Goal: Task Accomplishment & Management: Manage account settings

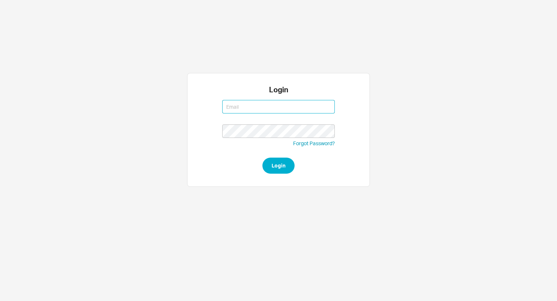
type input "aviw@qualitybath.com"
click at [102, 49] on html "Login aviw@qualitybath.com aviw@qualitybath.com Forgot Password? Login" at bounding box center [278, 97] width 557 height 194
click at [284, 160] on button "Login" at bounding box center [278, 166] width 32 height 16
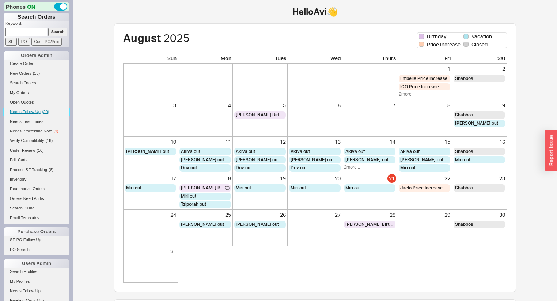
click at [47, 110] on span "( 20 )" at bounding box center [45, 112] width 7 height 4
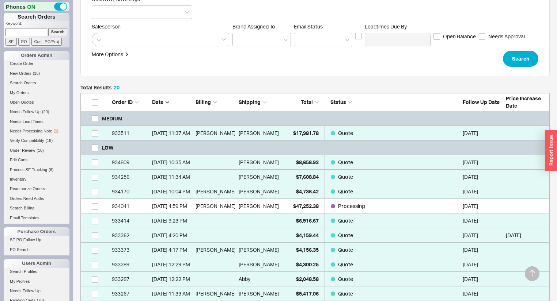
scroll to position [205, 0]
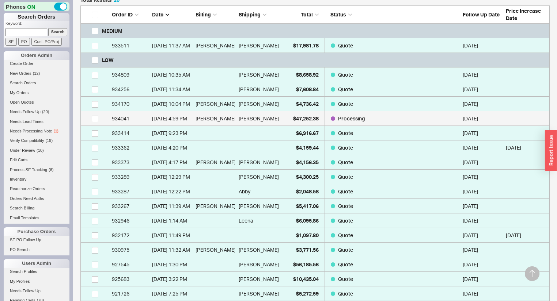
click at [279, 120] on link "934041 8/14/25 4:59 PM Manuel Sarraff Manuel Sarraff $47,252.38 Processing 08/2…" at bounding box center [314, 118] width 469 height 15
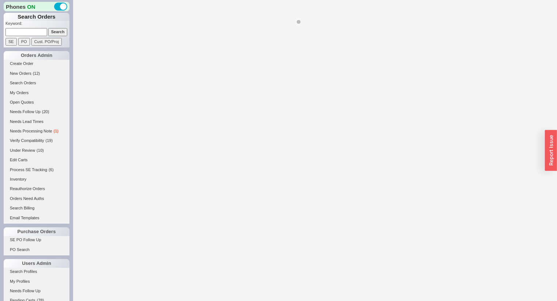
select select "*"
select select "LOW"
select select "3"
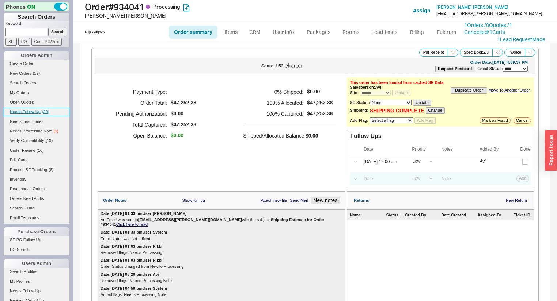
click at [43, 111] on span "( 20 )" at bounding box center [45, 112] width 7 height 4
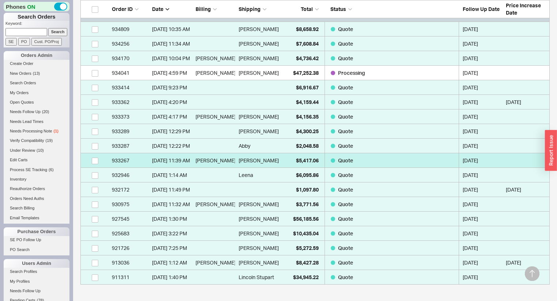
scroll to position [215, 0]
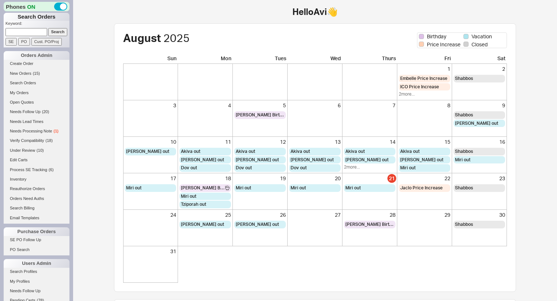
click at [30, 32] on input at bounding box center [26, 32] width 42 height 8
click at [99, 115] on div "August 2025 Birthday Vacation Price Increase Closed Sun Mon Tues Wed Thurs Fri …" at bounding box center [315, 277] width 460 height 509
click at [35, 28] on input at bounding box center [26, 32] width 42 height 8
type input "310-503-4330"
click at [48, 28] on input "Search" at bounding box center [57, 32] width 19 height 8
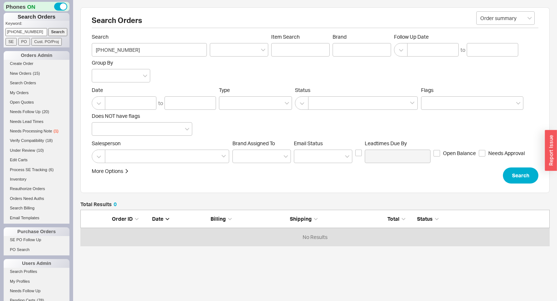
scroll to position [32, 465]
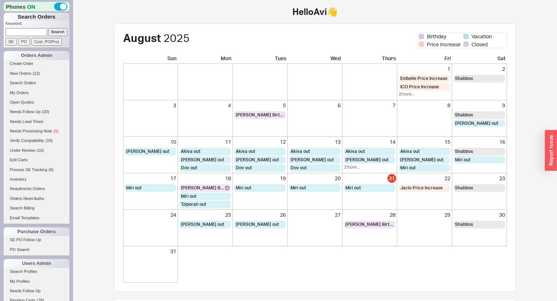
click at [42, 31] on input at bounding box center [26, 32] width 42 height 8
paste input "[EMAIL_ADDRESS][DOMAIN_NAME]"
type input "[EMAIL_ADDRESS][DOMAIN_NAME]"
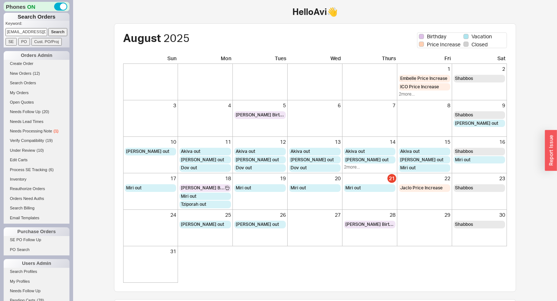
click at [55, 31] on input "Search" at bounding box center [57, 32] width 19 height 8
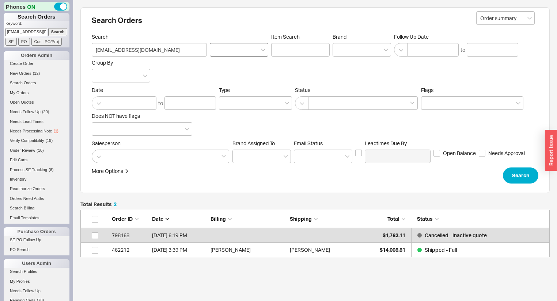
scroll to position [43, 465]
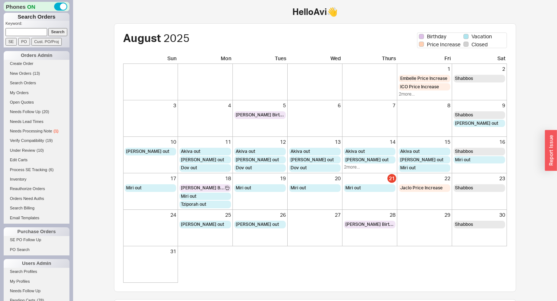
click at [21, 32] on input at bounding box center [26, 32] width 42 height 8
type input "933374"
click at [48, 28] on input "Search" at bounding box center [57, 32] width 19 height 8
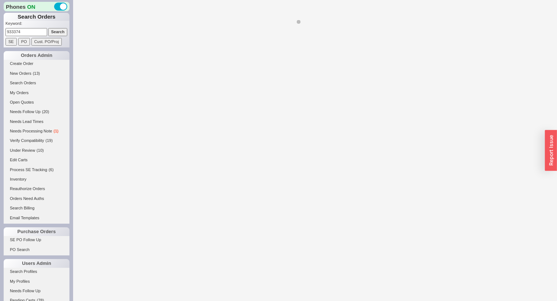
select select "*"
select select "LOW"
select select "3"
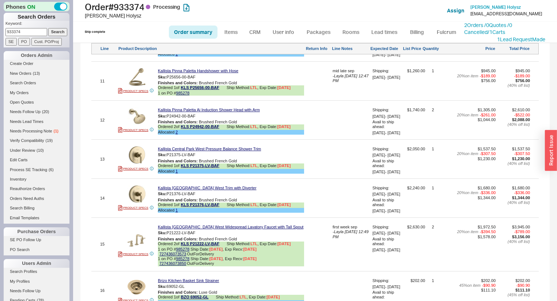
scroll to position [966, 0]
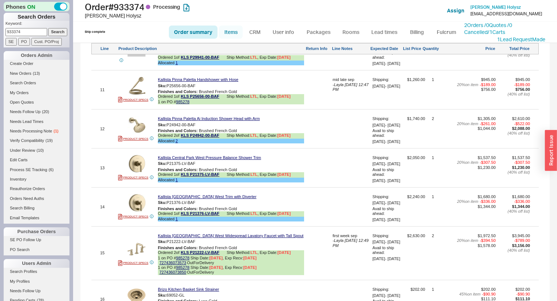
click at [235, 32] on link "Items" at bounding box center [231, 32] width 24 height 13
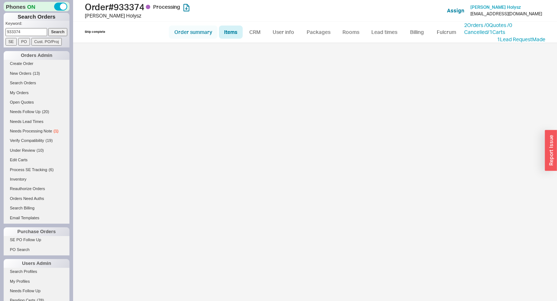
select select "3"
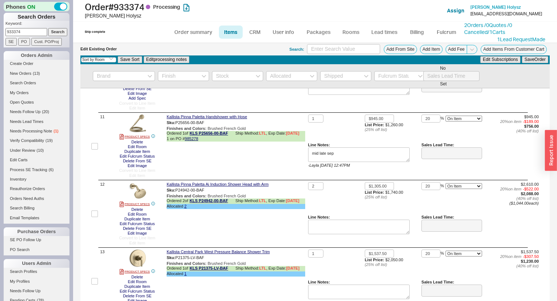
scroll to position [672, 0]
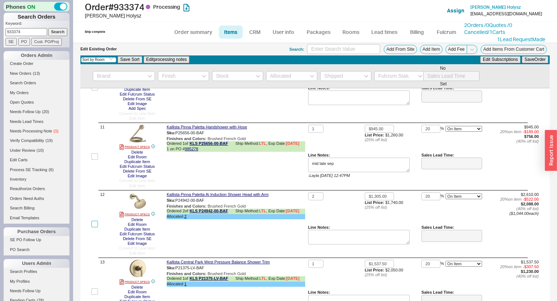
click at [94, 228] on input "checkbox" at bounding box center [94, 224] width 7 height 7
checkbox input "true"
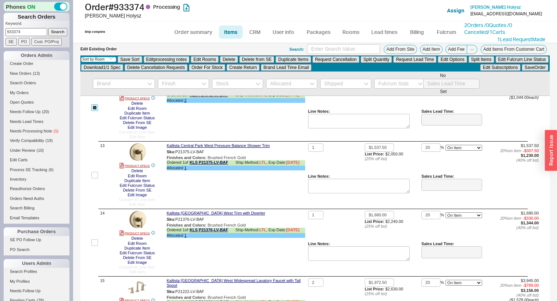
scroll to position [796, 0]
click at [95, 245] on input "checkbox" at bounding box center [94, 242] width 7 height 7
checkbox input "true"
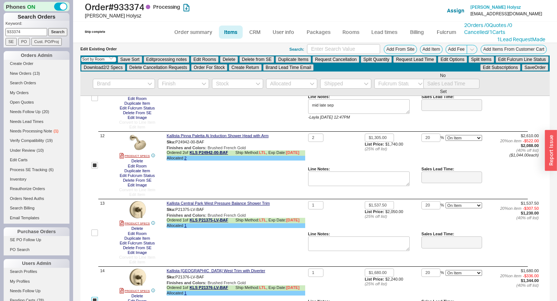
scroll to position [738, 0]
click at [261, 67] on button "Create Return" at bounding box center [245, 67] width 33 height 7
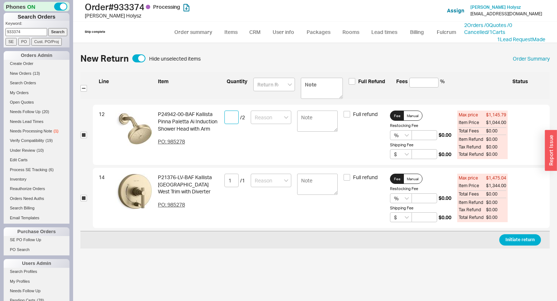
click at [231, 116] on input at bounding box center [231, 118] width 14 height 14
type input "1"
click at [270, 86] on input at bounding box center [274, 85] width 42 height 14
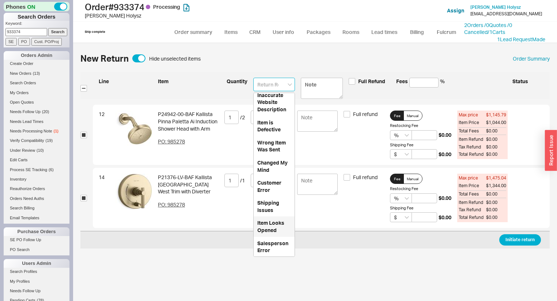
scroll to position [16, 0]
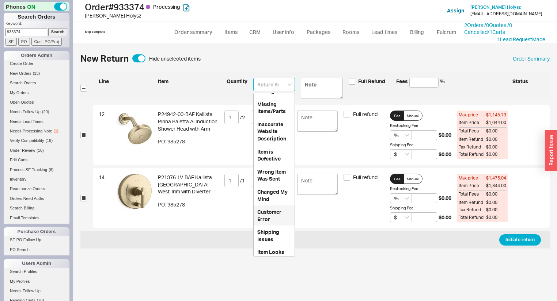
click at [270, 210] on div "Customer Error" at bounding box center [274, 216] width 41 height 20
type input "Customer Error"
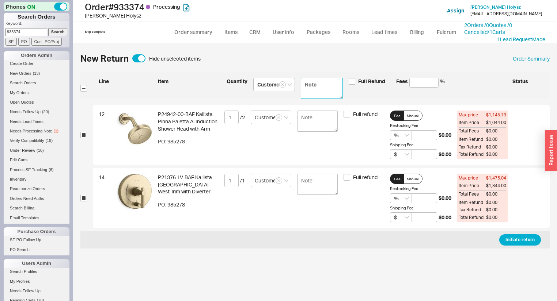
click at [313, 90] on textarea at bounding box center [322, 88] width 42 height 21
paste textarea "We placed the order from the quote that you sent, but had some last-minute chan…"
type textarea "We placed the order from the quote that you sent, but had some last-minute chan…"
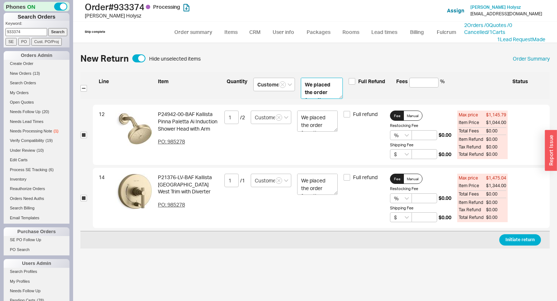
scroll to position [73, 0]
type textarea "We placed the order from the quote that you sent, but had some last-minute chan…"
click at [520, 239] on button "Initiate return" at bounding box center [520, 240] width 42 height 11
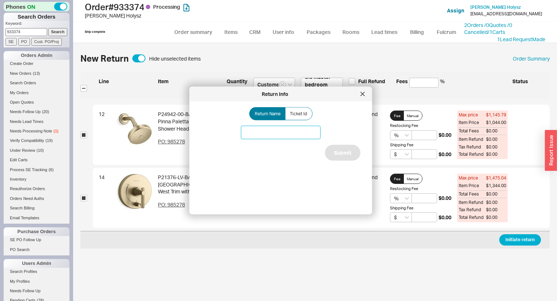
click at [305, 134] on input at bounding box center [281, 133] width 80 height 14
type input "Kallista"
click at [351, 152] on button "Submit" at bounding box center [342, 153] width 35 height 16
select select "*"
select select "LOW"
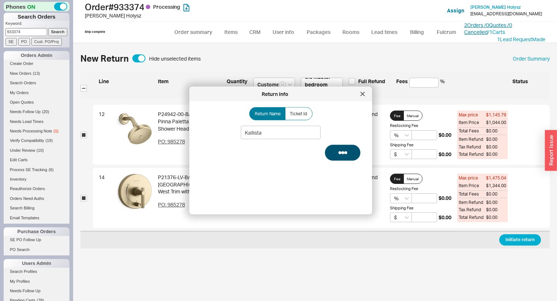
select select "3"
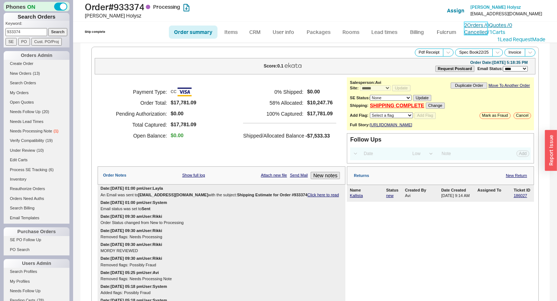
click at [512, 24] on link "2 Orders / 0 Quotes / 0 Cancelled" at bounding box center [488, 29] width 48 height 14
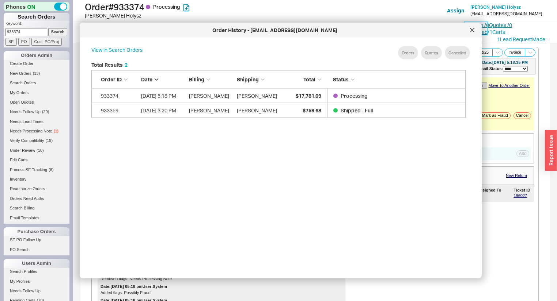
scroll to position [219, 381]
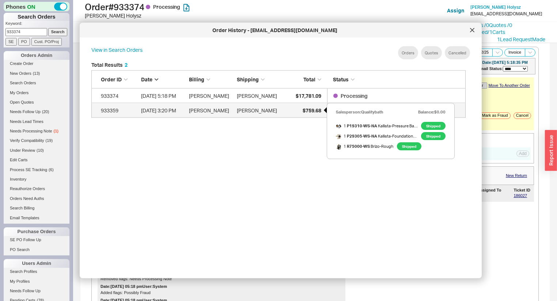
click at [310, 113] on span "$759.68" at bounding box center [311, 110] width 19 height 6
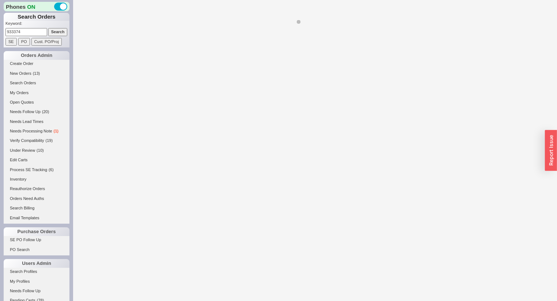
select select "*"
select select "LOW"
select select "3"
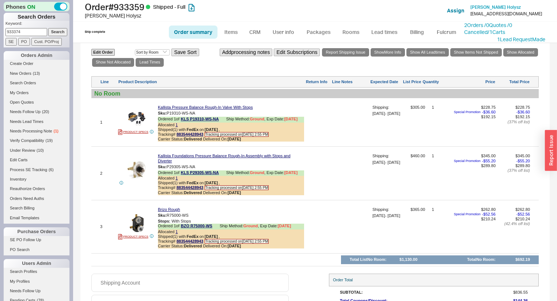
scroll to position [438, 0]
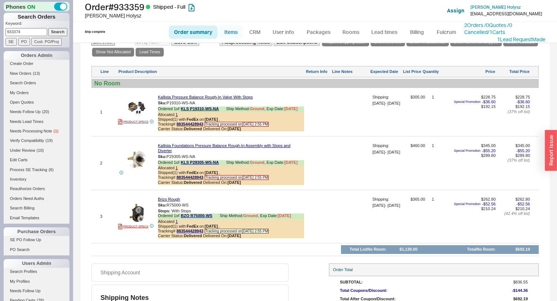
click at [232, 28] on link "Items" at bounding box center [231, 32] width 24 height 13
select select "3"
select select "ON_CHECKOUT_AGGREGATED"
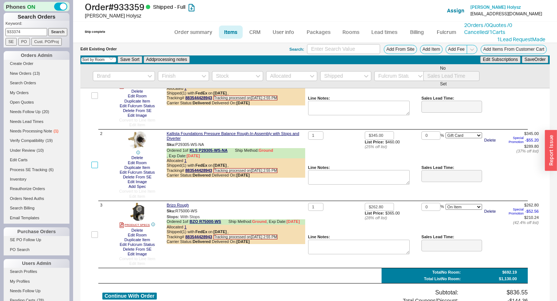
click at [95, 164] on input "checkbox" at bounding box center [94, 165] width 7 height 7
checkbox input "true"
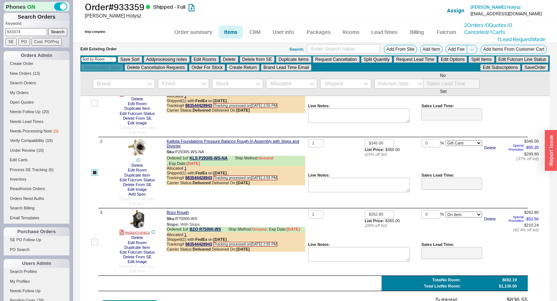
checkbox input "true"
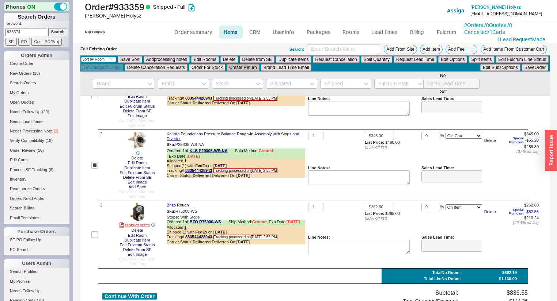
click at [259, 66] on button "Create Return" at bounding box center [242, 67] width 33 height 7
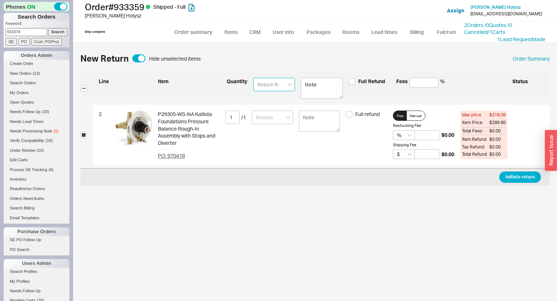
click at [283, 80] on input at bounding box center [274, 85] width 42 height 14
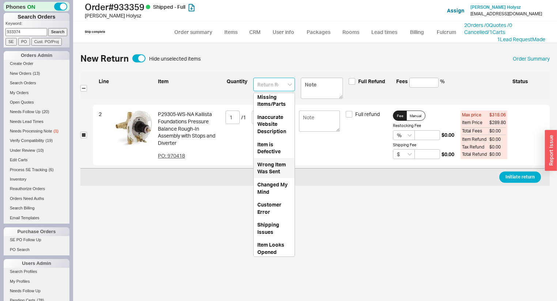
scroll to position [45, 0]
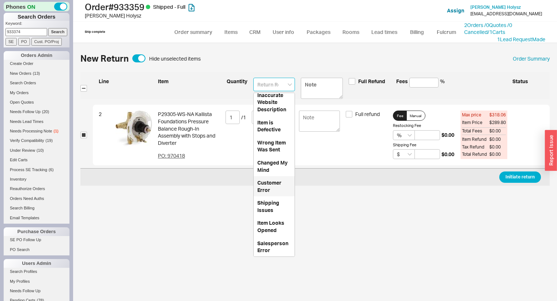
click at [264, 185] on div "Customer Error" at bounding box center [274, 186] width 41 height 20
type input "Customer Error"
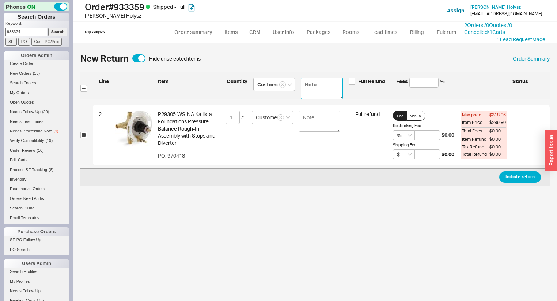
click at [314, 88] on textarea at bounding box center [322, 88] width 42 height 21
paste textarea "We placed the order from the quote that you sent, but had some last-minute chan…"
type textarea "We placed the order from the quote that you sent, but had some last-minute chan…"
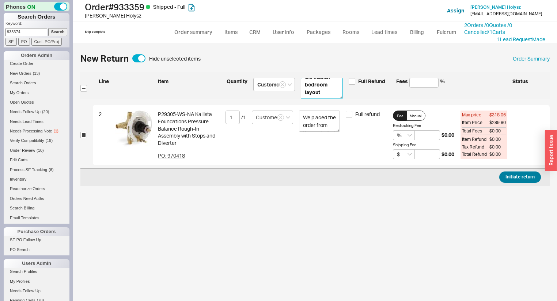
type textarea "We placed the order from the quote that you sent, but had some last-minute chan…"
click at [515, 175] on button "Initiate return" at bounding box center [520, 177] width 42 height 11
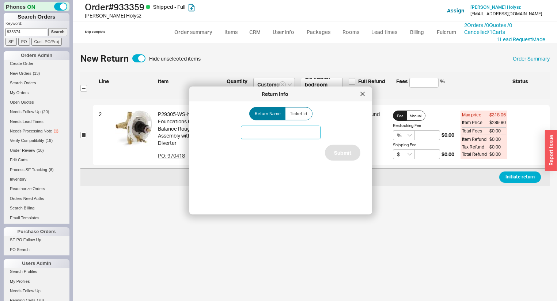
click at [267, 131] on input at bounding box center [281, 133] width 80 height 14
type input "Kallista Rough"
click at [335, 149] on button "Submit" at bounding box center [342, 153] width 35 height 16
select select "*"
select select "LOW"
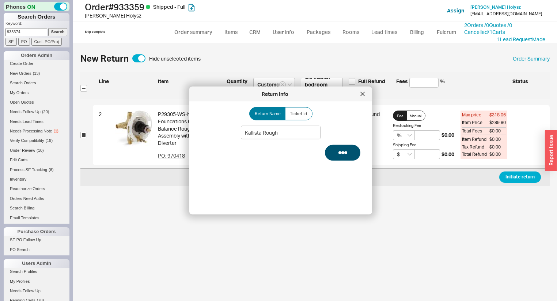
select select "3"
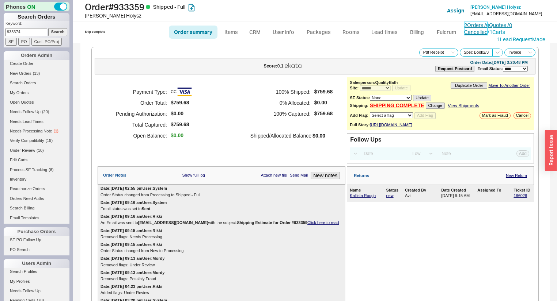
click at [487, 22] on link "2 Orders / 0 Quotes / 0 Cancelled" at bounding box center [488, 29] width 48 height 14
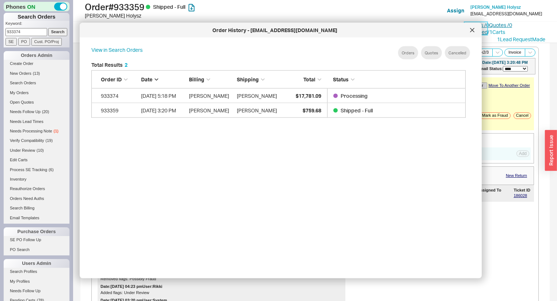
scroll to position [219, 381]
click at [473, 27] on div at bounding box center [472, 30] width 12 height 12
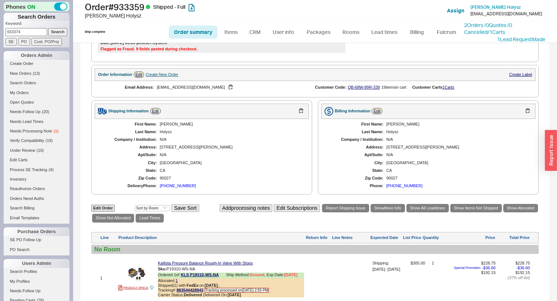
scroll to position [263, 0]
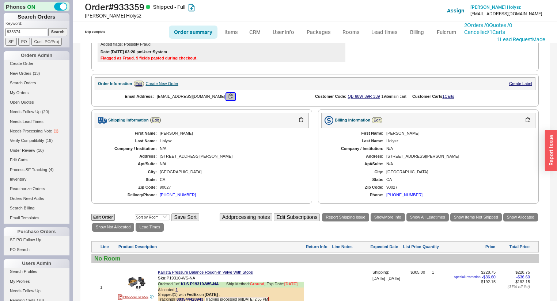
click at [226, 99] on button "button" at bounding box center [230, 96] width 9 height 7
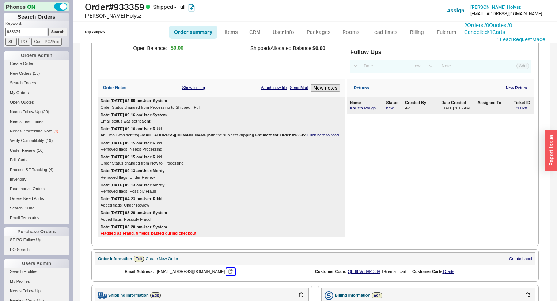
scroll to position [0, 0]
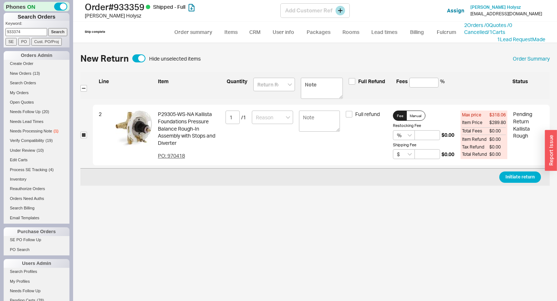
select select "3"
select select "ON_CHECKOUT_AGGREGATED"
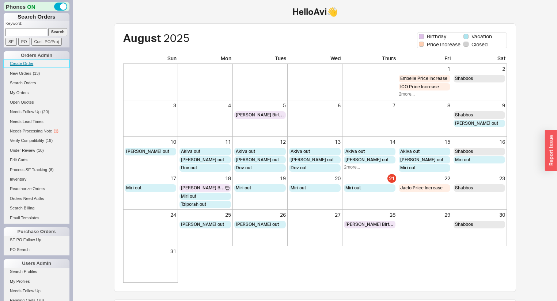
click at [26, 62] on link "Create Order" at bounding box center [37, 64] width 66 height 8
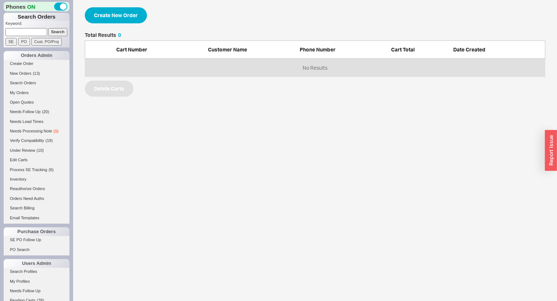
select select "3"
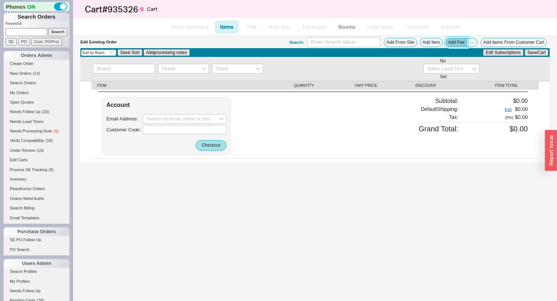
click at [449, 41] on button "Add Fee" at bounding box center [456, 42] width 22 height 9
click at [434, 42] on button "Add Item" at bounding box center [431, 42] width 23 height 9
select select "ON_CHECKOUT_AGGREGATED"
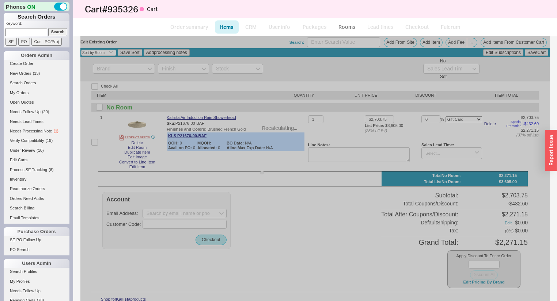
select select "ON_CHECKOUT_AGGREGATED"
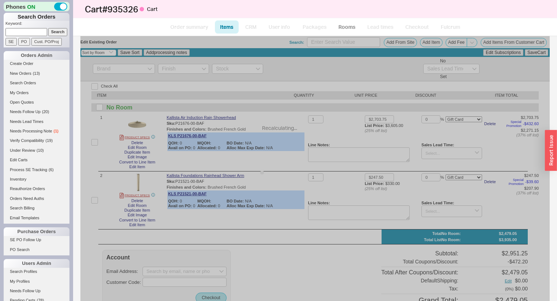
select select "ON_CHECKOUT_AGGREGATED"
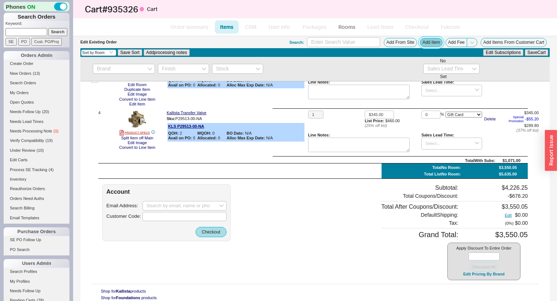
scroll to position [186, 0]
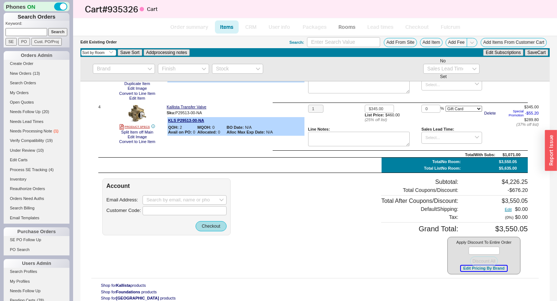
click at [469, 269] on button "Edit Pricing By Brand" at bounding box center [484, 268] width 46 height 5
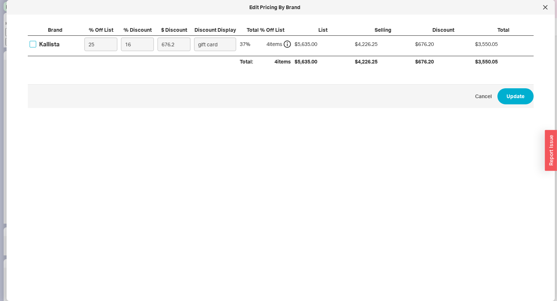
click at [35, 43] on input "Kallista" at bounding box center [33, 44] width 7 height 7
checkbox input "true"
drag, startPoint x: 142, startPoint y: 42, endPoint x: 55, endPoint y: 38, distance: 87.0
click at [0, 0] on div "Kallista 25 16 676.2 gift card 37 % 4 item s $5,635.00 $4,226.25 $676.20 $3,550…" at bounding box center [0, 0] width 0 height 0
paste input "2"
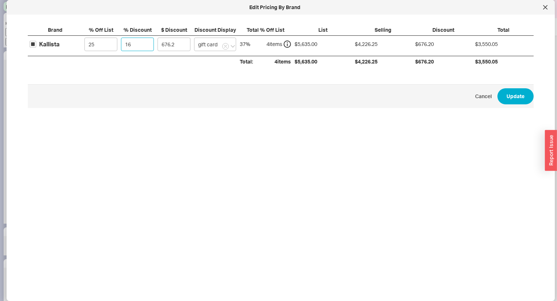
type input "2"
type input "84.52"
type input "20"
type input "845.25"
type input "20"
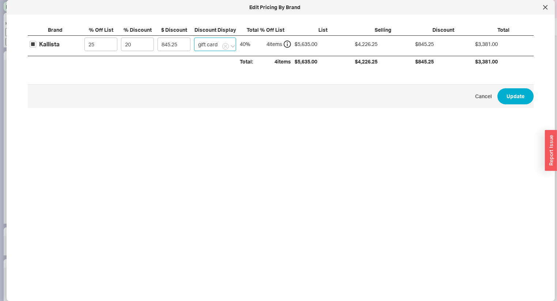
click at [201, 41] on input "gift card" at bounding box center [215, 45] width 42 height 14
click at [211, 60] on div "on item" at bounding box center [216, 59] width 45 height 13
type input "on item"
click at [506, 94] on button "Update" at bounding box center [515, 96] width 36 height 16
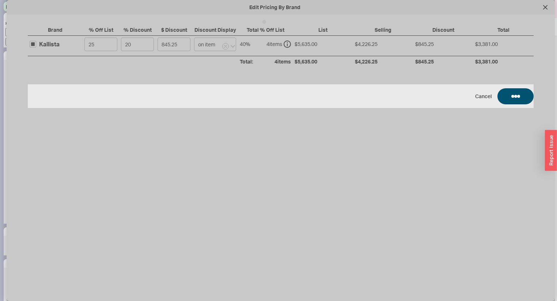
type input "20"
select select "ON_ITEM"
type input "20"
select select "ON_ITEM"
type input "20"
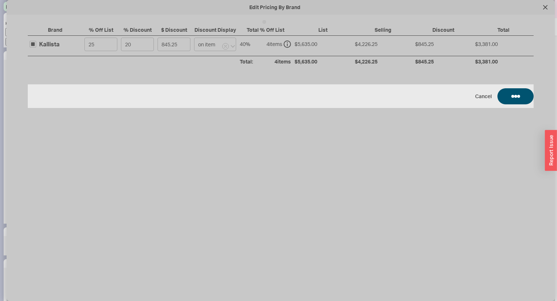
select select "ON_ITEM"
type input "20"
select select "ON_ITEM"
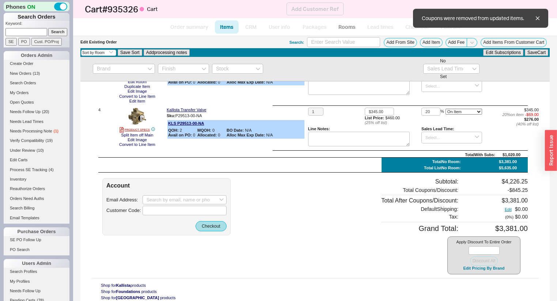
scroll to position [183, 0]
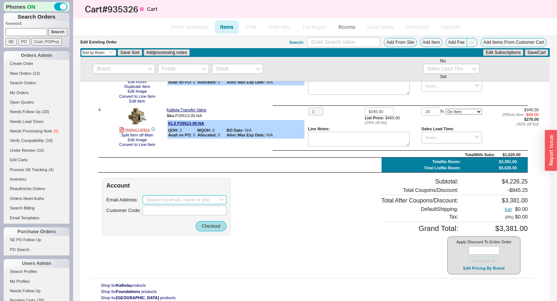
click at [178, 200] on input at bounding box center [184, 199] width 84 height 9
paste input "natalieholysz@gmail.com"
click at [206, 221] on div "Natalie Holysz" at bounding box center [184, 224] width 76 height 6
type input "natalieholysz@gmail.com"
click at [209, 233] on div "Account Email Address: natalieholysz@gmail.com Customer Code: Checkout" at bounding box center [166, 206] width 128 height 57
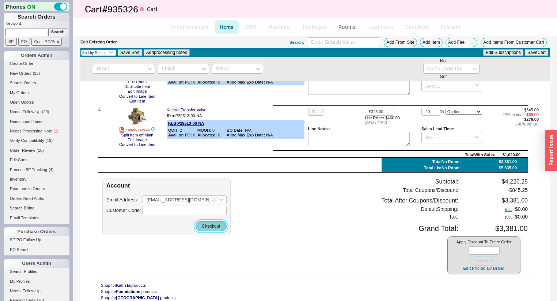
click at [209, 227] on button "Checkout" at bounding box center [210, 226] width 31 height 10
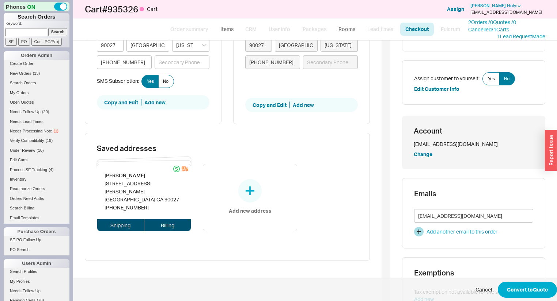
scroll to position [29, 0]
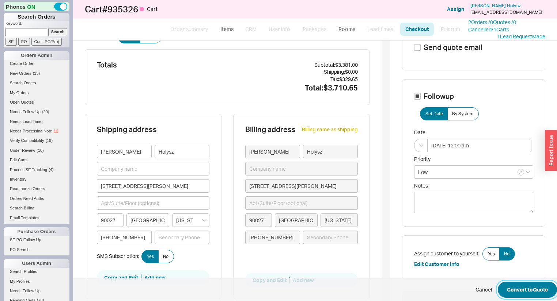
click at [509, 291] on button "Convert to Quote" at bounding box center [527, 290] width 59 height 16
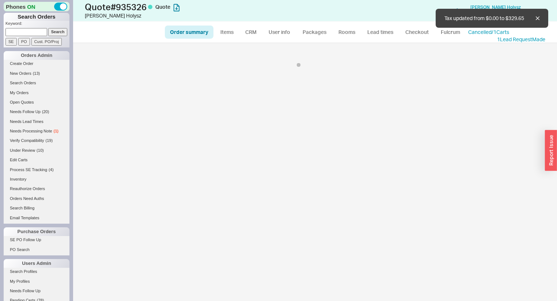
select select "*"
select select "LOW"
select select "3"
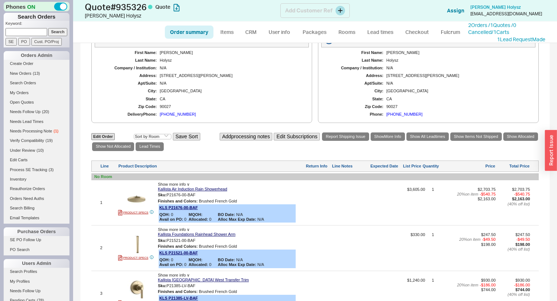
scroll to position [234, 0]
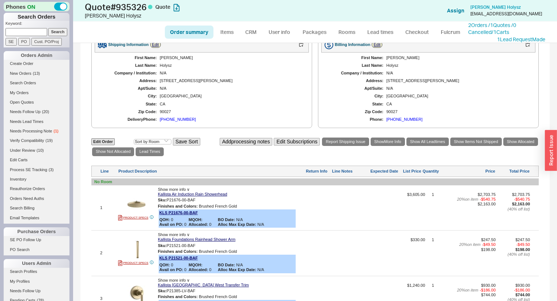
click at [252, 40] on ul "Order summary Items CRM User info Packages Rooms Lead times Checkout Fulcrum" at bounding box center [315, 32] width 306 height 18
click at [254, 32] on link "CRM" at bounding box center [251, 32] width 22 height 13
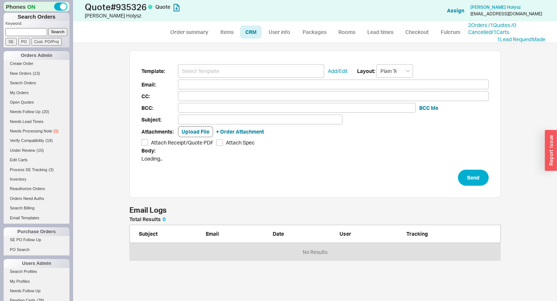
scroll to position [40, 366]
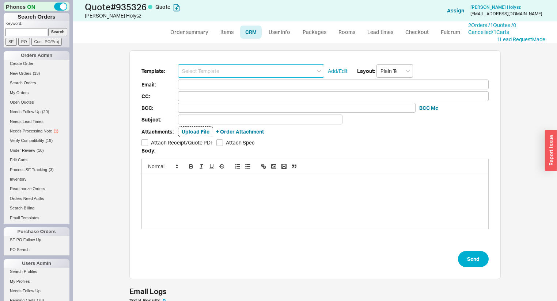
drag, startPoint x: 243, startPoint y: 59, endPoint x: 240, endPoint y: 71, distance: 12.0
click at [240, 71] on input at bounding box center [251, 71] width 146 height 14
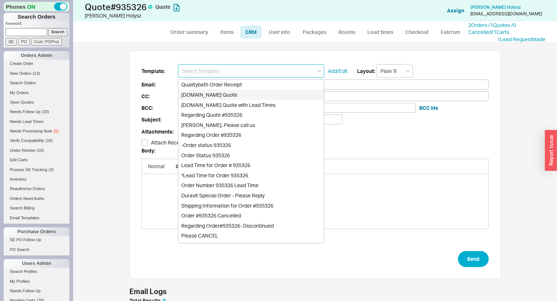
click at [244, 92] on div "Qualitybath.com Quote" at bounding box center [250, 95] width 145 height 10
type input "Receipt"
type input "natalieholysz@gmail.com"
type input "Quality Bath Quote #935326"
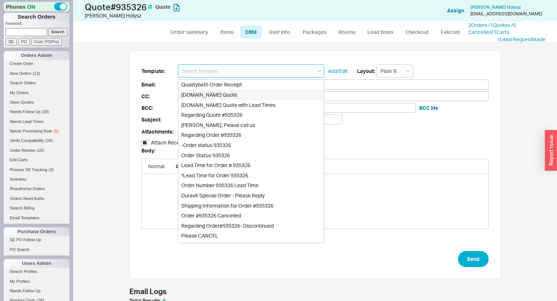
checkbox input "true"
type input "Qualitybath.com Quote"
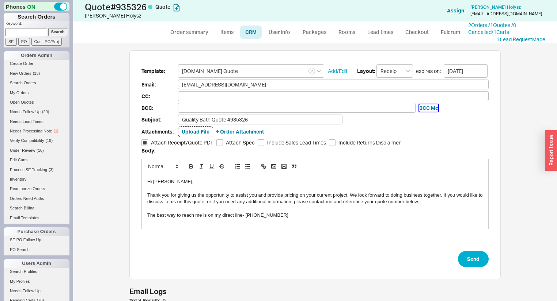
click at [429, 106] on button "BCC Me" at bounding box center [428, 107] width 19 height 7
type input "[EMAIL_ADDRESS][DOMAIN_NAME]"
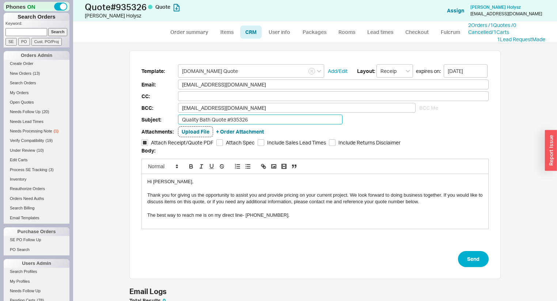
click at [291, 119] on input "Quality Bath Quote #935326" at bounding box center [260, 120] width 164 height 10
type input "Quality Bath Quote #935326 with Better Pricing!!"
click at [454, 250] on form "Template: Qualitybath.com Quote Add/Edit Layout: Receipt expires on: 09/04/2025…" at bounding box center [314, 165] width 347 height 203
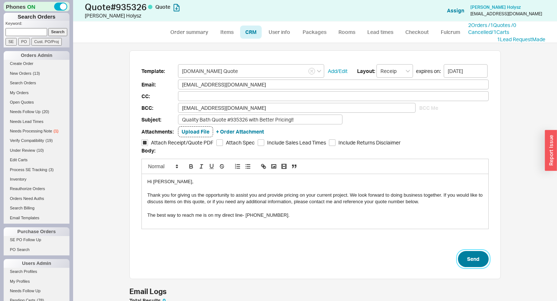
click at [468, 253] on button "Send" at bounding box center [473, 259] width 31 height 16
select select "*"
select select "LOW"
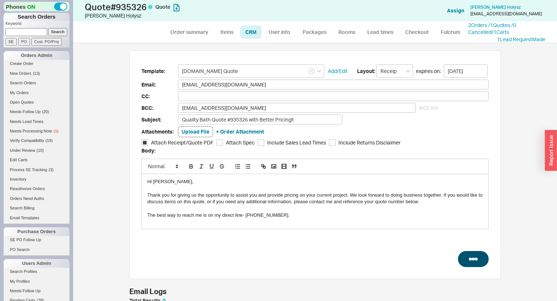
select select "3"
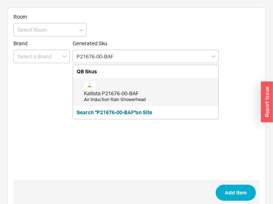
click at [139, 95] on div "Kallista P21676-00-BAF" at bounding box center [149, 93] width 131 height 7
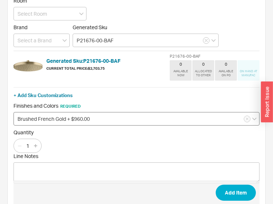
scroll to position [31, 0]
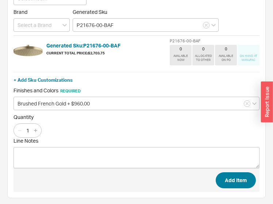
type input "P21676-00-BAF"
click at [234, 179] on button "Add Item" at bounding box center [236, 180] width 40 height 16
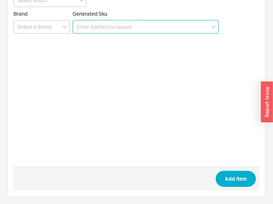
scroll to position [29, 0]
click at [170, 26] on input at bounding box center [146, 27] width 146 height 14
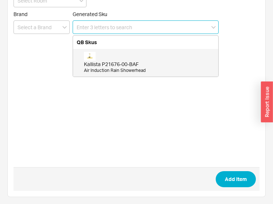
paste input "P21521-00-BAF"
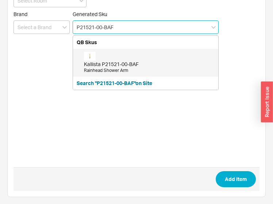
click at [136, 64] on div "Kallista P21521-00-BAF" at bounding box center [149, 64] width 131 height 7
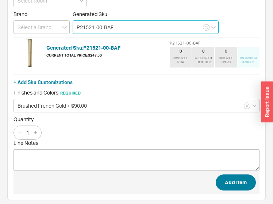
type input "P21521-00-BAF"
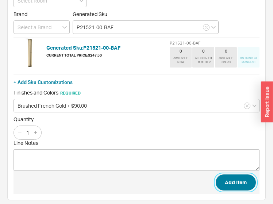
click at [237, 180] on button "Add Item" at bounding box center [236, 183] width 40 height 16
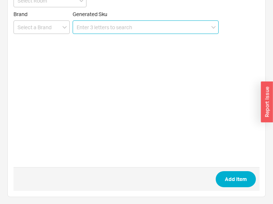
click at [103, 25] on input at bounding box center [146, 27] width 146 height 14
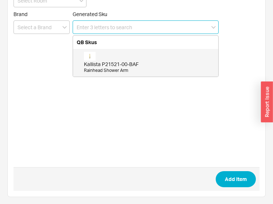
paste input "P21385-LV-BAF"
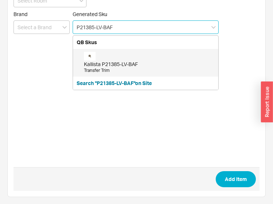
click at [107, 49] on div "Kallista P21385-LV-BAF Transfer Trim" at bounding box center [145, 63] width 145 height 28
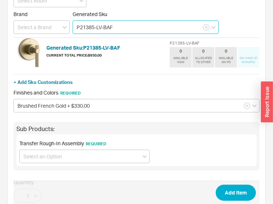
type input "P21385-LV-BAF"
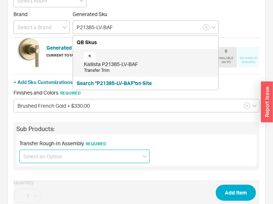
click at [52, 158] on input at bounding box center [84, 157] width 130 height 14
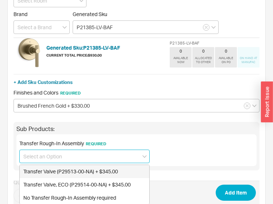
click at [70, 169] on div "Transfer Valve (P29513-00-NA) + $345.00" at bounding box center [85, 171] width 130 height 13
type input "Transfer Valve (P29513-00-NA) + $345.00"
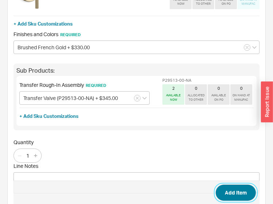
click at [234, 190] on button "Add Item" at bounding box center [236, 193] width 40 height 16
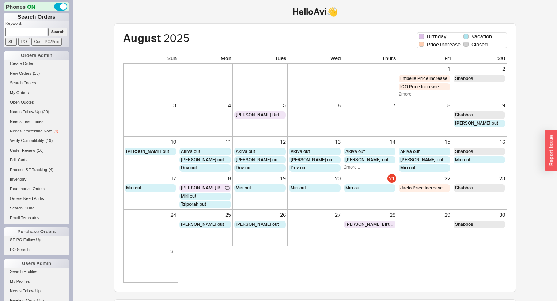
click at [37, 32] on input at bounding box center [26, 32] width 42 height 8
type input "[PHONE_NUMBER]"
click at [48, 28] on input "Search" at bounding box center [57, 32] width 19 height 8
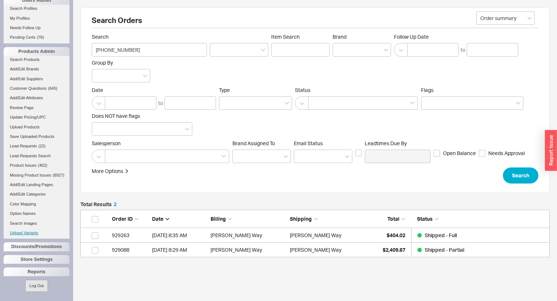
scroll to position [269, 0]
click at [39, 274] on div "Reports" at bounding box center [37, 272] width 66 height 9
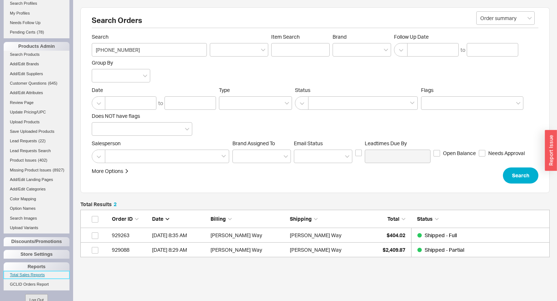
click at [41, 279] on link "Total Sales Reports" at bounding box center [37, 275] width 66 height 8
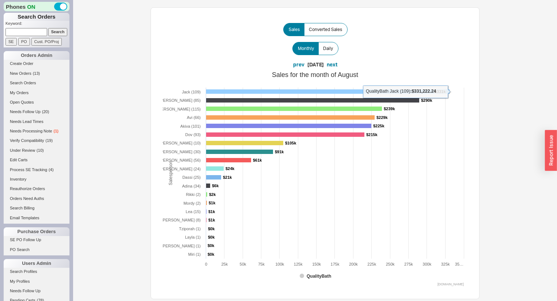
click at [241, 91] on rect at bounding box center [328, 92] width 244 height 4
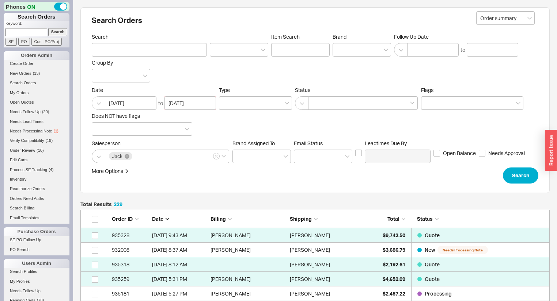
scroll to position [4821, 465]
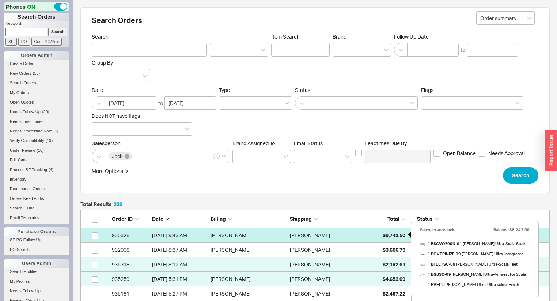
click at [396, 236] on span "$9,742.50" at bounding box center [393, 235] width 23 height 6
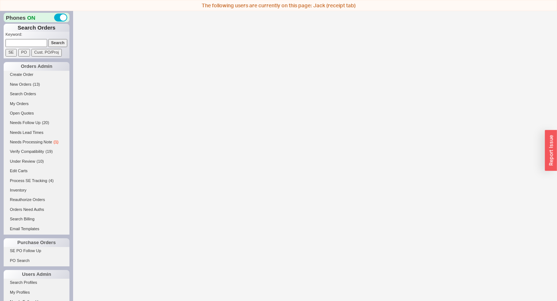
select select "*"
select select "LOW"
select select "3"
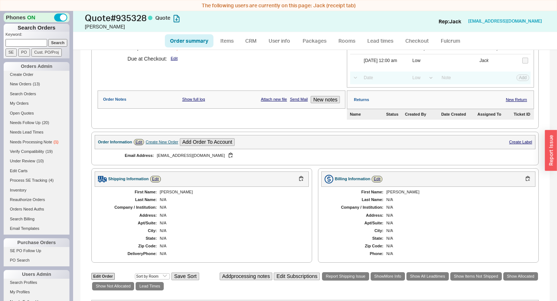
scroll to position [97, 0]
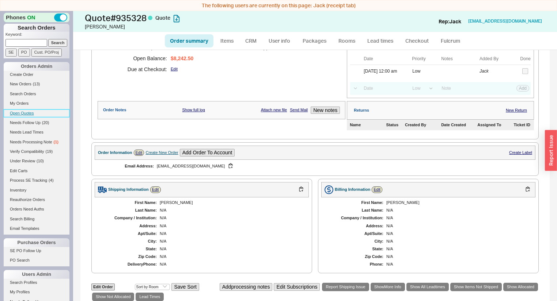
click at [30, 112] on link "Open Quotes" at bounding box center [37, 114] width 66 height 8
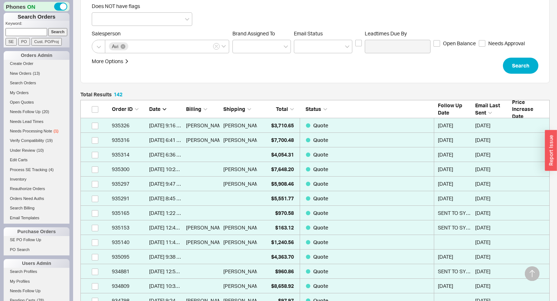
scroll to position [117, 0]
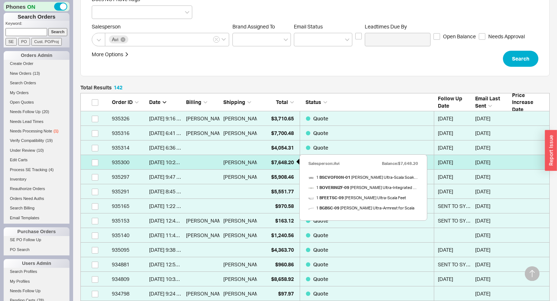
click at [279, 168] on div "$7,648.20" at bounding box center [277, 162] width 34 height 15
select select "*"
select select "LOW"
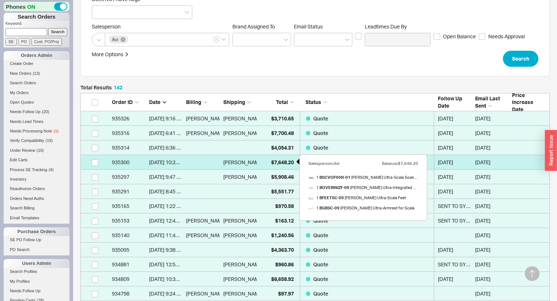
select select "3"
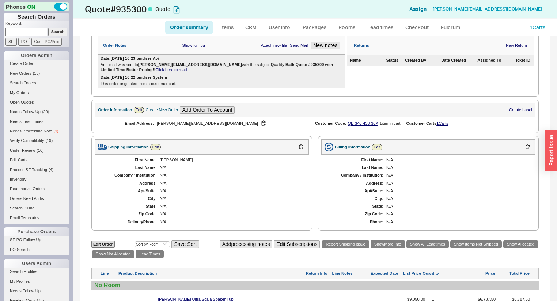
scroll to position [151, 0]
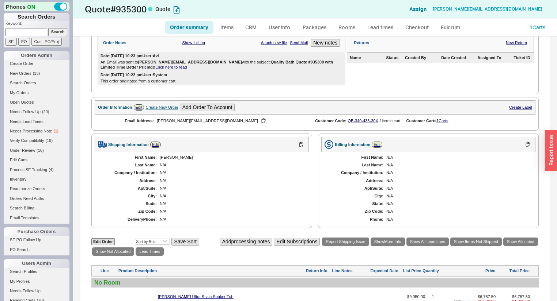
click at [155, 69] on link "Click here to read" at bounding box center [170, 67] width 31 height 4
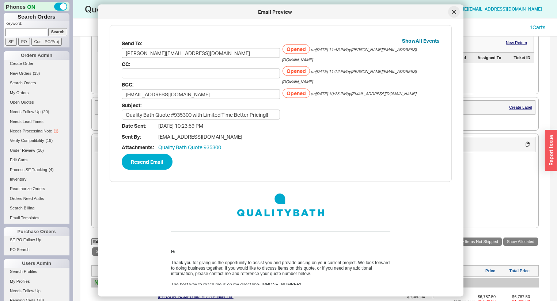
click at [457, 14] on div at bounding box center [454, 12] width 12 height 12
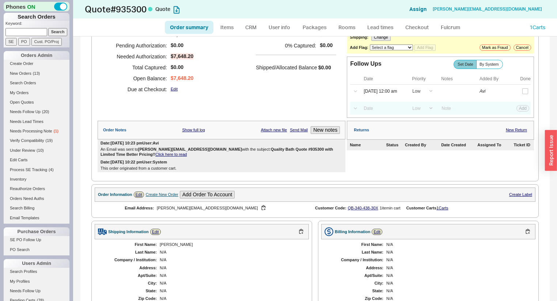
scroll to position [58, 0]
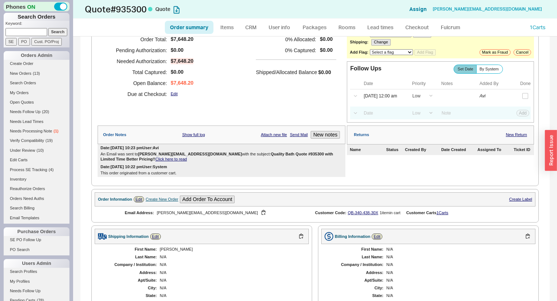
click at [155, 161] on link "Click here to read" at bounding box center [170, 159] width 31 height 4
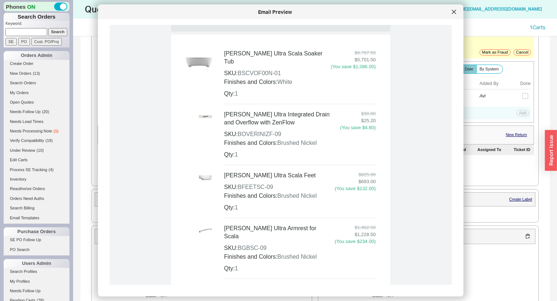
scroll to position [208, 0]
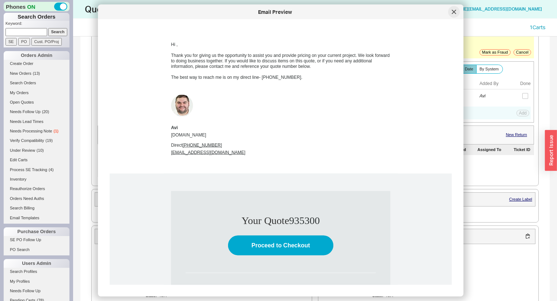
click at [453, 10] on icon at bounding box center [454, 12] width 4 height 4
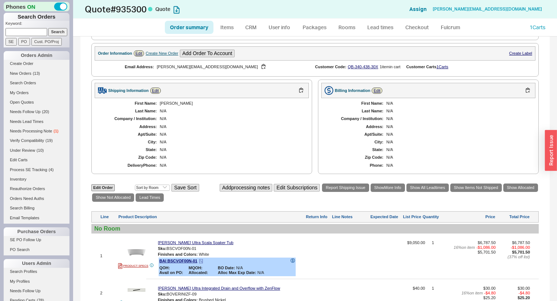
scroll to position [29, 0]
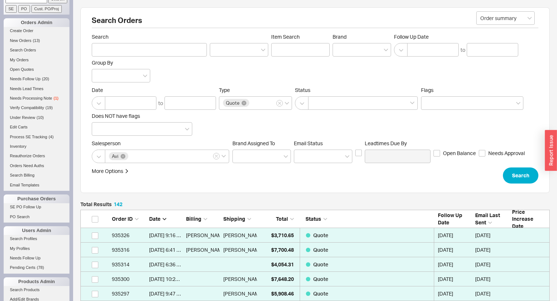
scroll to position [88, 0]
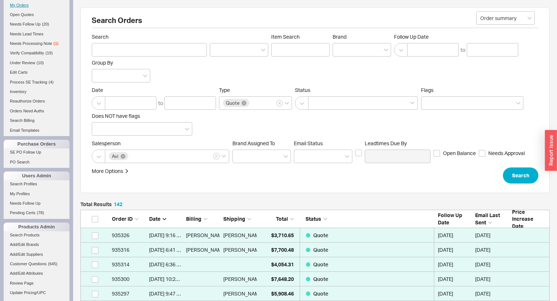
select select "*"
select select "LOW"
select select "3"
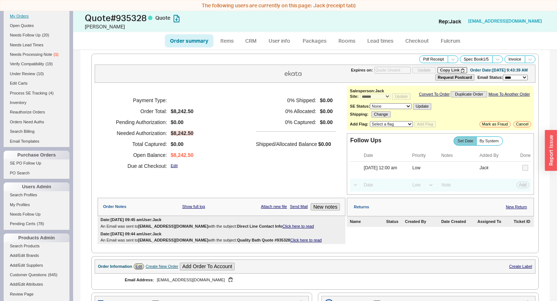
type input "09/04/2025"
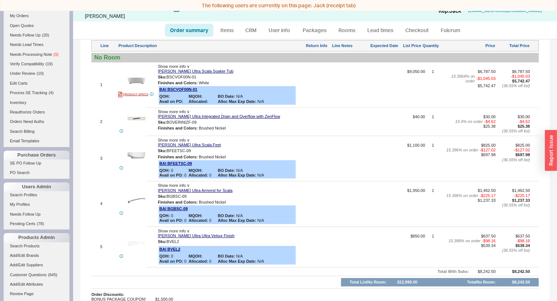
scroll to position [380, 0]
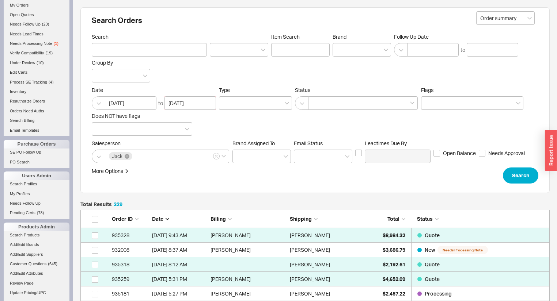
scroll to position [4821, 465]
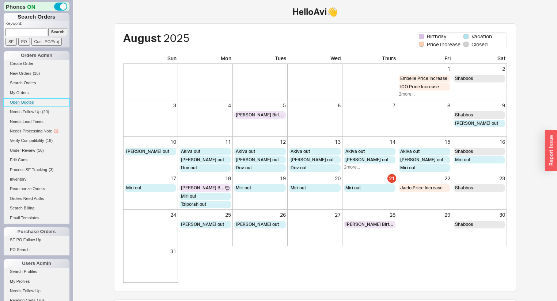
click at [35, 99] on link "Open Quotes" at bounding box center [37, 103] width 66 height 8
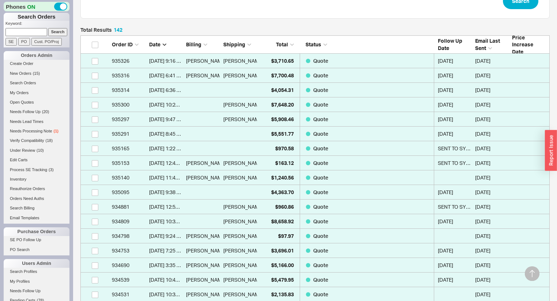
scroll to position [175, 0]
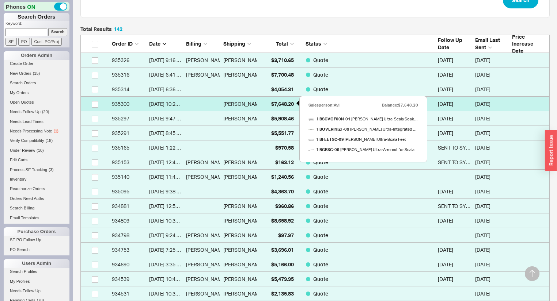
click at [281, 99] on div "$7,648.20" at bounding box center [277, 104] width 34 height 15
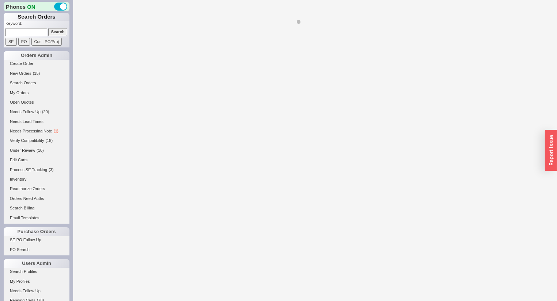
select select "*"
select select "LOW"
select select "3"
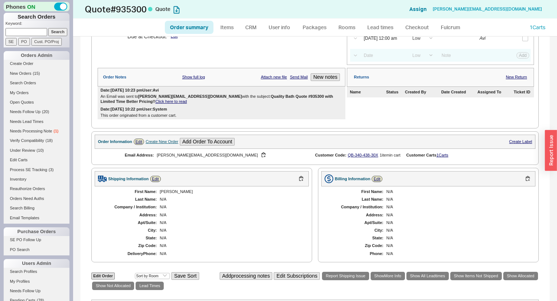
scroll to position [117, 0]
drag, startPoint x: 179, startPoint y: 98, endPoint x: 139, endPoint y: 99, distance: 40.2
click at [139, 98] on b "chrisgibala@me.com" at bounding box center [190, 96] width 104 height 4
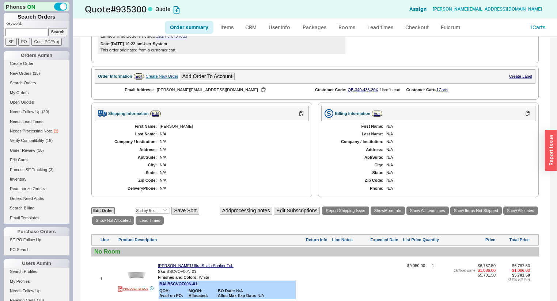
scroll to position [151, 0]
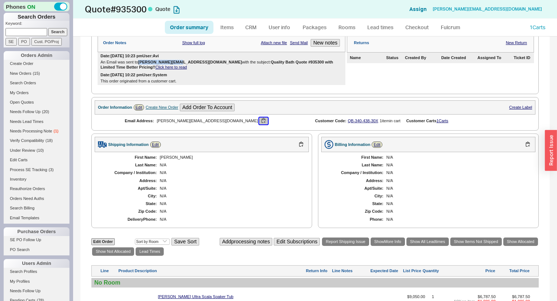
click at [259, 124] on button "button" at bounding box center [263, 121] width 9 height 7
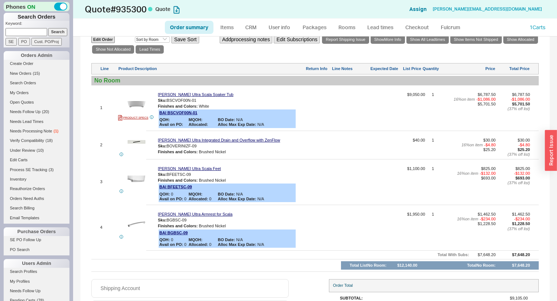
scroll to position [355, 0]
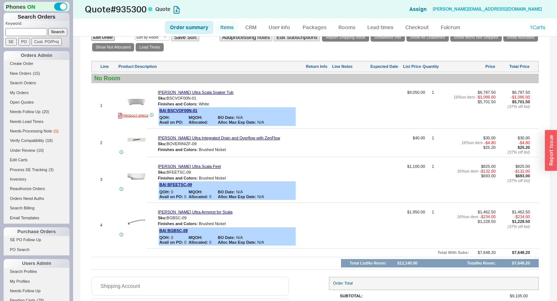
click at [220, 29] on link "Items" at bounding box center [227, 27] width 24 height 13
select select "3"
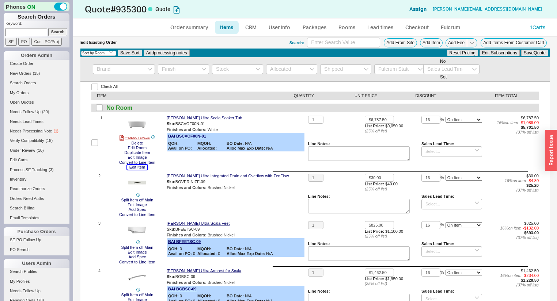
click at [141, 167] on button "Edit Item" at bounding box center [137, 167] width 20 height 5
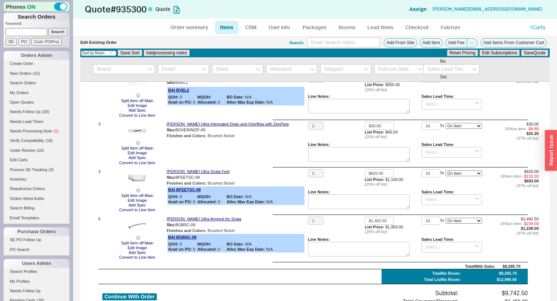
scroll to position [206, 0]
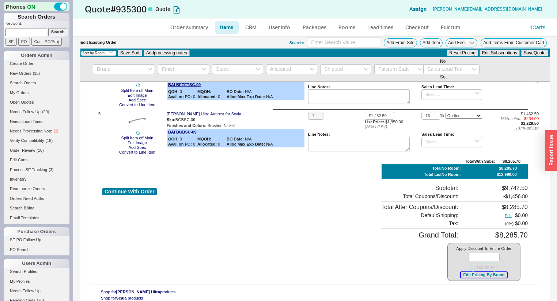
click at [476, 276] on button "Edit Pricing By Brand" at bounding box center [484, 275] width 46 height 5
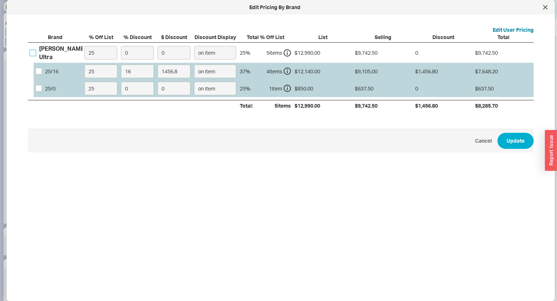
click at [35, 50] on input "Bain Ultra" at bounding box center [33, 53] width 7 height 7
checkbox input "true"
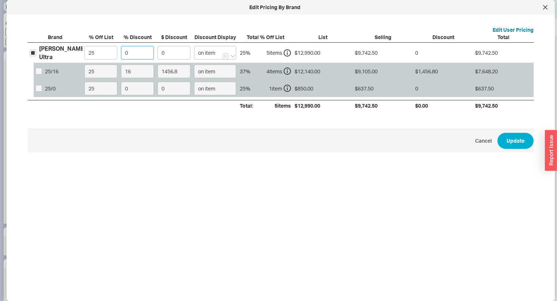
drag, startPoint x: 141, startPoint y: 53, endPoint x: 53, endPoint y: 49, distance: 87.4
click at [0, 0] on div "Bain Ultra 25 0 0 on item 25 % 5 item s $12,990.00 $9,742.50 0 $9,742.50 25 / 1…" at bounding box center [0, 0] width 0 height 0
type input "1"
type input "97.42"
type input "16"
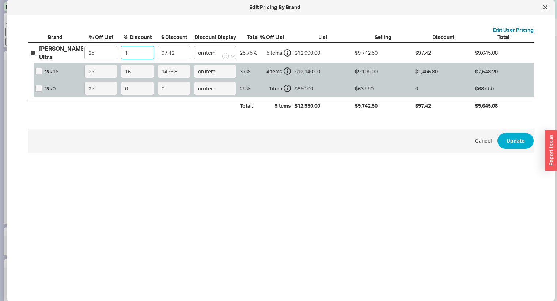
type input "1558.8"
type input "16"
click at [497, 133] on button "Update" at bounding box center [515, 141] width 36 height 16
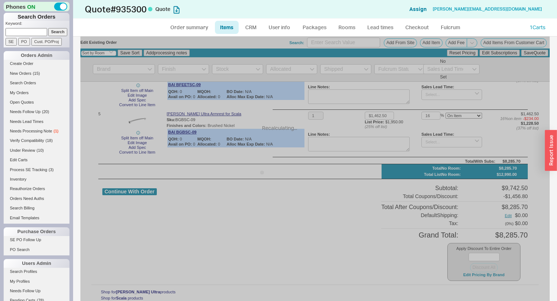
type input "16"
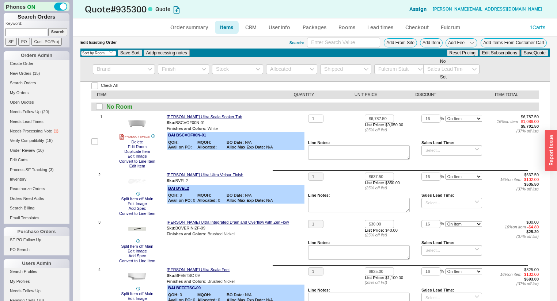
scroll to position [0, 0]
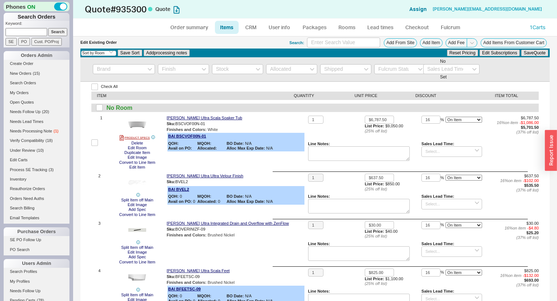
drag, startPoint x: 187, startPoint y: 37, endPoint x: 189, endPoint y: 30, distance: 7.2
click at [187, 37] on div "Edit Existing Order Search: Add From Site Add Item Add Fee Add Items From Custo…" at bounding box center [314, 43] width 469 height 12
click at [189, 29] on link "Order summary" at bounding box center [189, 27] width 49 height 13
select select "*"
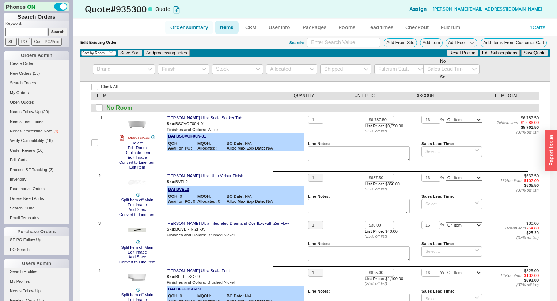
select select "LOW"
select select "3"
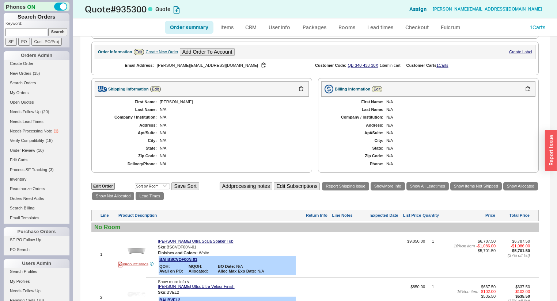
scroll to position [175, 0]
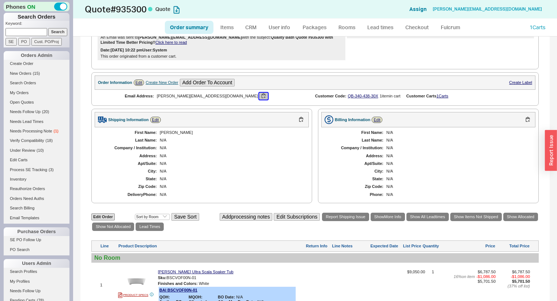
click at [259, 99] on button "button" at bounding box center [263, 96] width 9 height 7
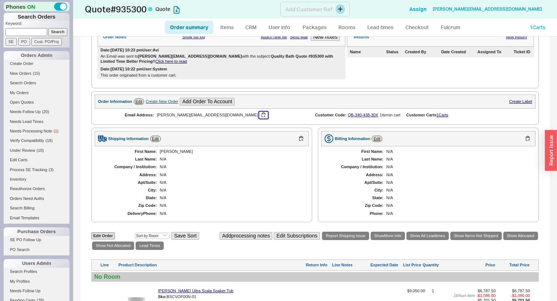
scroll to position [146, 0]
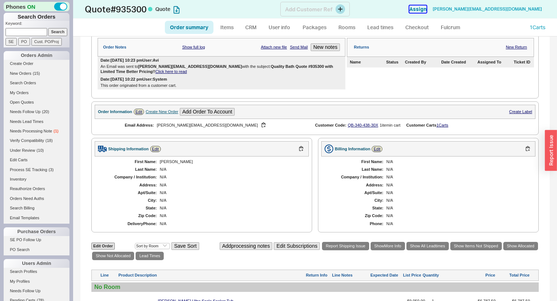
click at [426, 9] on button "Assign" at bounding box center [417, 8] width 17 height 7
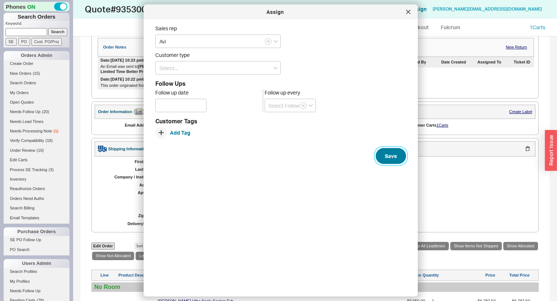
click at [393, 159] on button "Save" at bounding box center [391, 156] width 30 height 16
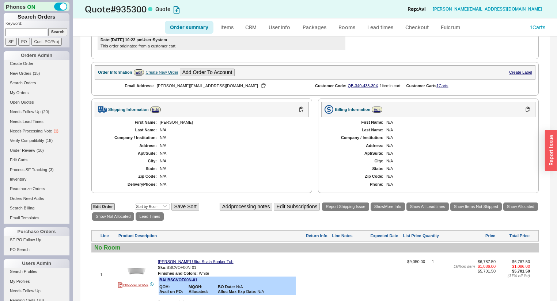
scroll to position [175, 0]
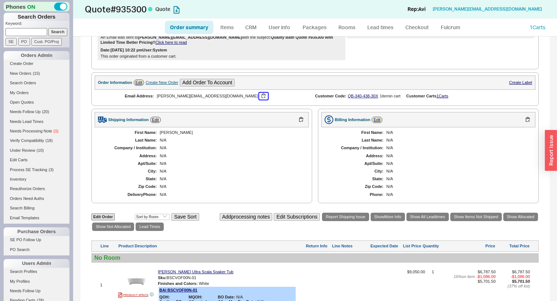
drag, startPoint x: 199, startPoint y: 101, endPoint x: 206, endPoint y: 105, distance: 7.9
click at [259, 100] on button "button" at bounding box center [263, 96] width 9 height 7
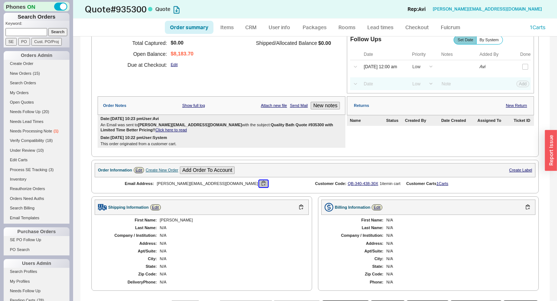
click at [259, 185] on button "button" at bounding box center [263, 183] width 9 height 7
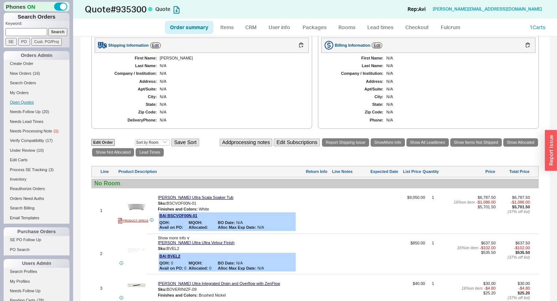
scroll to position [250, 0]
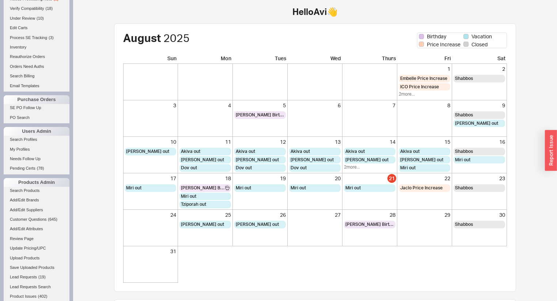
scroll to position [269, 0]
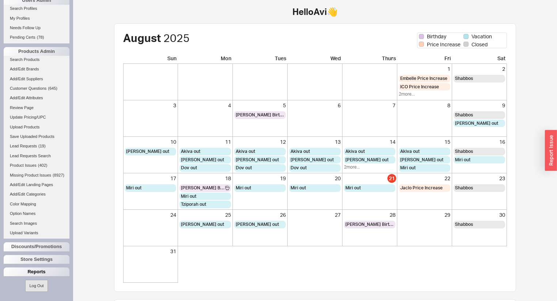
click at [34, 271] on div "Reports" at bounding box center [37, 272] width 66 height 9
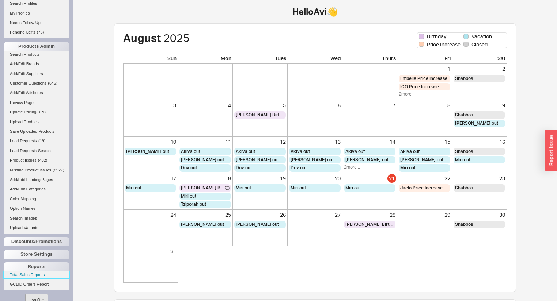
click at [34, 279] on link "Total Sales Reports" at bounding box center [37, 275] width 66 height 8
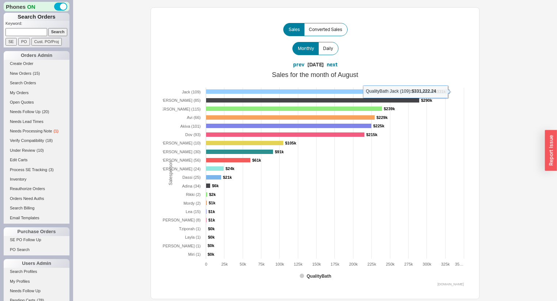
click at [237, 90] on rect at bounding box center [328, 92] width 244 height 4
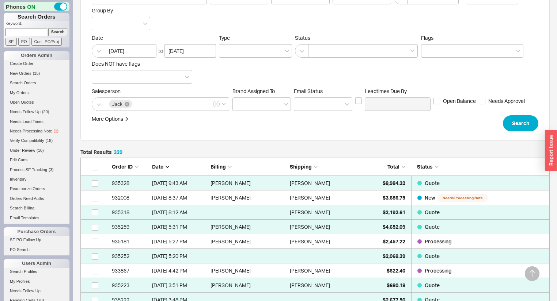
scroll to position [146, 0]
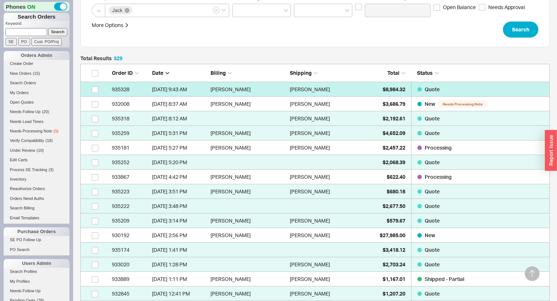
click at [324, 91] on div "Mike" at bounding box center [328, 89] width 76 height 15
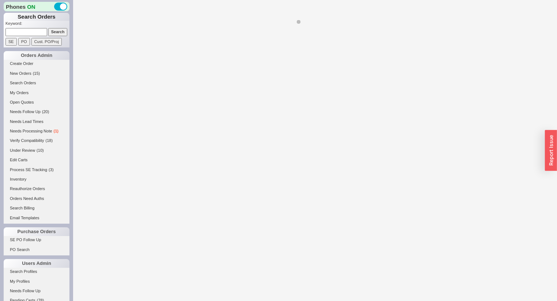
select select "*"
select select "LOW"
select select "3"
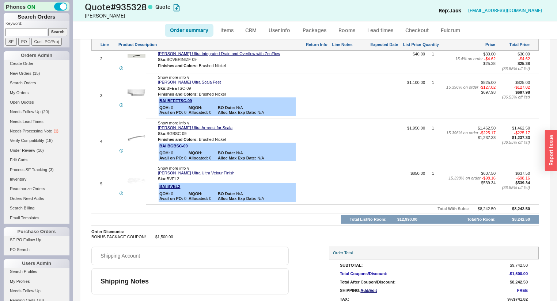
scroll to position [488, 0]
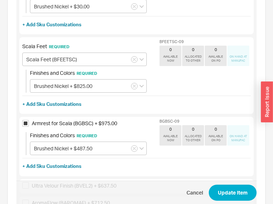
scroll to position [380, 0]
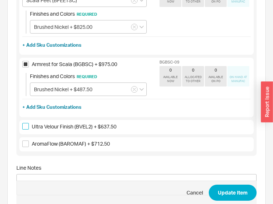
click at [28, 124] on input "Ultra Velour Finish (BVEL2) + $637.50" at bounding box center [25, 126] width 7 height 7
checkbox input "true"
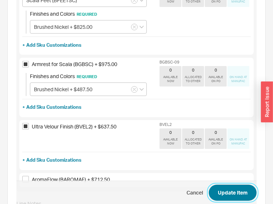
click at [224, 190] on button "Update Item" at bounding box center [233, 193] width 48 height 16
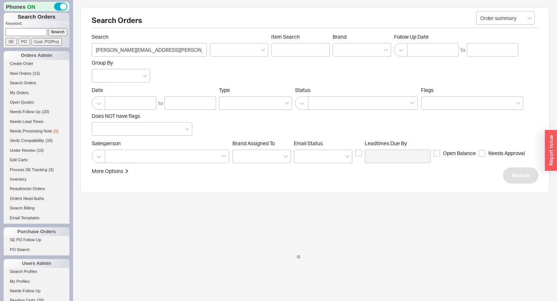
select select "*"
select select "LOW"
select select "3"
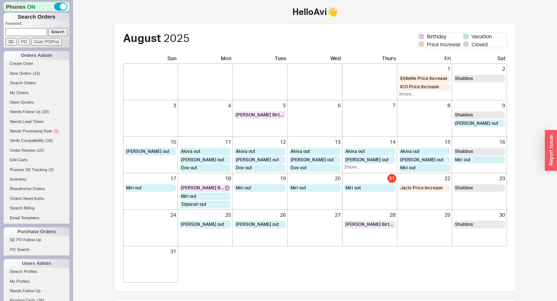
click at [35, 31] on input at bounding box center [26, 32] width 42 height 8
type input "samanthamichelle5"
click at [48, 28] on input "Search" at bounding box center [57, 32] width 19 height 8
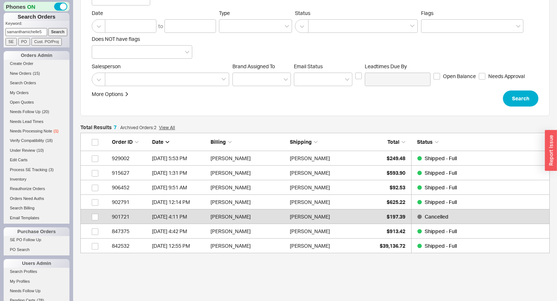
scroll to position [88, 0]
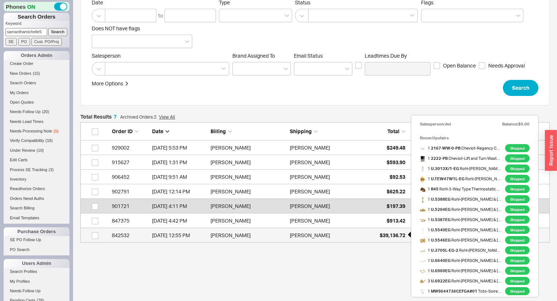
click at [371, 235] on div "$39,136.72" at bounding box center [387, 235] width 37 height 15
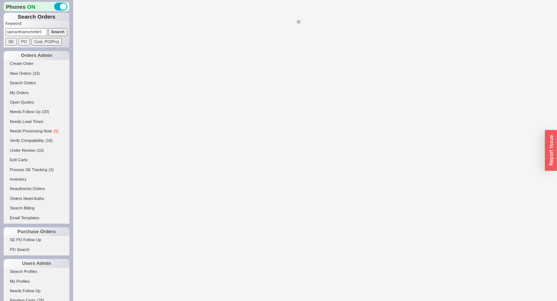
select select "*"
select select "LOW"
select select "3"
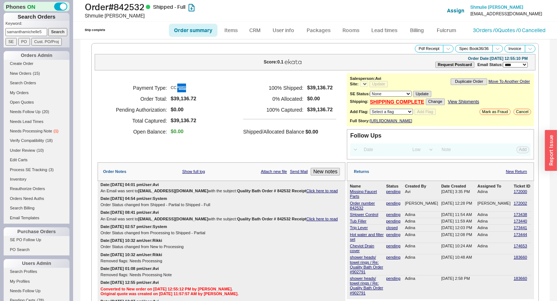
select select "*"
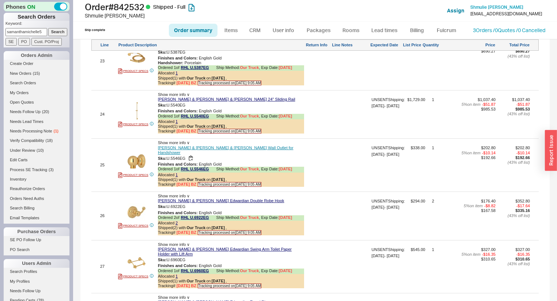
scroll to position [1920, 0]
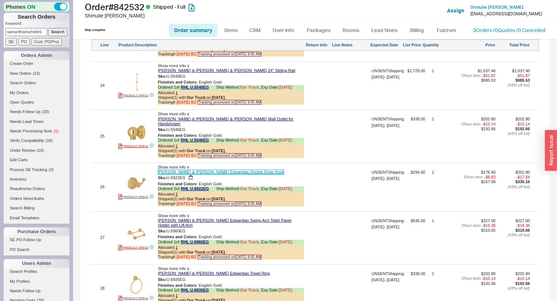
click at [196, 170] on link "Rohl Perrin & Rowe Edwardian Double Robe Hook" at bounding box center [221, 172] width 126 height 5
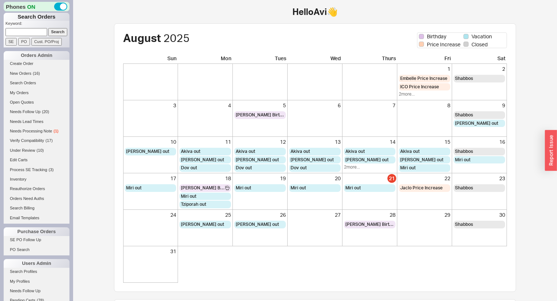
click at [39, 30] on input at bounding box center [26, 32] width 42 height 8
type input "913036"
click at [48, 28] on input "Search" at bounding box center [57, 32] width 19 height 8
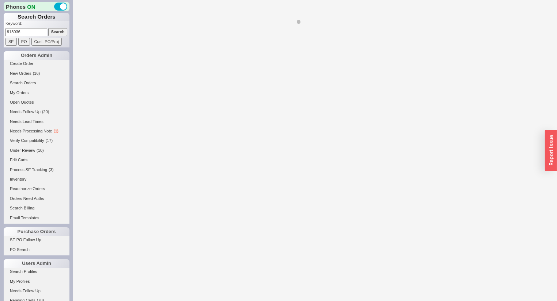
select select "*"
select select "LOW"
select select "3"
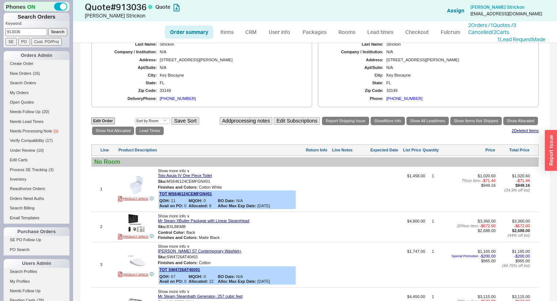
scroll to position [481, 0]
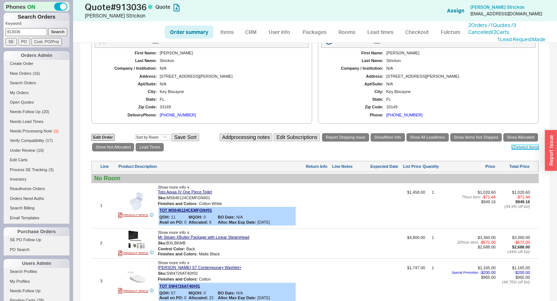
click at [519, 146] on link "2 Deleted Item s" at bounding box center [524, 147] width 27 height 5
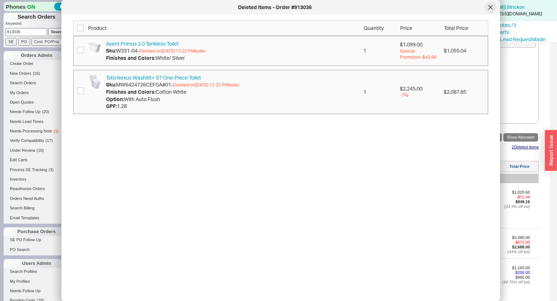
click at [492, 7] on div at bounding box center [490, 7] width 12 height 12
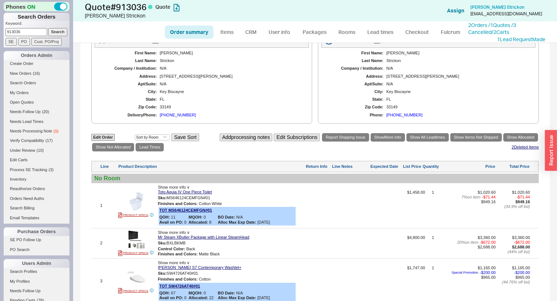
click at [169, 190] on span "Show more info ∨" at bounding box center [174, 187] width 32 height 4
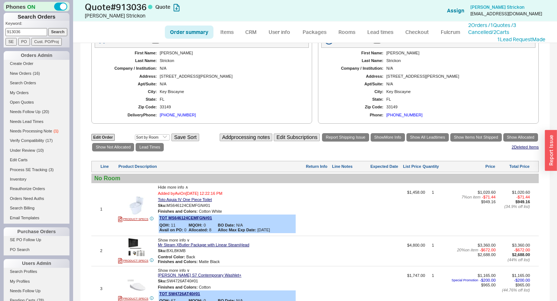
click at [177, 190] on span "Hide more info ∧" at bounding box center [173, 187] width 30 height 4
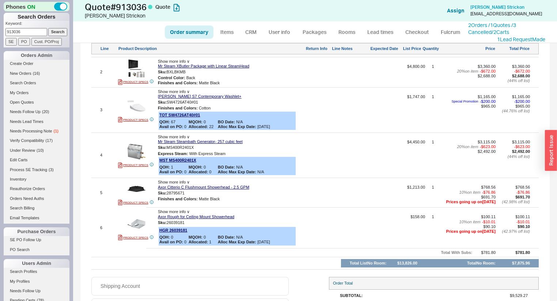
scroll to position [598, 0]
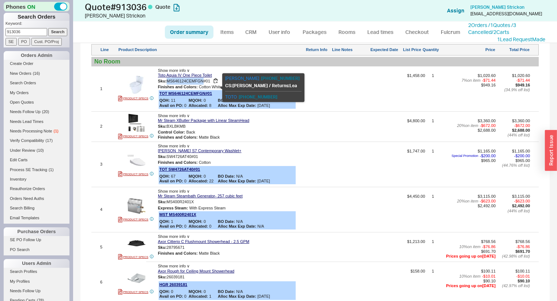
drag, startPoint x: 168, startPoint y: 86, endPoint x: 203, endPoint y: 86, distance: 35.4
click at [203, 83] on span "MS646124CEMFGN#01" at bounding box center [188, 81] width 43 height 4
copy span "MS646124CEMFGN"
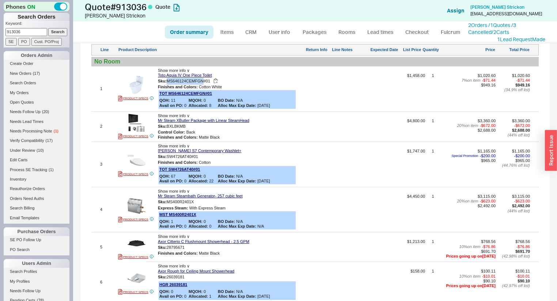
scroll to position [568, 0]
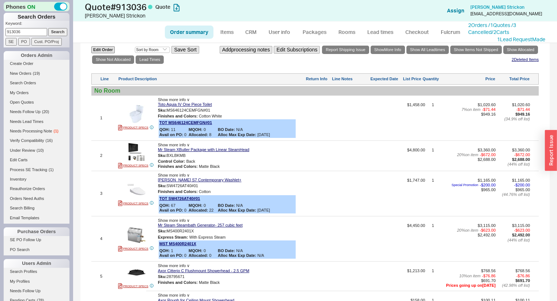
click at [258, 179] on div "Edit Order Select an option Sort by Brand Sort by Room Save Sort Add processing…" at bounding box center [314, 199] width 447 height 309
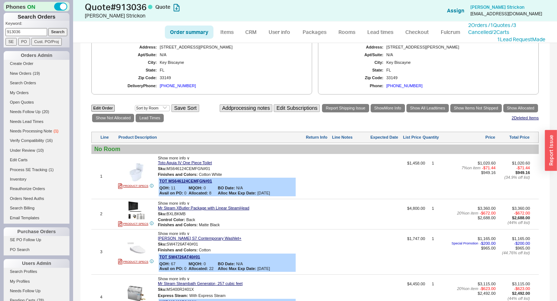
scroll to position [481, 0]
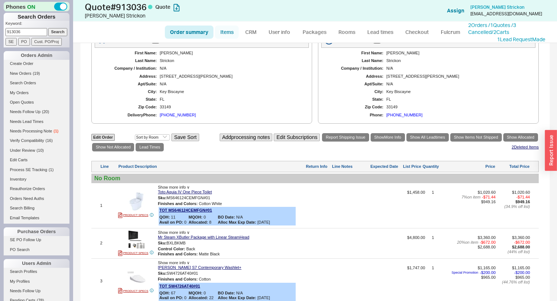
click at [229, 31] on link "Items" at bounding box center [227, 32] width 24 height 13
select select "3"
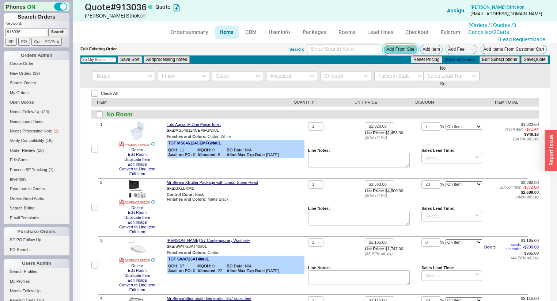
click at [389, 48] on button "Add From Site" at bounding box center [400, 49] width 33 height 9
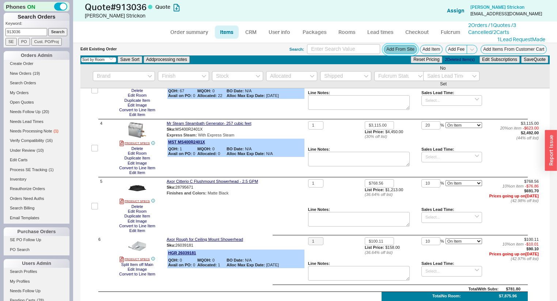
scroll to position [146, 0]
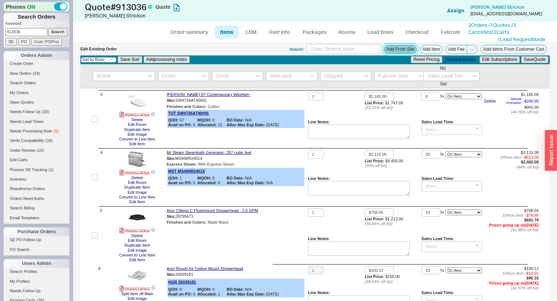
click at [400, 46] on button "Add From Site" at bounding box center [400, 49] width 33 height 9
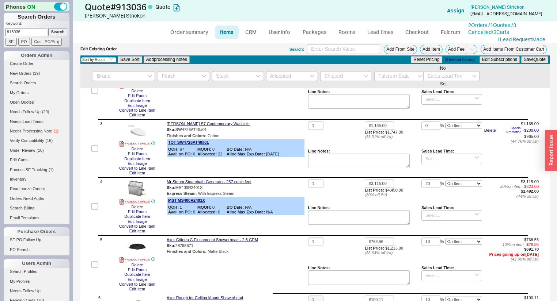
scroll to position [0, 0]
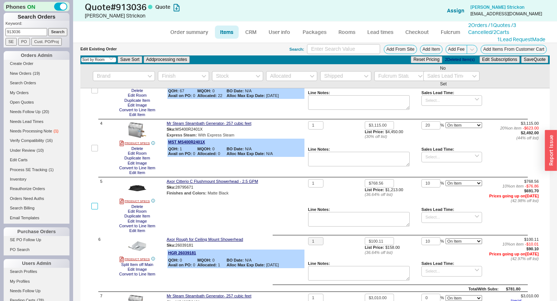
click at [96, 209] on input "checkbox" at bounding box center [94, 206] width 7 height 7
checkbox input "true"
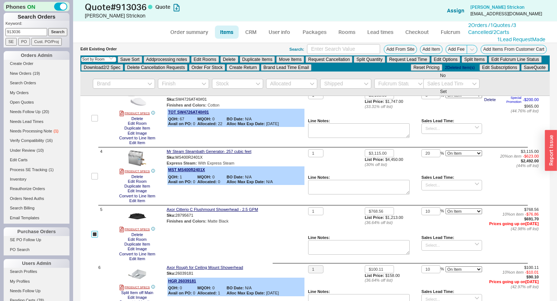
scroll to position [124, 0]
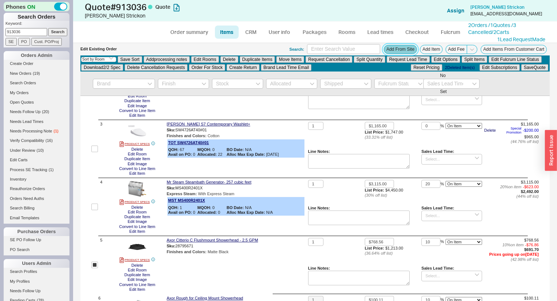
click at [397, 47] on button "Add From Site" at bounding box center [400, 49] width 33 height 9
click at [429, 49] on button "Add Item" at bounding box center [431, 49] width 23 height 9
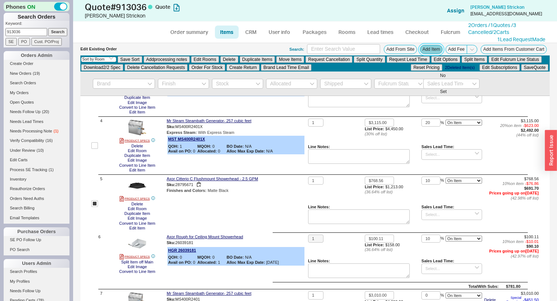
scroll to position [175, 0]
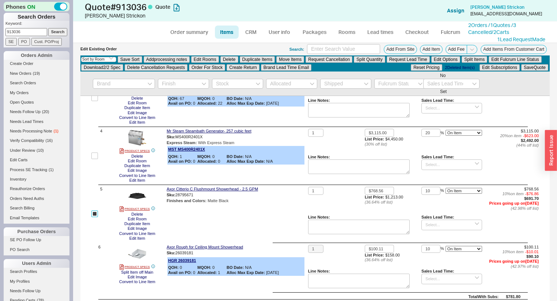
click at [96, 215] on input "checkbox" at bounding box center [94, 214] width 7 height 7
checkbox input "false"
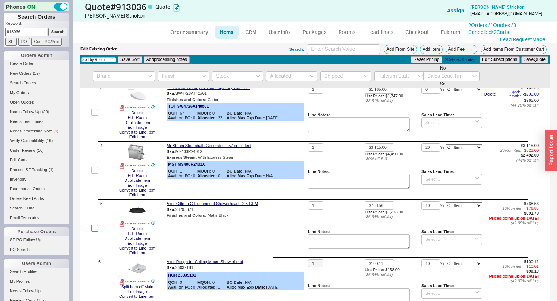
scroll to position [88, 0]
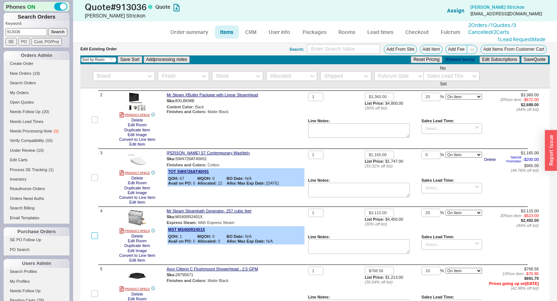
click at [93, 239] on input "checkbox" at bounding box center [94, 236] width 7 height 7
checkbox input "true"
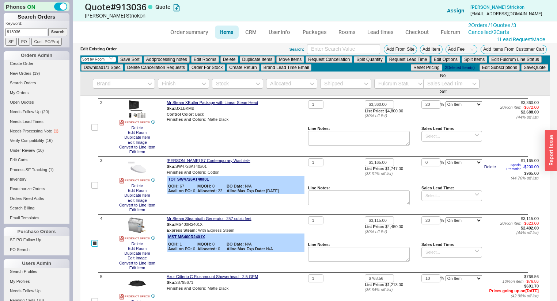
scroll to position [95, 0]
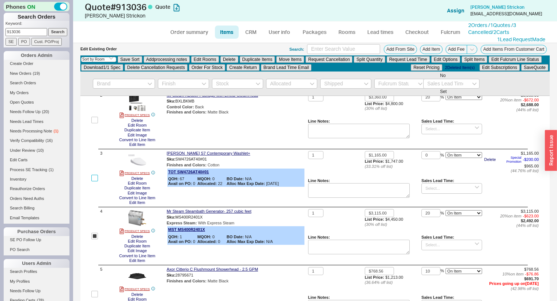
click at [96, 178] on input "checkbox" at bounding box center [94, 178] width 7 height 7
checkbox input "true"
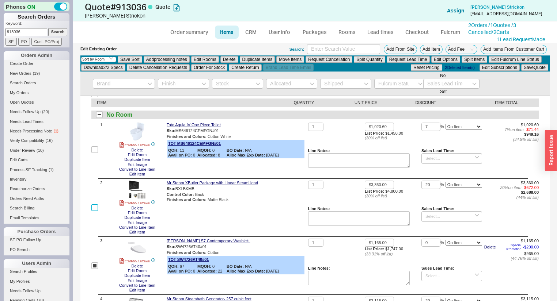
click at [94, 210] on input "checkbox" at bounding box center [94, 208] width 7 height 7
checkbox input "true"
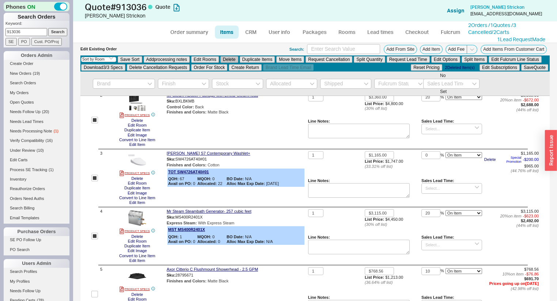
click at [228, 60] on button "Delete" at bounding box center [229, 59] width 18 height 7
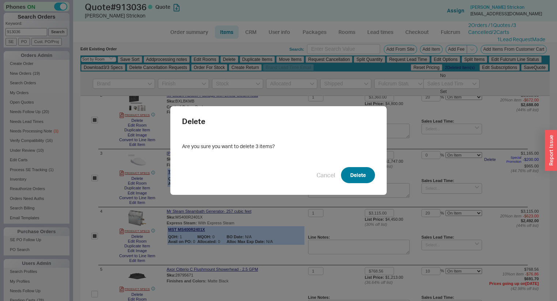
click at [353, 172] on button "Delete" at bounding box center [358, 175] width 34 height 16
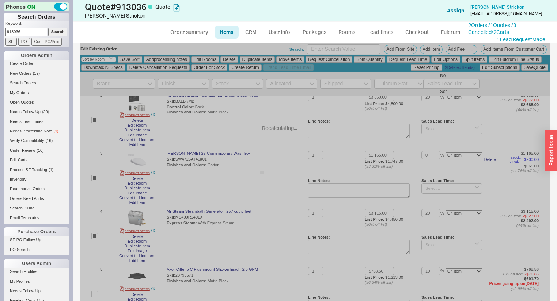
checkbox input "false"
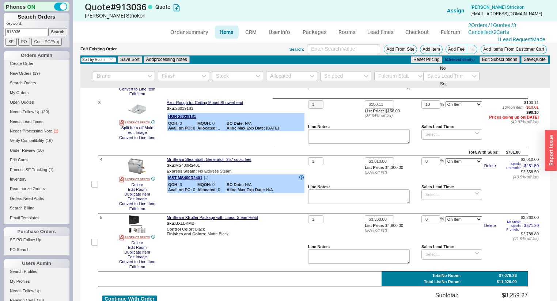
scroll to position [146, 0]
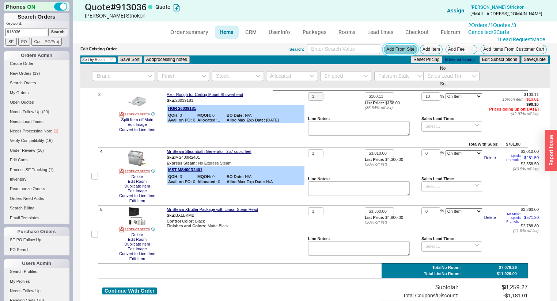
click at [403, 48] on button "Add From Site" at bounding box center [400, 49] width 33 height 9
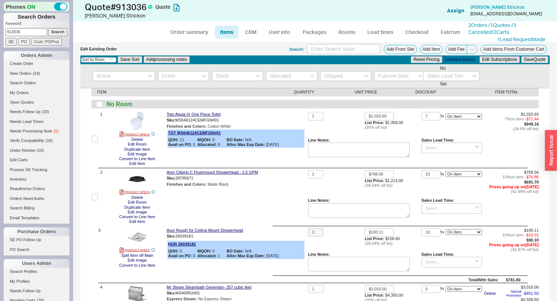
scroll to position [0, 0]
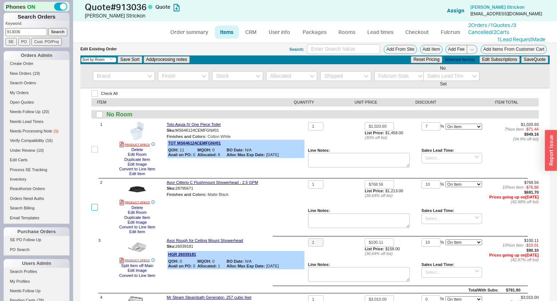
click at [92, 208] on input "checkbox" at bounding box center [94, 207] width 7 height 7
checkbox input "true"
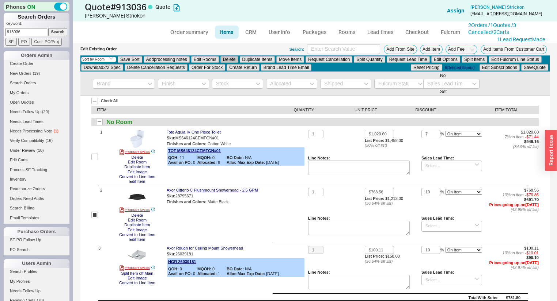
click at [230, 57] on button "Delete" at bounding box center [229, 59] width 18 height 7
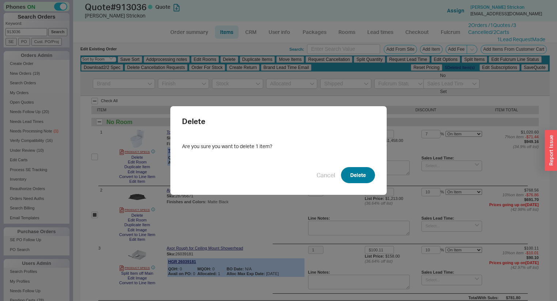
click at [346, 167] on button "Delete" at bounding box center [358, 175] width 34 height 16
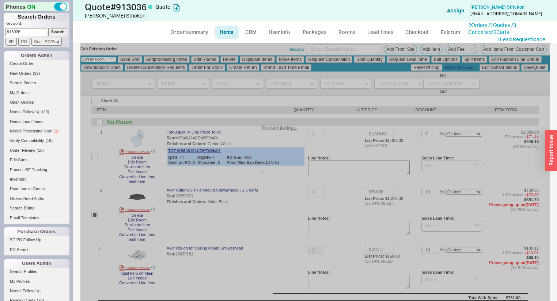
checkbox input "false"
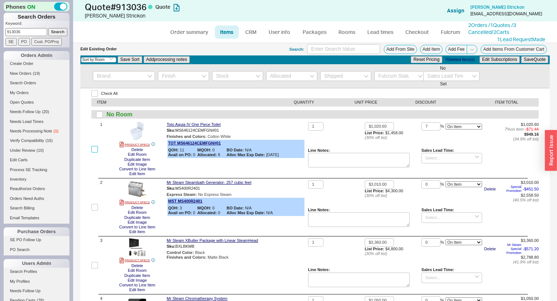
click at [95, 150] on input "checkbox" at bounding box center [94, 149] width 7 height 7
checkbox input "true"
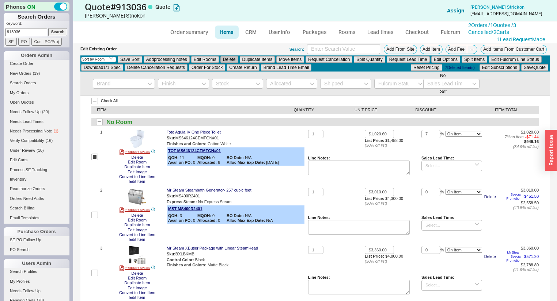
click at [232, 59] on button "Delete" at bounding box center [229, 59] width 18 height 7
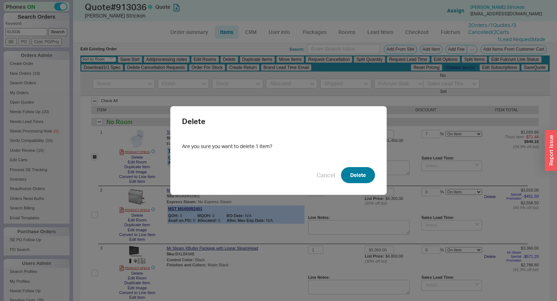
click at [363, 170] on button "Delete" at bounding box center [358, 175] width 34 height 16
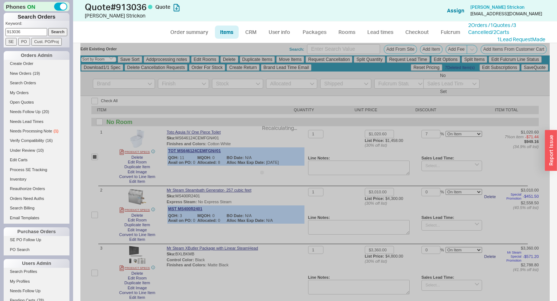
checkbox input "false"
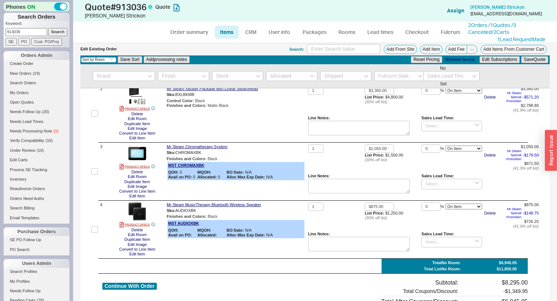
scroll to position [190, 0]
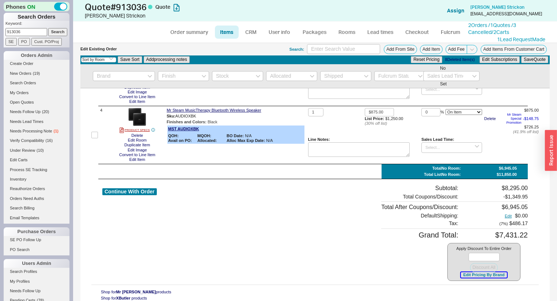
click at [468, 273] on button "Edit Pricing By Brand" at bounding box center [484, 275] width 46 height 5
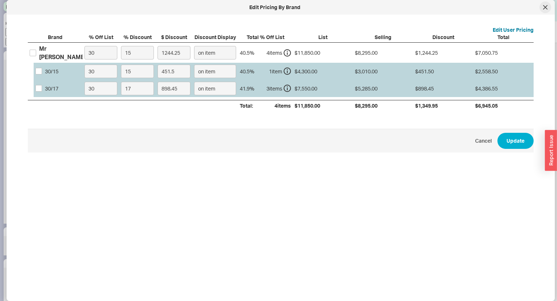
click at [544, 3] on div at bounding box center [545, 7] width 12 height 12
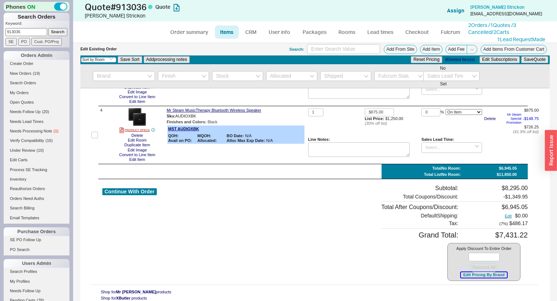
click at [491, 275] on button "Edit Pricing By Brand" at bounding box center [484, 275] width 46 height 5
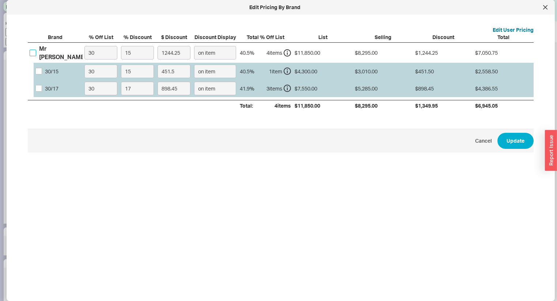
click at [34, 54] on input "Mr Steam" at bounding box center [33, 53] width 7 height 7
checkbox input "true"
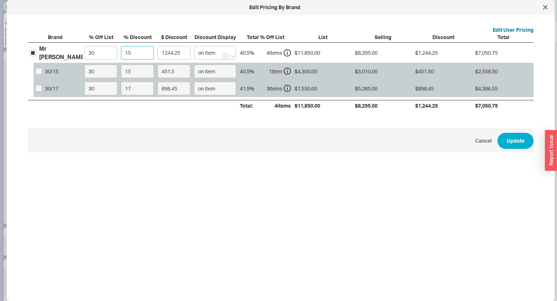
drag, startPoint x: 136, startPoint y: 50, endPoint x: 76, endPoint y: 50, distance: 59.9
click at [0, 0] on div "Mr Steam 30 15 1244.25 on item 40.5 % 4 item s $11,850.00 $8,295.00 $1,244.25 $…" at bounding box center [0, 0] width 0 height 0
type input "2"
type input "165.9"
type input "20"
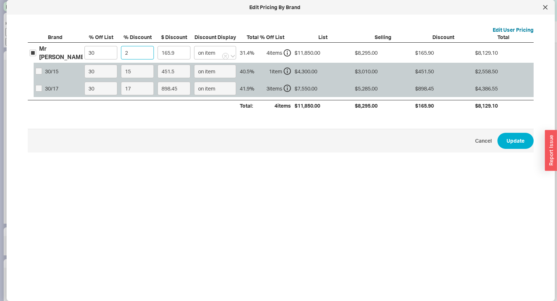
type input "1659"
type input "20.7"
type input "1717.06"
type input "20.75"
type input "1721.21"
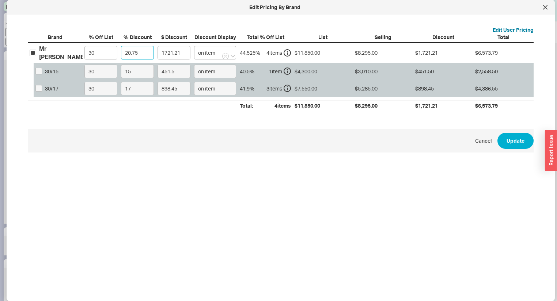
type input "20.7"
type input "1717.06"
type input "20."
type input "1659"
type input "2"
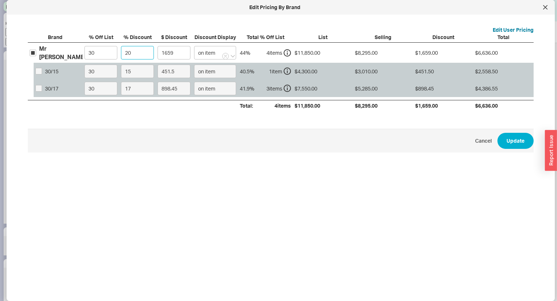
type input "165.9"
type input "21"
type input "1741.95"
type input "21.5"
type input "1783.42"
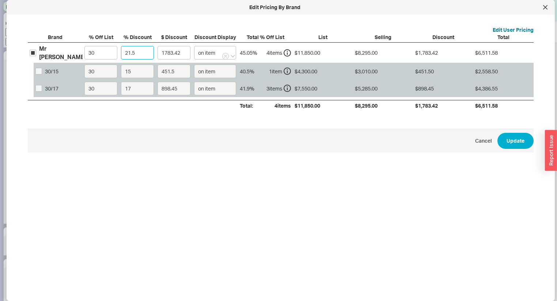
type input "21."
type input "1741.95"
type input "21.4"
type input "1775.13"
type input "21.45"
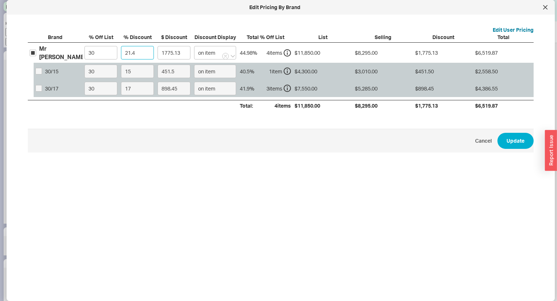
type input "1779.28"
type input "21.4"
type input "1775.13"
type input "21.42"
type input "1776.79"
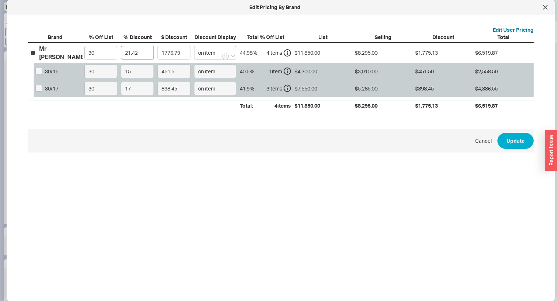
type input "21.4"
type input "1775.13"
type input "21.45"
type input "1779.28"
type input "21.4"
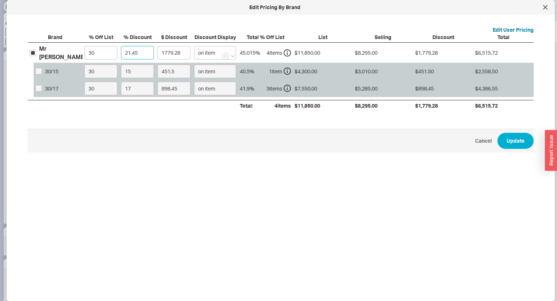
type input "1775.13"
type input "21.44"
type input "1778.45"
type input "21.4"
type input "1775.13"
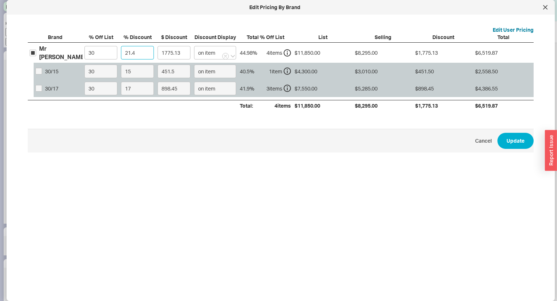
type input "21.43"
type input "1777.62"
type input "21.4"
type input "1775.13"
type input "21.42"
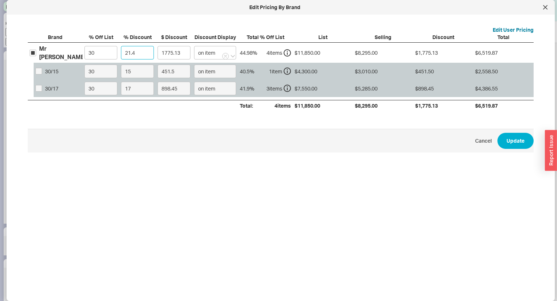
type input "1776.79"
type input "21.422"
type input "1776.95"
type input "21.42"
type input "1776.79"
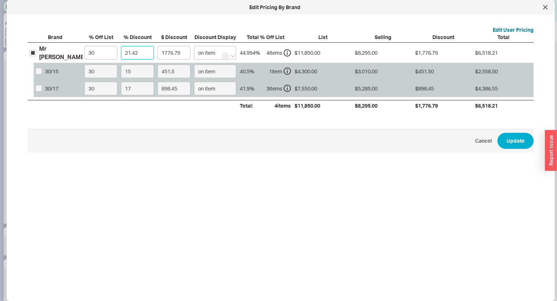
type input "21.429"
type input "1777.54"
type input "21.42"
type input "1776.79"
type input "21.428"
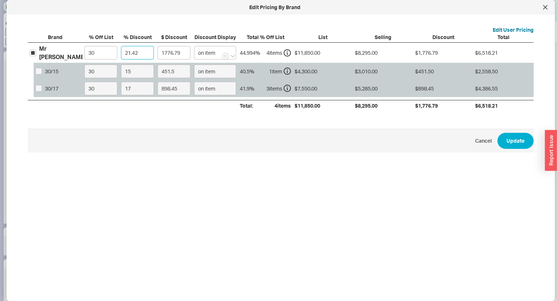
type input "1777.45"
type input "21.4288"
type input "1777.52"
type input "21.428"
type input "1777.45"
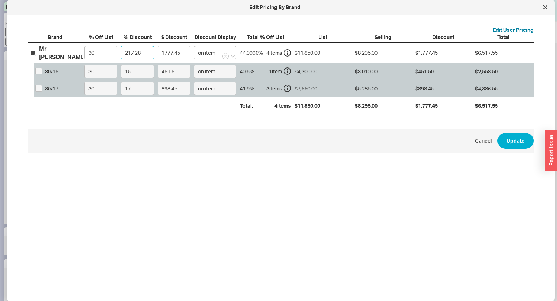
type input "21.4287"
type input "1777.51"
type input "21.428"
type input "1777.45"
type input "21.4286"
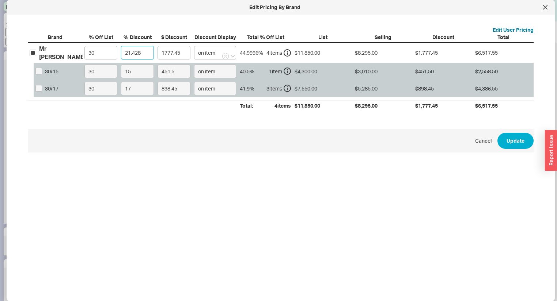
type input "1777.5"
type input "21.4286"
click at [518, 137] on button "Update" at bounding box center [515, 141] width 36 height 16
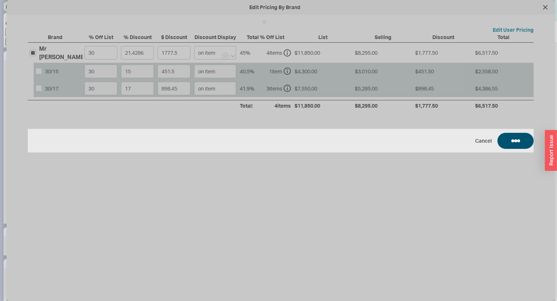
type input "21.4286"
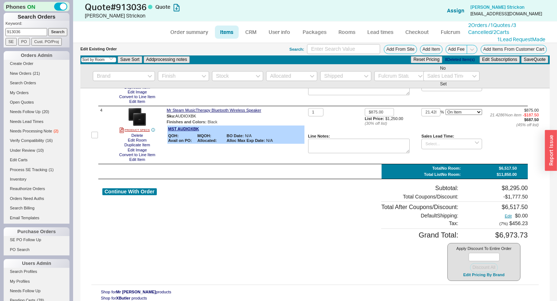
scroll to position [0, 0]
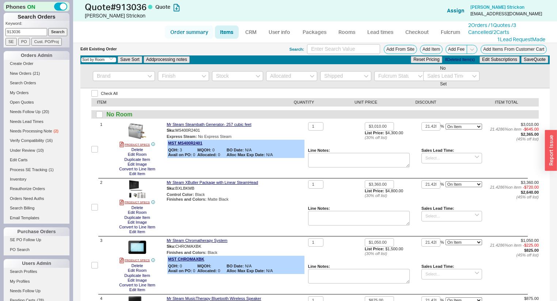
click at [201, 35] on link "Order summary" at bounding box center [189, 32] width 49 height 13
select select "*"
select select "LOW"
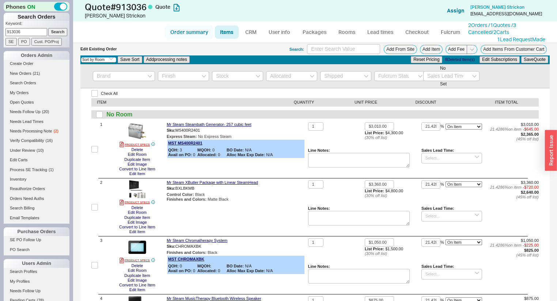
select select "3"
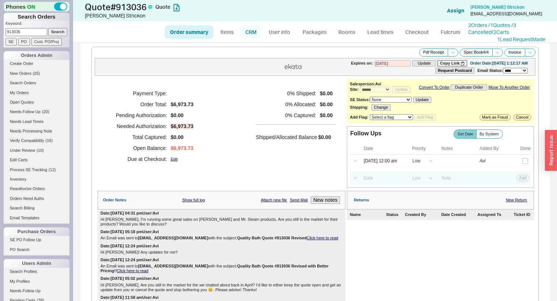
click at [257, 31] on link "CRM" at bounding box center [251, 32] width 22 height 13
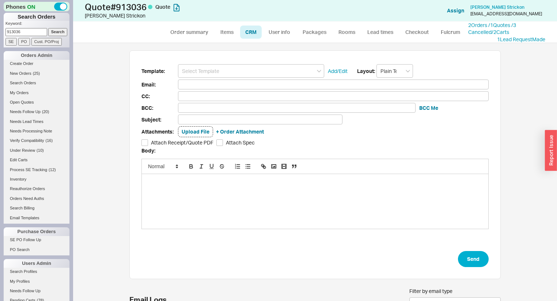
scroll to position [80, 366]
click at [235, 75] on input at bounding box center [251, 71] width 146 height 14
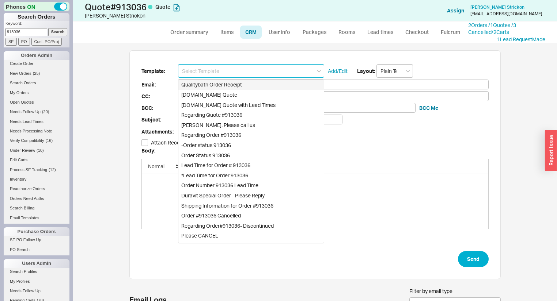
click at [238, 91] on div "[DOMAIN_NAME] Quote" at bounding box center [250, 95] width 145 height 10
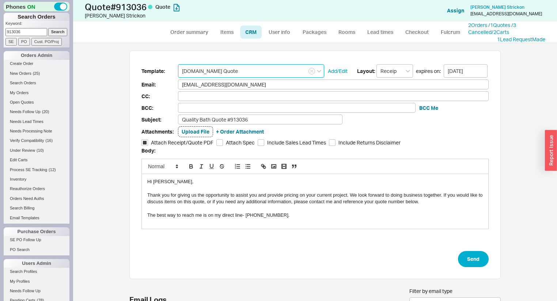
type input "Receipt"
type input "strickon@media.mit.edu"
type input "Quality Bath Quote #913036"
checkbox input "true"
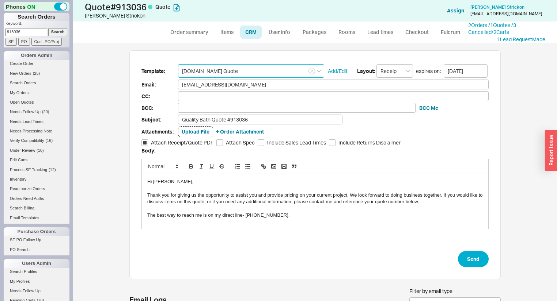
type input "[DOMAIN_NAME] Quote"
click at [184, 34] on link "Order summary" at bounding box center [189, 32] width 49 height 13
select select "*"
select select "LOW"
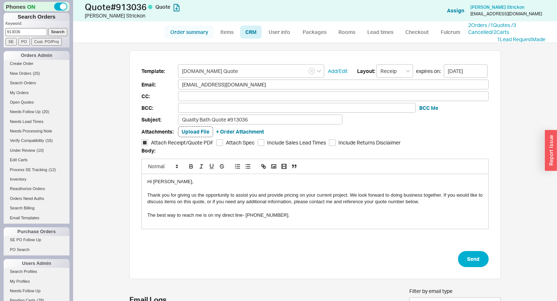
select select "LOW"
select select "3"
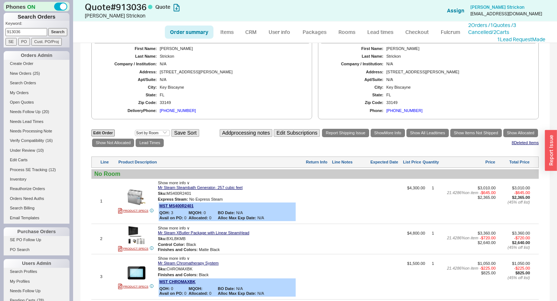
scroll to position [514, 0]
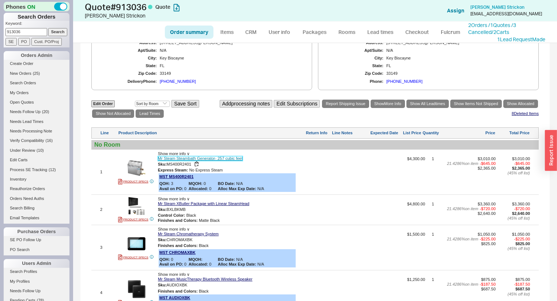
click at [178, 161] on link "Mr Steam Steambath Generator- 257 cubic feet" at bounding box center [200, 158] width 85 height 5
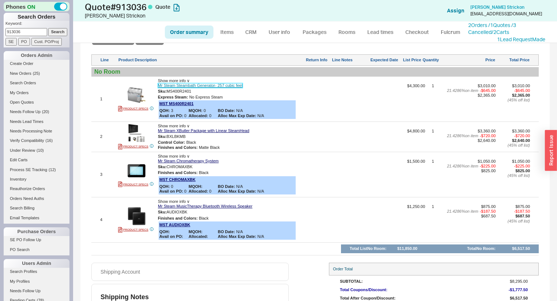
scroll to position [602, 0]
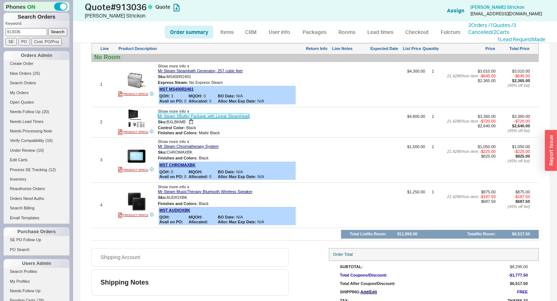
click at [222, 119] on link "Mr Steam XButler Package with Linear SteamHead" at bounding box center [203, 116] width 91 height 5
click at [255, 31] on link "CRM" at bounding box center [251, 32] width 22 height 13
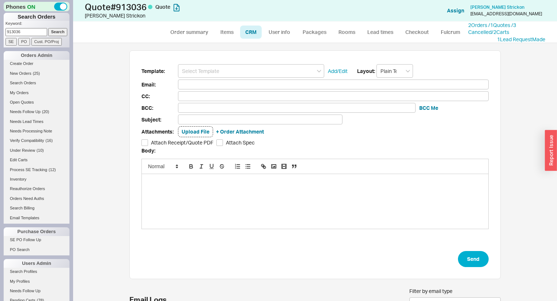
click at [212, 66] on input at bounding box center [251, 71] width 146 height 14
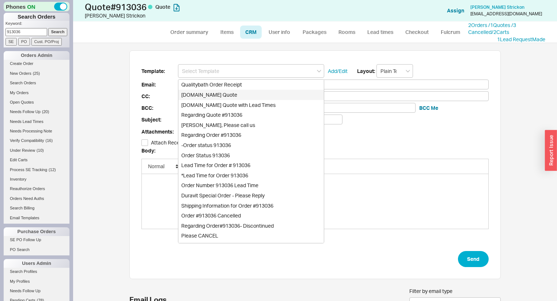
click at [220, 92] on div "Qualitybath.com Quote" at bounding box center [250, 95] width 145 height 10
type input "Receipt"
type input "strickon@media.mit.edu"
type input "Quality Bath Quote #913036"
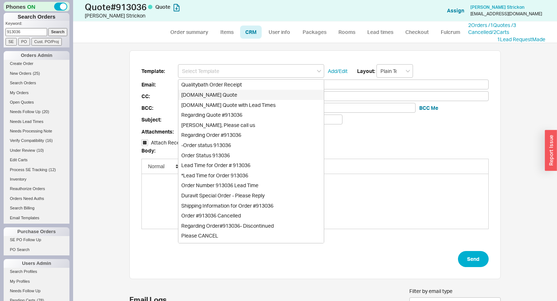
checkbox input "true"
type input "Qualitybath.com Quote"
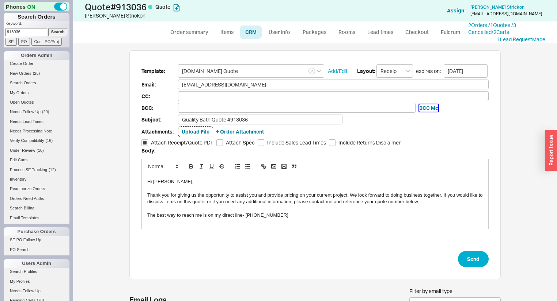
click at [425, 105] on button "BCC Me" at bounding box center [428, 107] width 19 height 7
type input "aviw@qualitybath.com"
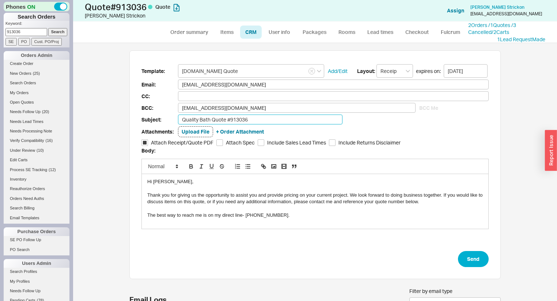
click at [275, 119] on input "Quality Bath Quote #913036" at bounding box center [260, 120] width 164 height 10
type input "Quality Bath Quote #913036 Revised"
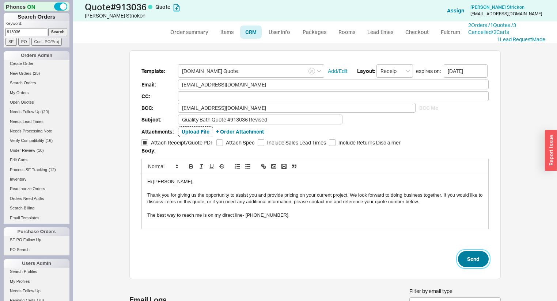
click at [466, 262] on button "Send" at bounding box center [473, 259] width 31 height 16
select select "*"
select select "LOW"
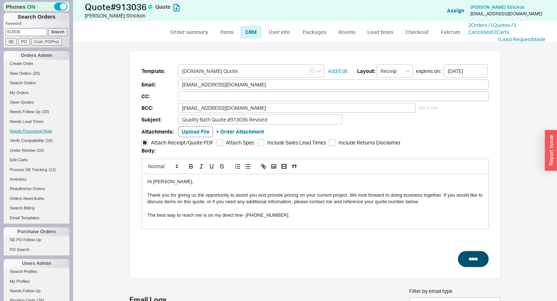
select select "3"
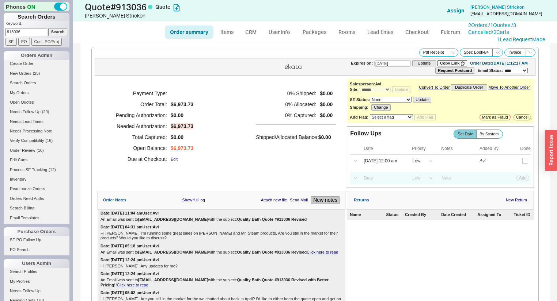
click at [323, 204] on button "New notes" at bounding box center [325, 201] width 29 height 8
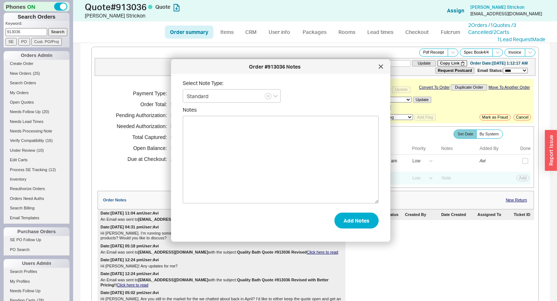
click at [319, 195] on textarea "Notes" at bounding box center [281, 160] width 196 height 88
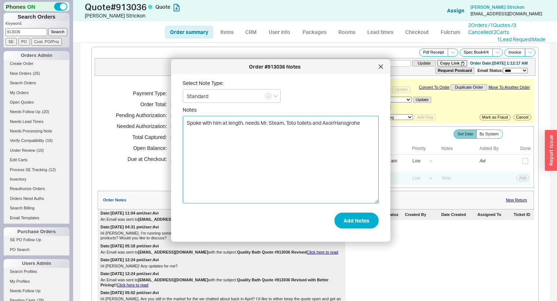
click at [371, 121] on textarea "Spoke with him at length, needs Mr. Steam, Toto toilets and Axor/Hansgrohe" at bounding box center [281, 160] width 196 height 88
click at [255, 129] on textarea "Spoke with him at length, needs Mr. Steam, Toto toilets and Axor/Hansgrohe fixt…" at bounding box center [281, 160] width 196 height 88
drag, startPoint x: 361, startPoint y: 123, endPoint x: 324, endPoint y: 123, distance: 36.5
click at [324, 123] on textarea "Spoke with him at length, needs Mr. Steam, Toto toilets and Axor/Hansgrohe fixt…" at bounding box center [281, 160] width 196 height 88
click at [351, 130] on textarea "Spoke with him at length, needs Mr. Steam, Toto toilets and Axor/Hansgrohe fixt…" at bounding box center [281, 160] width 196 height 88
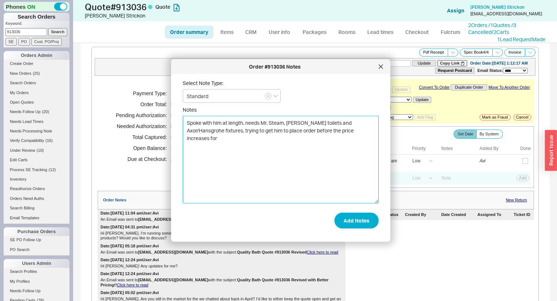
paste textarea "Axor/Hansgrohe"
type textarea "Spoke with him at length, needs Mr. Steam, Toto toilets and Axor/Hansgrohe fixt…"
click at [360, 226] on button "Add Notes" at bounding box center [356, 221] width 44 height 16
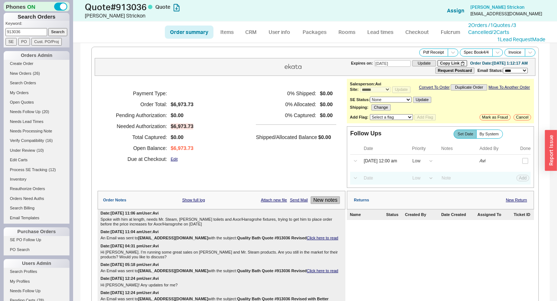
click at [331, 200] on button "New notes" at bounding box center [325, 201] width 29 height 8
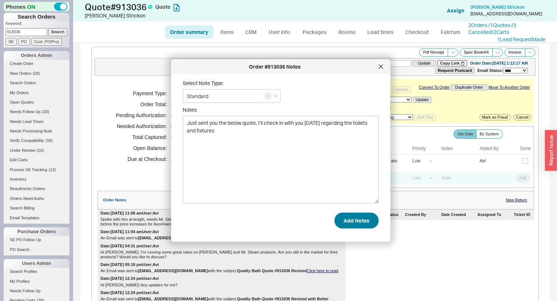
type textarea "Just sent you the below quote, I’ll check in with you on Monday regarding the t…"
click at [344, 217] on button "Add Notes" at bounding box center [356, 221] width 44 height 16
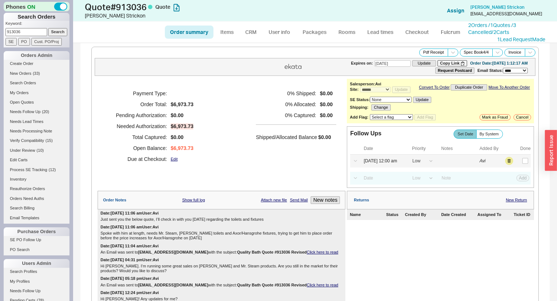
click at [381, 159] on div "Select a Date Now One hour One day Two Days One Month 08/21/25 12:00 am High Me…" at bounding box center [440, 161] width 180 height 13
click at [381, 163] on input "08/21/25 12:00 am" at bounding box center [382, 161] width 47 height 10
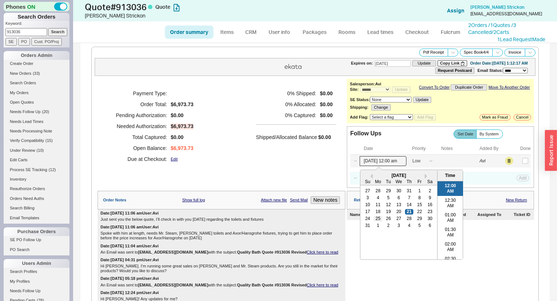
click at [376, 220] on div "25" at bounding box center [378, 218] width 9 height 5
type input "08/25/25 12:00 am"
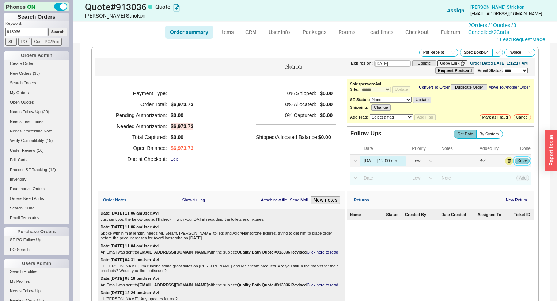
click at [517, 163] on button "Save" at bounding box center [521, 161] width 15 height 7
click at [412, 164] on select "High Medium Low" at bounding box center [422, 161] width 28 height 10
select select "MEDIUM"
click at [408, 159] on select "High Medium Low" at bounding box center [422, 161] width 28 height 10
click at [523, 161] on button "Save" at bounding box center [521, 161] width 15 height 7
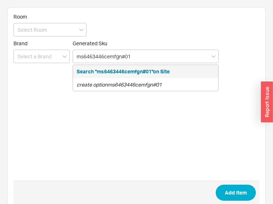
type input "ms6463446cemfgn#01"
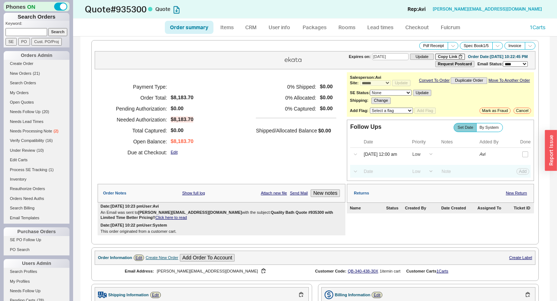
select select "*"
select select "LOW"
select select "3"
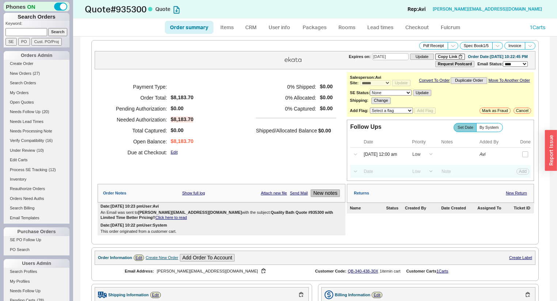
click at [323, 197] on button "New notes" at bounding box center [325, 194] width 29 height 8
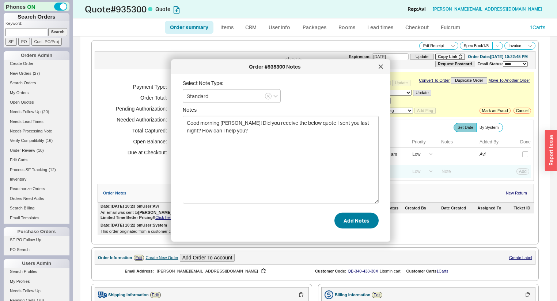
type textarea "Good morning [PERSON_NAME]! Did you receive the below quote I sent you last nig…"
click at [343, 216] on button "Add Notes" at bounding box center [356, 221] width 44 height 16
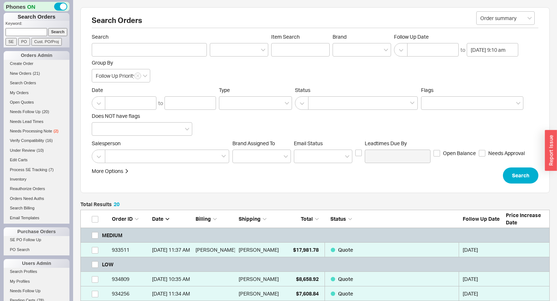
scroll to position [335, 465]
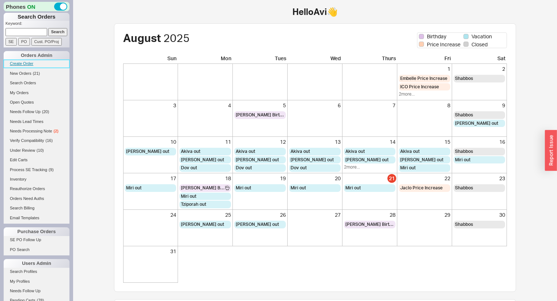
click at [28, 63] on link "Create Order" at bounding box center [37, 64] width 66 height 8
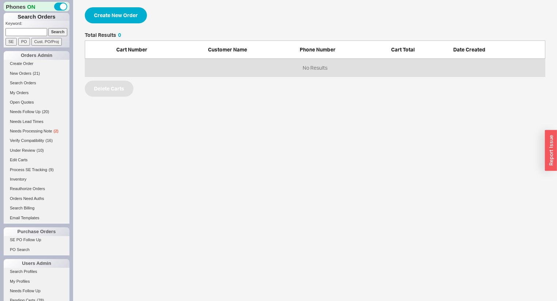
select select "3"
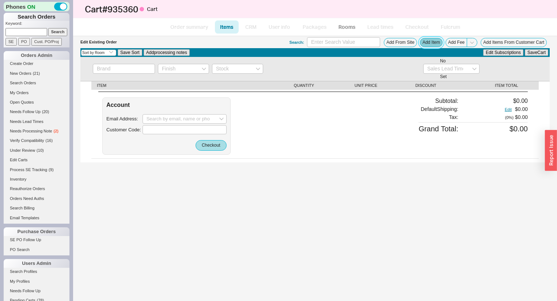
click at [430, 43] on button "Add Item" at bounding box center [431, 42] width 23 height 9
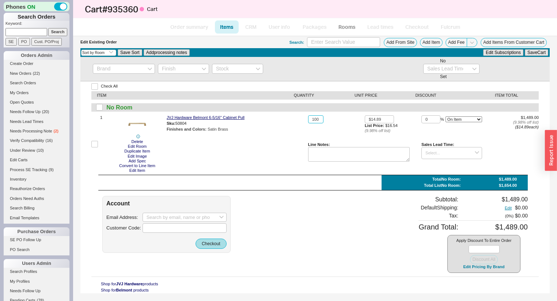
drag, startPoint x: 319, startPoint y: 116, endPoint x: 183, endPoint y: 107, distance: 135.8
click at [219, 110] on div "Check All ITEM QUANTITY UNIT PRICE DISCOUNT ITEM TOTAL No Room 1 Delete Edit Ro…" at bounding box center [314, 187] width 469 height 212
type input "144"
click at [536, 54] on button "Save Cart" at bounding box center [536, 52] width 23 height 7
click at [191, 118] on link "JVJ Hardware Belmont 6-5/16" Cabinet Pull" at bounding box center [206, 117] width 78 height 5
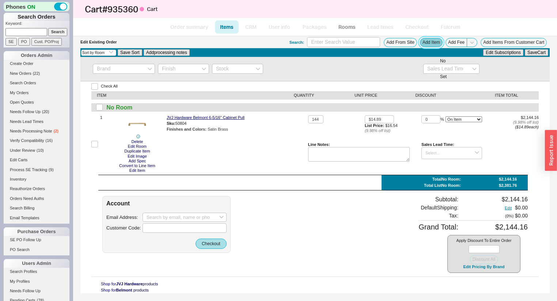
click at [429, 42] on button "Add Item" at bounding box center [431, 42] width 23 height 9
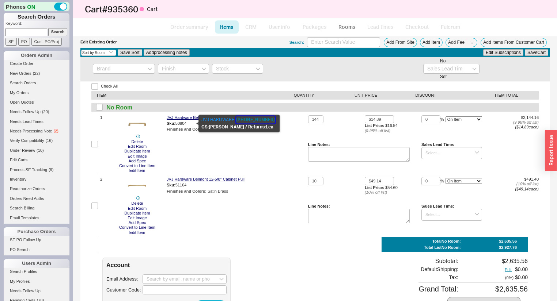
click at [248, 118] on button "214-381-9843" at bounding box center [255, 119] width 39 height 7
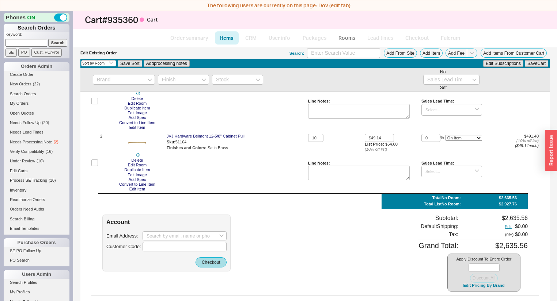
scroll to position [55, 0]
click at [464, 287] on button "Edit Pricing By Brand" at bounding box center [484, 285] width 46 height 5
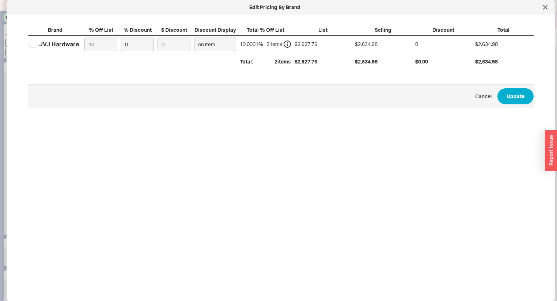
click at [37, 43] on label "JVJ Hardware" at bounding box center [54, 44] width 49 height 8
click at [36, 43] on input "JVJ Hardware" at bounding box center [33, 44] width 7 height 7
checkbox input "true"
drag, startPoint x: 133, startPoint y: 42, endPoint x: 106, endPoint y: 26, distance: 31.8
click at [104, 34] on div "Brand % Off List % Discount $ Discount Discount Display Total % Off List List S…" at bounding box center [281, 46] width 506 height 41
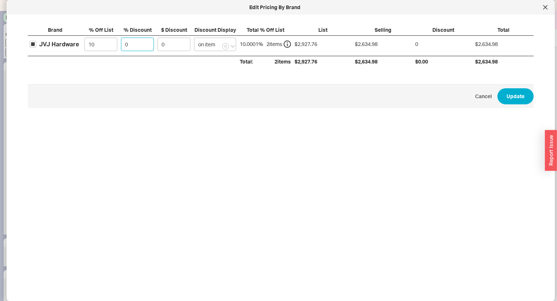
type input "1"
type input "26.35"
type input "10"
type input "263.5"
type input "10"
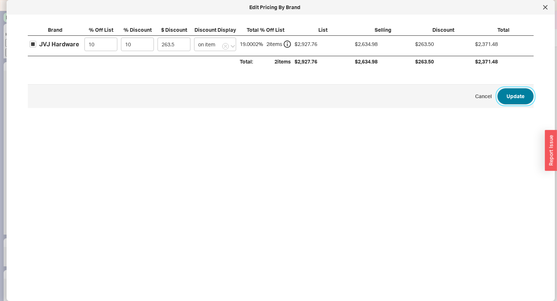
click at [511, 97] on button "Update" at bounding box center [515, 96] width 36 height 16
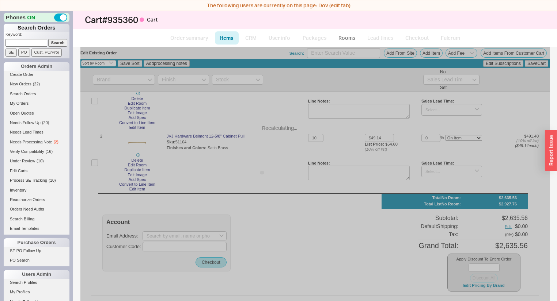
type input "10"
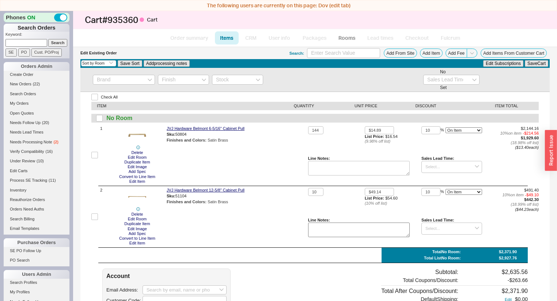
scroll to position [0, 0]
click at [212, 190] on link "JVJ Hardware Belmont 12-5/8" Cabinet Pull" at bounding box center [206, 190] width 78 height 5
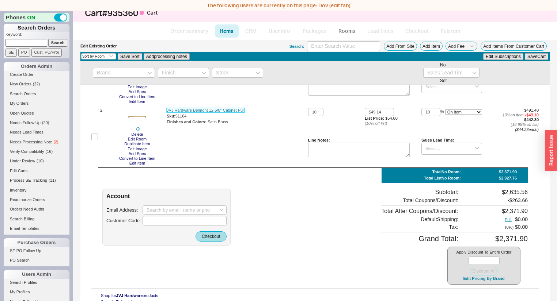
scroll to position [11, 0]
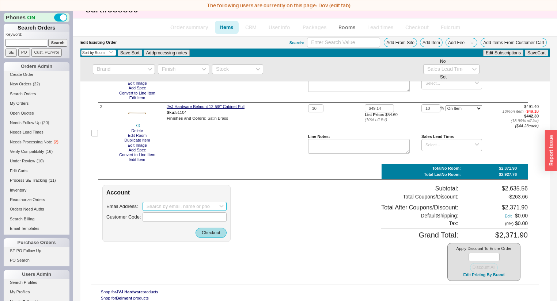
click at [183, 202] on input at bounding box center [184, 206] width 84 height 9
click at [478, 276] on button "Edit Pricing By Brand" at bounding box center [484, 275] width 46 height 5
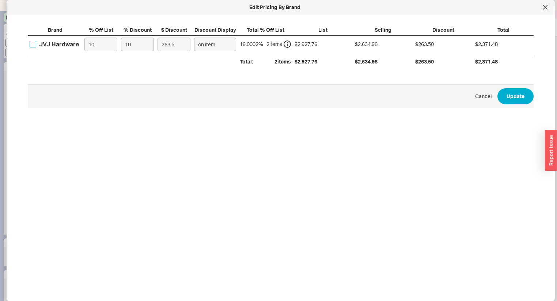
click at [33, 43] on input "JVJ Hardware" at bounding box center [33, 44] width 7 height 7
checkbox input "true"
drag, startPoint x: 109, startPoint y: 42, endPoint x: 92, endPoint y: 46, distance: 17.3
click at [0, 0] on div "JVJ Hardware 10 10 263.5 on item 19.0002 % 2 item s $2,927.76 $2,634.98 $263.50…" at bounding box center [0, 0] width 0 height 0
type input "5"
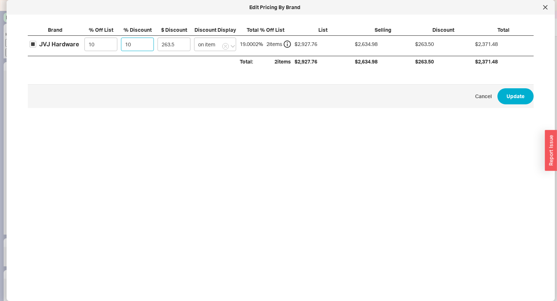
type input "131.75"
type input "5"
click at [507, 98] on button "Update" at bounding box center [515, 96] width 36 height 16
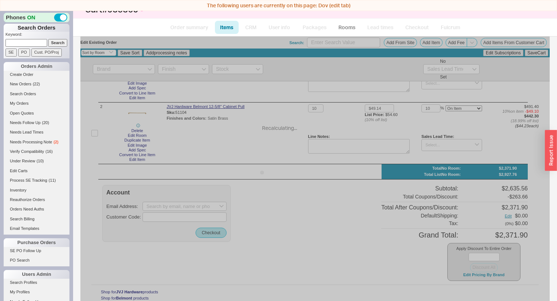
type input "5"
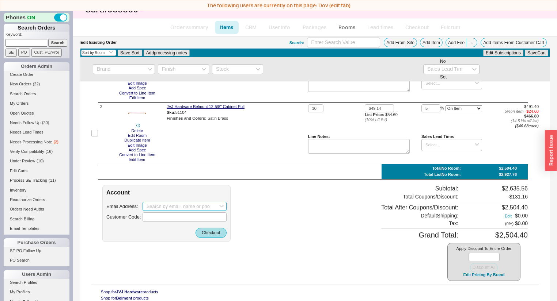
click at [165, 203] on input at bounding box center [184, 206] width 84 height 9
drag, startPoint x: 171, startPoint y: 206, endPoint x: 110, endPoint y: 201, distance: 61.9
click at [110, 201] on div "Account Email Address: ray@classicmillworkandcabinets.com create option ray@cla…" at bounding box center [166, 213] width 128 height 57
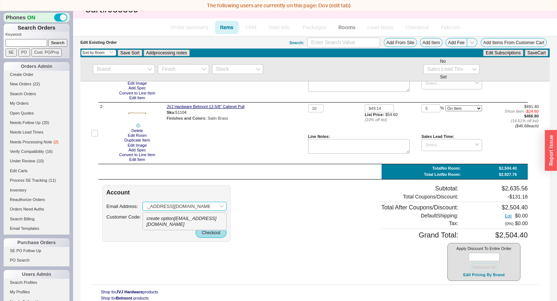
drag, startPoint x: 199, startPoint y: 207, endPoint x: 269, endPoint y: 208, distance: 69.4
click at [268, 208] on div "Account Email Address: ray@classicmillworkandcabinets.com create option ray@cla…" at bounding box center [314, 233] width 425 height 96
click at [212, 227] on div "create option ray@classicmillworkandcabinets.com" at bounding box center [184, 221] width 83 height 17
type input "ray@classicmillworkandcabinets.com"
click at [212, 232] on button "Checkout" at bounding box center [210, 233] width 31 height 10
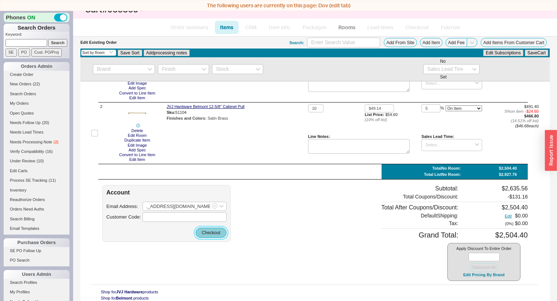
scroll to position [0, 0]
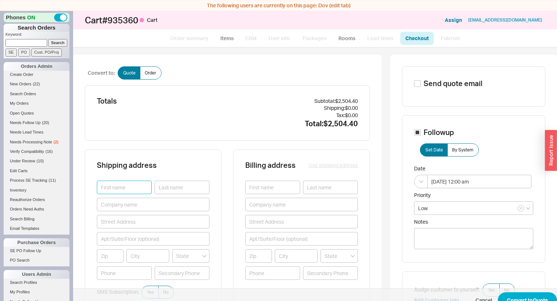
click at [129, 186] on input at bounding box center [124, 188] width 55 height 14
type input "Ray"
type input "Turffs"
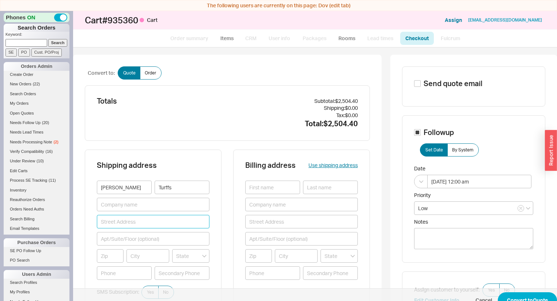
click at [139, 221] on input at bounding box center [153, 222] width 113 height 14
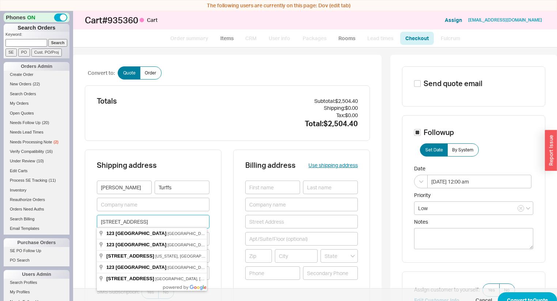
type input "123 West 61st Street"
click at [220, 237] on div "Shipping address Ray Turffs 123 West 61st Street SMS Subscription: Yes No Copy …" at bounding box center [227, 247] width 285 height 195
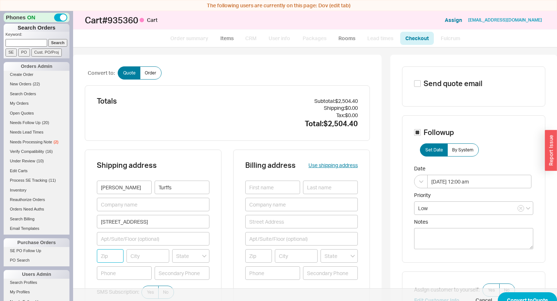
click at [114, 254] on input at bounding box center [110, 257] width 27 height 14
type input "60559"
type input "WESTMONT"
type input "Illinois"
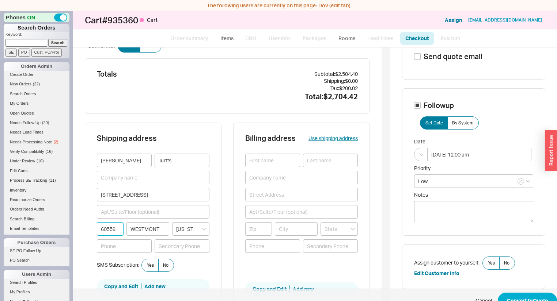
scroll to position [58, 0]
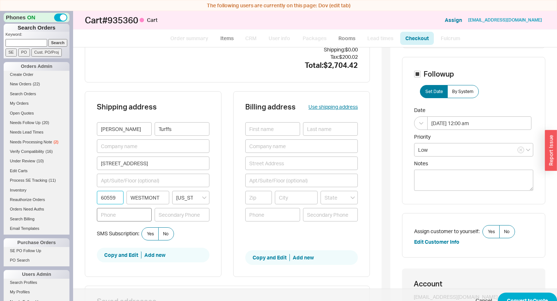
type input "60559"
click at [133, 217] on input at bounding box center [124, 215] width 55 height 14
type input "630-661-2533"
click at [326, 107] on button "Use shipping address" at bounding box center [332, 106] width 49 height 7
type input "Ray"
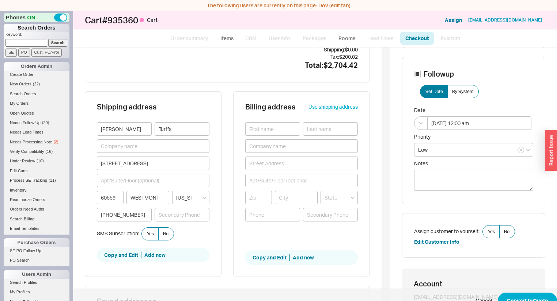
type input "Turffs"
type input "123 West 61st Street"
type input "60559"
type input "WESTMONT"
type input "630-661-2533"
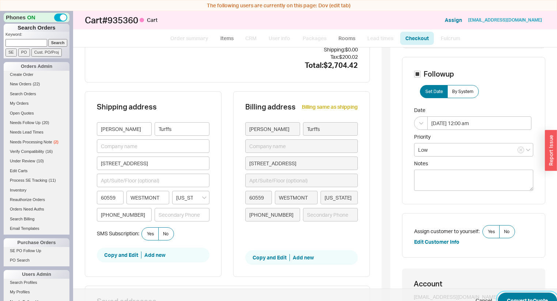
click at [535, 295] on button "Convert to Quote" at bounding box center [527, 301] width 59 height 16
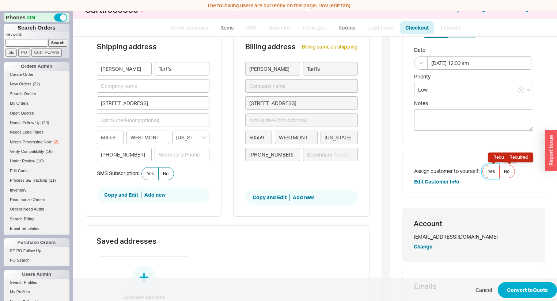
scroll to position [112, 0]
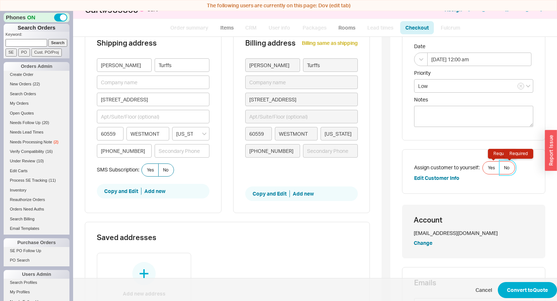
click at [499, 166] on label "No Required" at bounding box center [507, 167] width 16 height 13
click at [0, 0] on input "No Required" at bounding box center [0, 0] width 0 height 0
click at [274, 192] on button "Copy and Edit" at bounding box center [270, 193] width 37 height 7
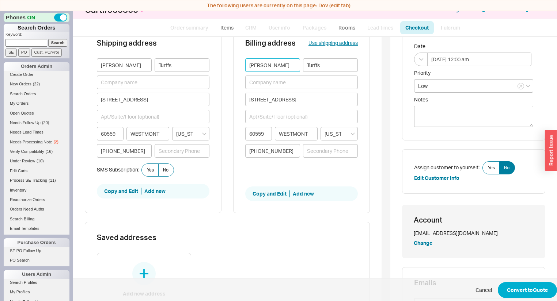
click at [267, 67] on input "Ray" at bounding box center [272, 65] width 55 height 14
click at [510, 282] on button "Convert to Quote" at bounding box center [527, 290] width 59 height 16
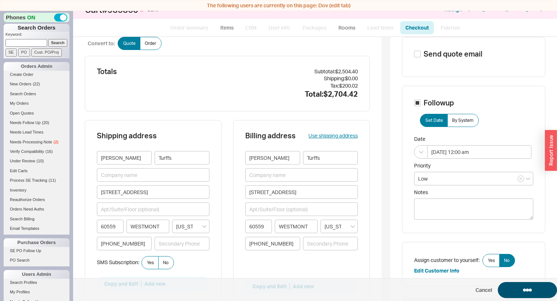
scroll to position [0, 0]
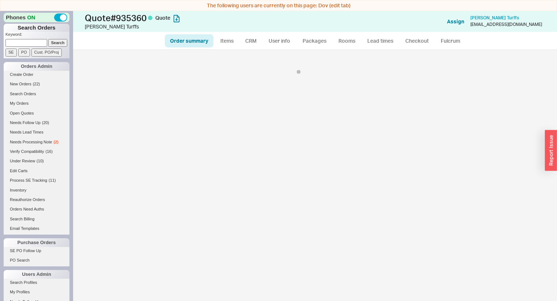
select select "*"
select select "LOW"
select select "3"
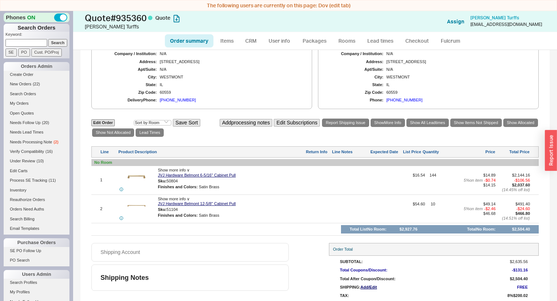
select select "*"
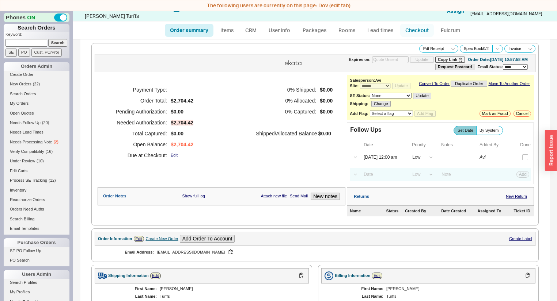
click at [405, 30] on link "Checkout" at bounding box center [417, 30] width 34 height 13
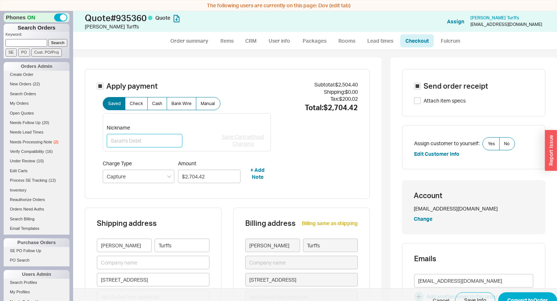
click at [146, 137] on input "Nickname" at bounding box center [145, 141] width 76 height 14
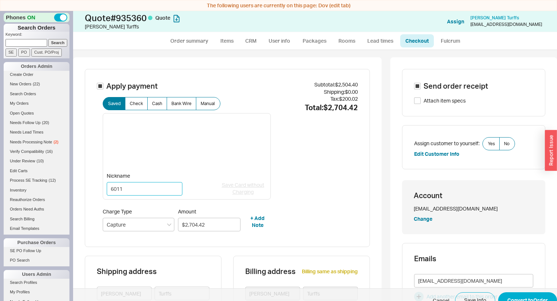
drag, startPoint x: 134, startPoint y: 192, endPoint x: 107, endPoint y: 164, distance: 39.0
click at [0, 47] on div "The following users are currently on this page: Dov (edit tab) Phones ON Search…" at bounding box center [278, 156] width 557 height 312
type input "6011"
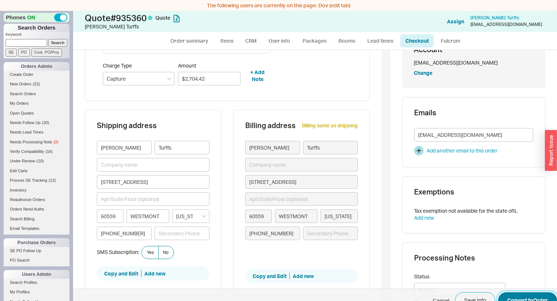
click at [532, 297] on button "Convert to Order" at bounding box center [527, 301] width 59 height 16
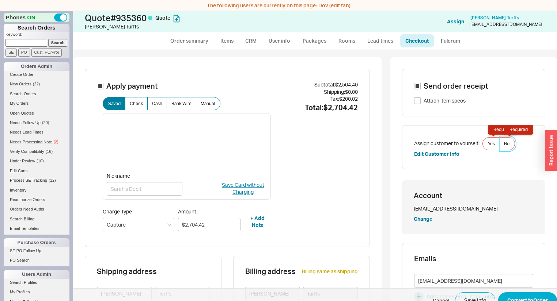
click at [506, 141] on label "No Required" at bounding box center [507, 143] width 16 height 13
click at [0, 0] on input "No Required" at bounding box center [0, 0] width 0 height 0
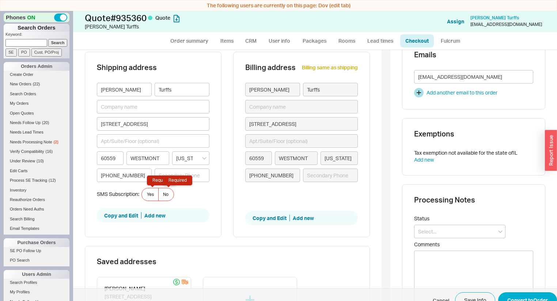
scroll to position [205, 0]
click at [173, 195] on label "No Required" at bounding box center [166, 194] width 16 height 13
click at [0, 0] on input "No Required" at bounding box center [0, 0] width 0 height 0
click at [521, 295] on button "Convert to Order" at bounding box center [527, 301] width 59 height 16
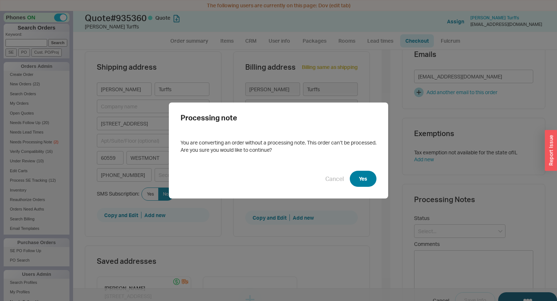
click at [355, 186] on button "Yes" at bounding box center [363, 179] width 27 height 16
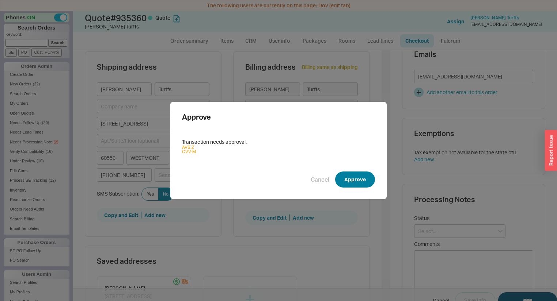
click at [337, 177] on button "Approve" at bounding box center [355, 180] width 40 height 16
select select "*"
select select "LOW"
select select "3"
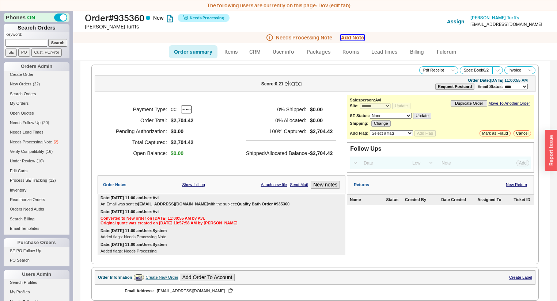
click at [346, 39] on button "Add Note" at bounding box center [352, 38] width 23 height 6
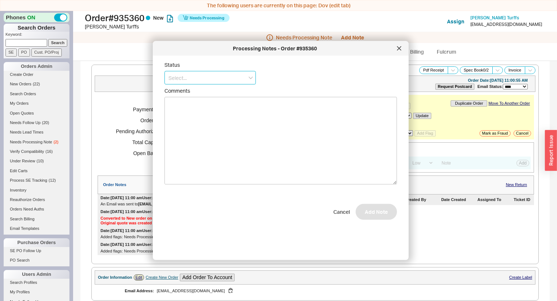
click at [219, 72] on input at bounding box center [209, 78] width 91 height 14
click at [225, 137] on div "No Status" at bounding box center [210, 131] width 91 height 13
type input "No Status"
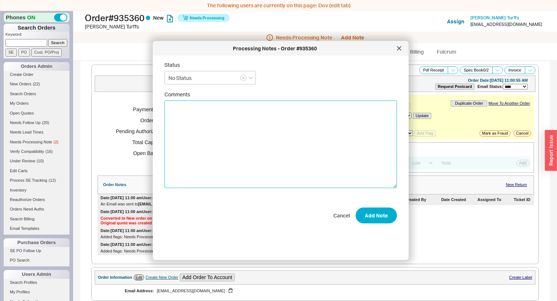
click at [244, 136] on textarea "Comments" at bounding box center [280, 145] width 232 height 88
type textarea "PLEASE DROP SHIP"
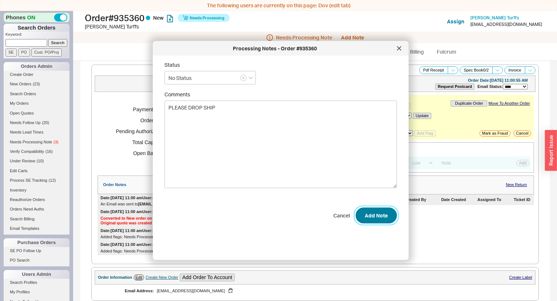
click at [369, 212] on button "Add Note" at bounding box center [375, 216] width 41 height 16
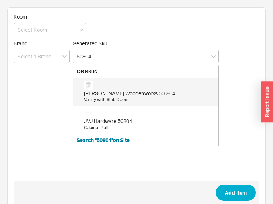
click at [127, 95] on div "[PERSON_NAME] Woodenworks 50-804" at bounding box center [149, 93] width 131 height 7
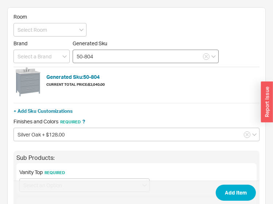
click at [103, 56] on input "50-804" at bounding box center [146, 57] width 146 height 14
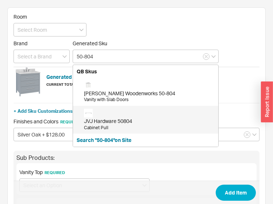
click at [107, 112] on div "JVJ Hardware 50804 Cabinet Pull" at bounding box center [149, 120] width 131 height 22
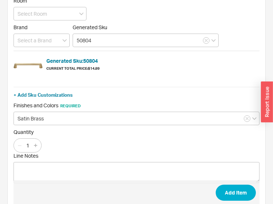
scroll to position [31, 0]
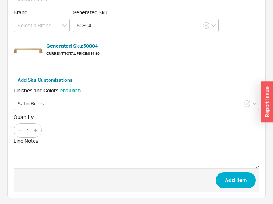
type input "50804"
click at [28, 128] on input "1" at bounding box center [28, 130] width 10 height 9
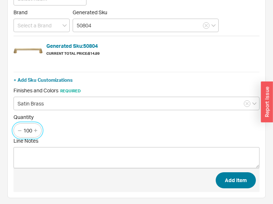
type input "100"
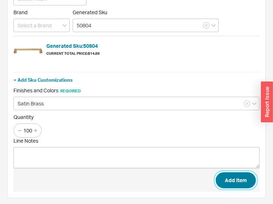
click at [231, 176] on button "Add Item" at bounding box center [236, 180] width 40 height 16
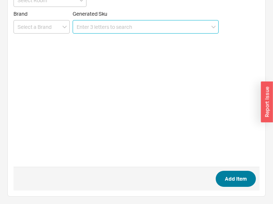
scroll to position [29, 0]
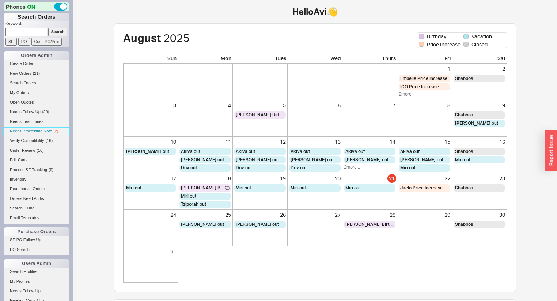
click at [42, 130] on span "Needs Processing Note" at bounding box center [31, 131] width 42 height 4
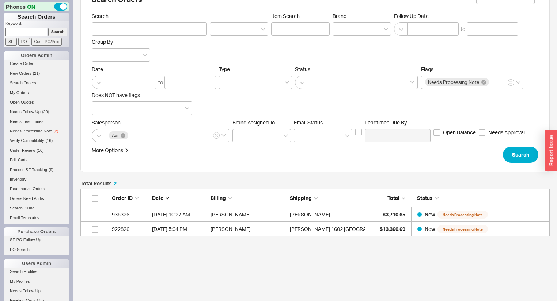
scroll to position [40, 0]
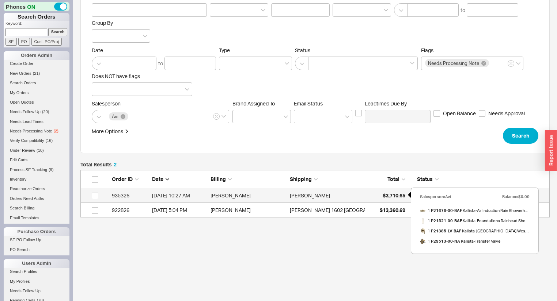
click at [382, 193] on span "$3,710.65" at bounding box center [393, 196] width 23 height 6
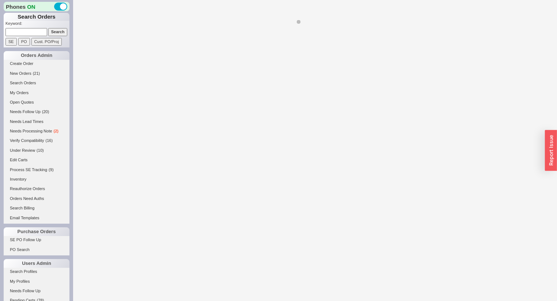
select select "*"
select select "LOW"
select select "3"
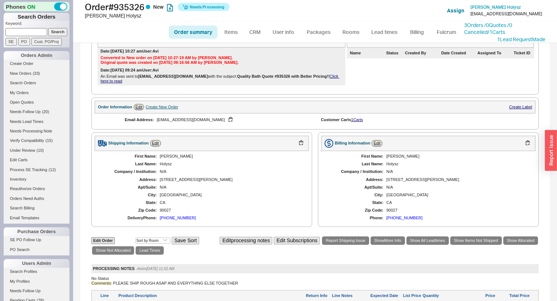
scroll to position [88, 0]
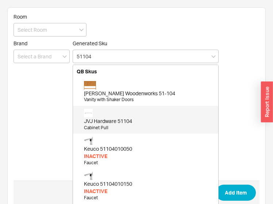
click at [117, 118] on div "JVJ Hardware 51104" at bounding box center [149, 121] width 131 height 7
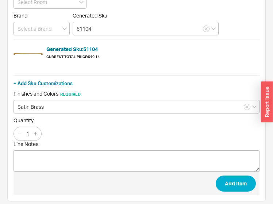
scroll to position [31, 0]
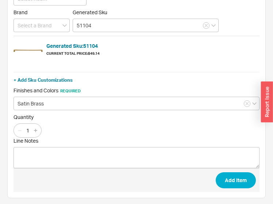
type input "51104"
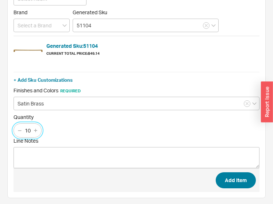
type input "10"
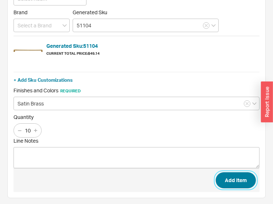
click at [244, 181] on button "Add Item" at bounding box center [236, 180] width 40 height 16
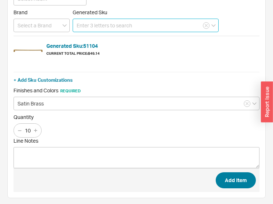
scroll to position [29, 0]
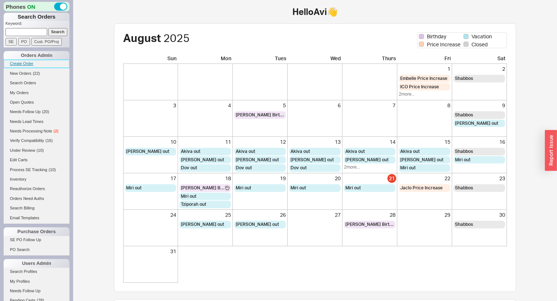
click at [28, 62] on link "Create Order" at bounding box center [37, 64] width 66 height 8
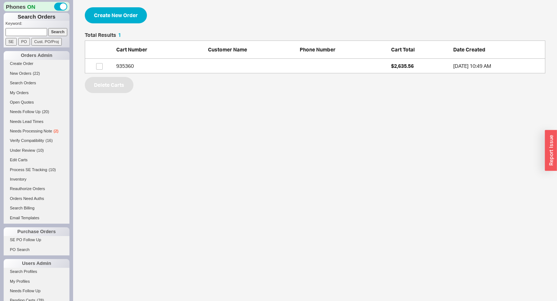
scroll to position [37, 456]
click at [116, 18] on button "Create New Order" at bounding box center [116, 15] width 62 height 16
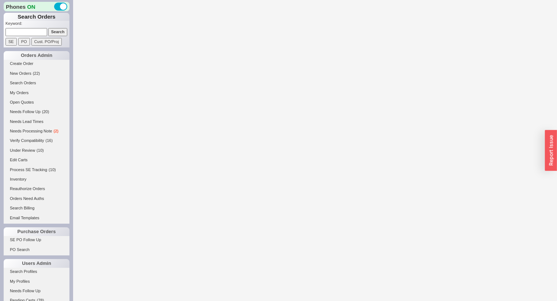
select select "3"
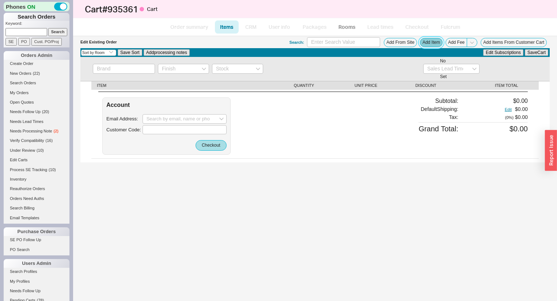
click at [428, 40] on button "Add Item" at bounding box center [431, 42] width 23 height 9
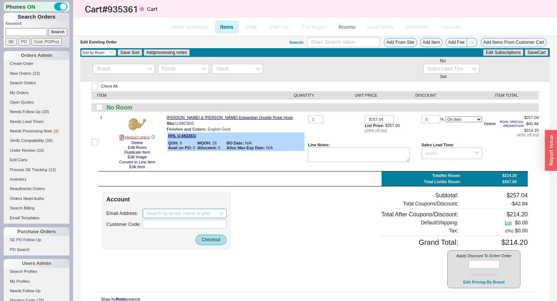
click at [165, 214] on input at bounding box center [184, 213] width 84 height 9
paste input "samanthamichelle5@gmail.com"
type input "samanthamichelle5@gmail.com"
click at [210, 241] on button "Checkout" at bounding box center [210, 240] width 31 height 10
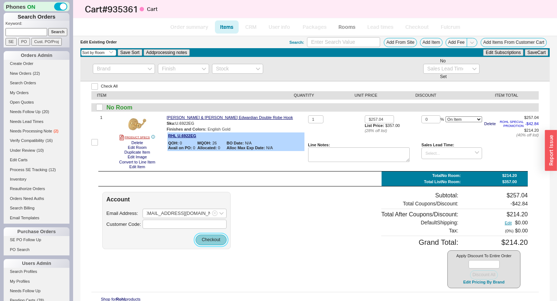
scroll to position [0, 0]
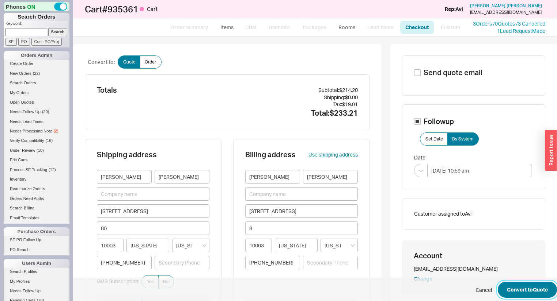
click at [525, 292] on button "Convert to Quote" at bounding box center [527, 290] width 59 height 16
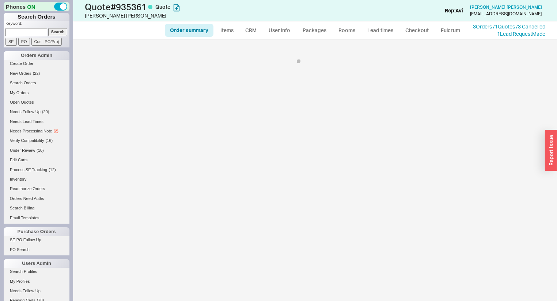
select select "*"
select select "3"
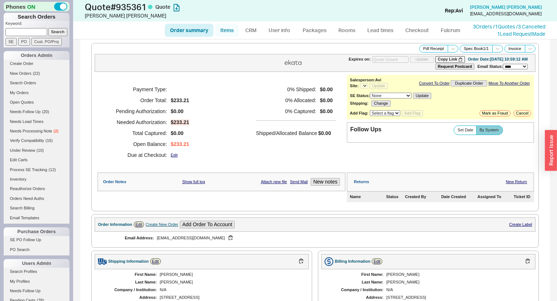
select select "*"
click at [221, 33] on link "Items" at bounding box center [227, 30] width 24 height 13
select select "3"
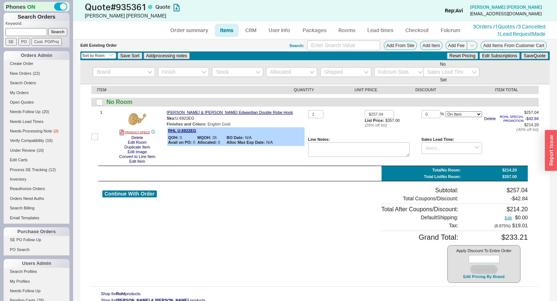
scroll to position [17, 0]
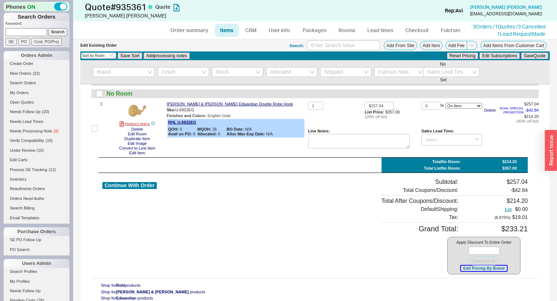
click at [486, 269] on button "Edit Pricing By Brand" at bounding box center [484, 268] width 46 height 5
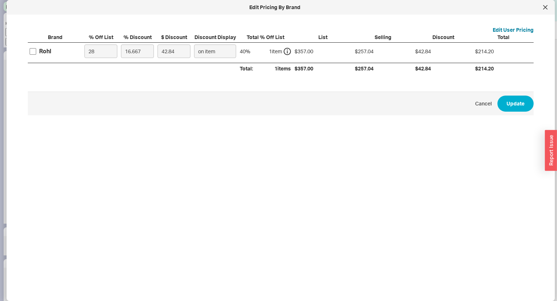
drag, startPoint x: 28, startPoint y: 50, endPoint x: 32, endPoint y: 51, distance: 4.0
click at [28, 50] on div "Rohl" at bounding box center [55, 51] width 55 height 17
click at [32, 51] on input "Rohl" at bounding box center [33, 51] width 7 height 7
checkbox input "true"
drag, startPoint x: 95, startPoint y: 53, endPoint x: 20, endPoint y: 44, distance: 75.9
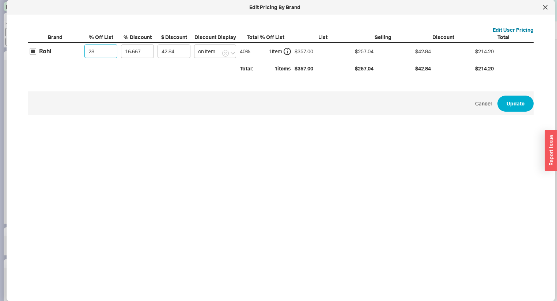
click at [0, 0] on div "Rohl 28 16.667 42.84 on item 40 % 1 item $357.00 $257.04 $42.84 $214.20" at bounding box center [0, 0] width 0 height 0
type input "4"
type input "57.12"
type input "40"
type input "35.7"
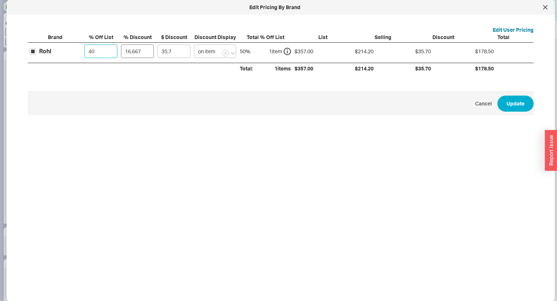
type input "40"
drag, startPoint x: 146, startPoint y: 50, endPoint x: 41, endPoint y: 46, distance: 105.3
click at [0, 0] on div "Rohl 40 16.667 35.7 on item 50 % 1 item $357.00 $214.20 $35.70 $178.50" at bounding box center [0, 0] width 0 height 0
type input "5"
type input "10.71"
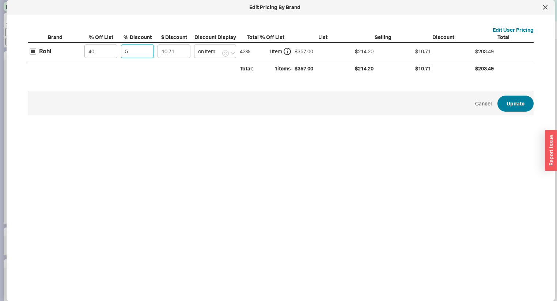
type input "5"
click at [506, 104] on button "Update" at bounding box center [515, 104] width 36 height 16
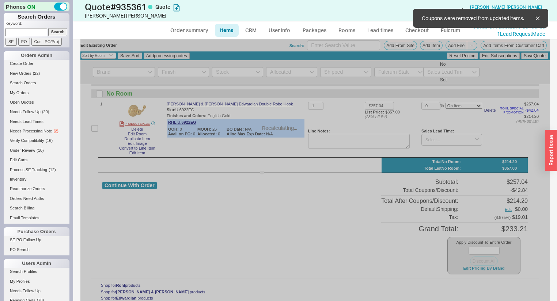
type input "$214.20"
type input "5"
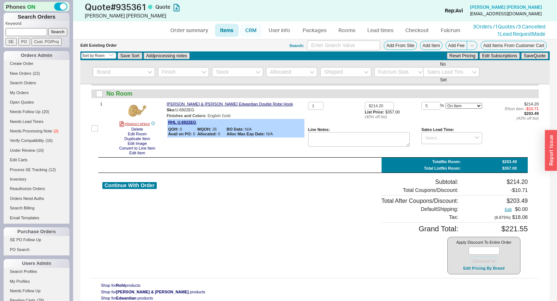
click at [253, 31] on link "CRM" at bounding box center [251, 30] width 22 height 13
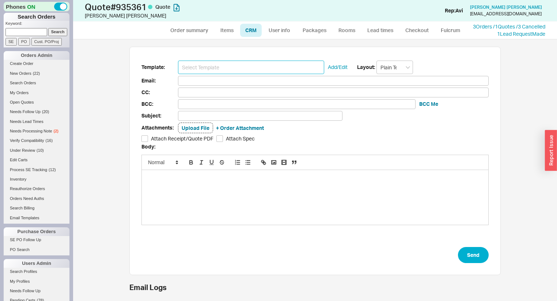
click at [236, 72] on input at bounding box center [251, 68] width 146 height 14
click at [239, 67] on input at bounding box center [251, 68] width 146 height 14
click at [243, 67] on input at bounding box center [251, 68] width 146 height 14
click at [199, 66] on input at bounding box center [251, 68] width 146 height 14
click at [297, 47] on div "Template: Add/Edit Layout: Plain Text Email: CC: BCC: BCC Me Subject: Attachmen…" at bounding box center [314, 161] width 371 height 229
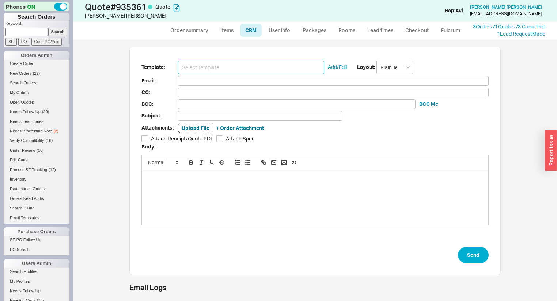
click at [193, 66] on input at bounding box center [251, 68] width 146 height 14
click at [260, 68] on input at bounding box center [251, 68] width 146 height 14
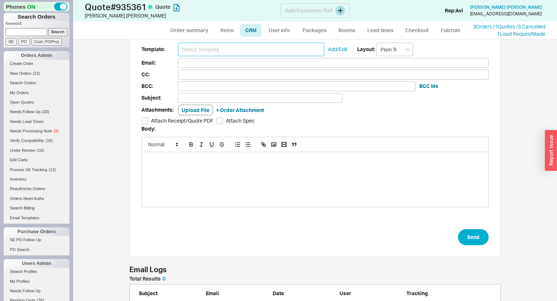
scroll to position [0, 0]
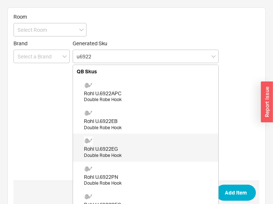
click at [120, 143] on div "Rohl U.6922EG Double Robe Hook" at bounding box center [149, 148] width 131 height 22
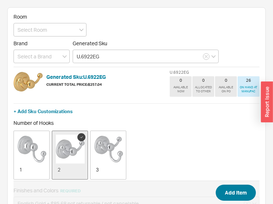
type input "U.6922EG"
click at [235, 191] on button "Add Item" at bounding box center [236, 193] width 40 height 16
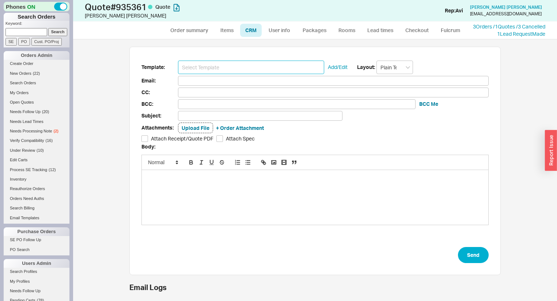
click at [208, 68] on input at bounding box center [251, 68] width 146 height 14
click at [242, 69] on input at bounding box center [251, 68] width 146 height 14
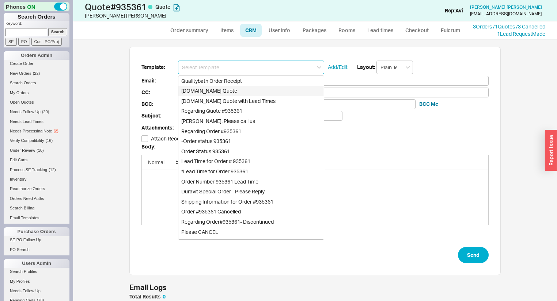
click at [234, 87] on div "[DOMAIN_NAME] Quote" at bounding box center [250, 91] width 145 height 10
type input "Receipt"
type input "[EMAIL_ADDRESS][DOMAIN_NAME]"
type input "Quality Bath Quote #935361"
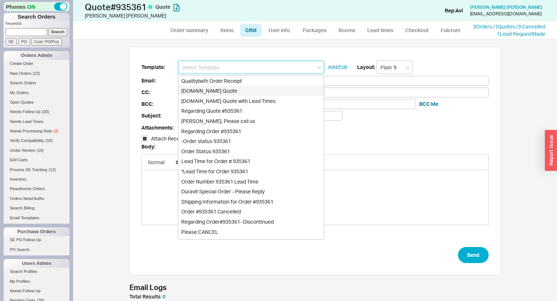
checkbox input "true"
type input "[DOMAIN_NAME] Quote"
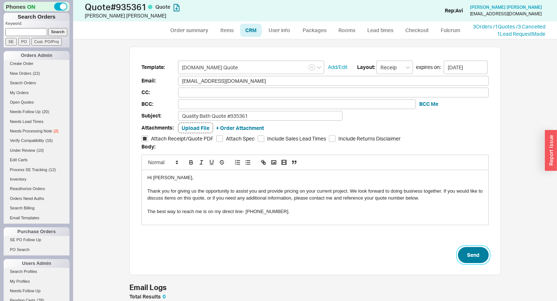
click at [483, 257] on button "Send" at bounding box center [473, 255] width 31 height 16
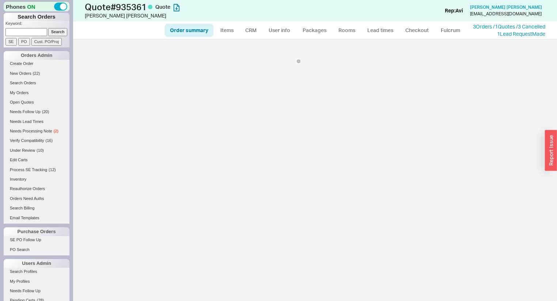
select select "*"
select select "3"
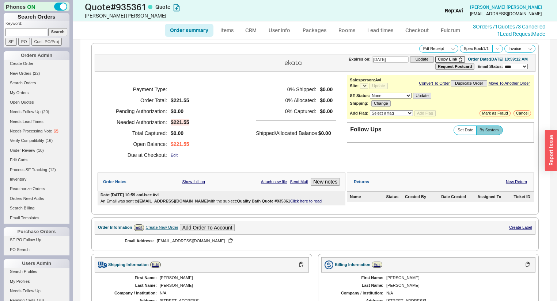
select select "*"
click at [465, 132] on span "Set Date" at bounding box center [465, 130] width 16 height 5
click at [0, 0] on input "Set Date" at bounding box center [0, 0] width 0 height 0
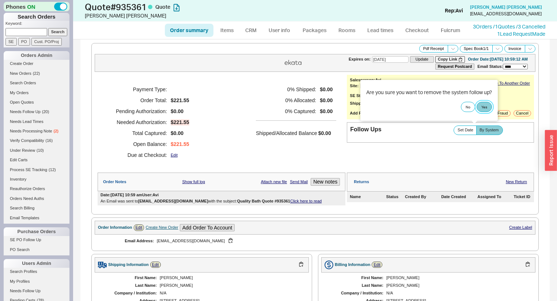
click at [482, 108] on button "Yes" at bounding box center [483, 107] width 15 height 10
select select "LOW"
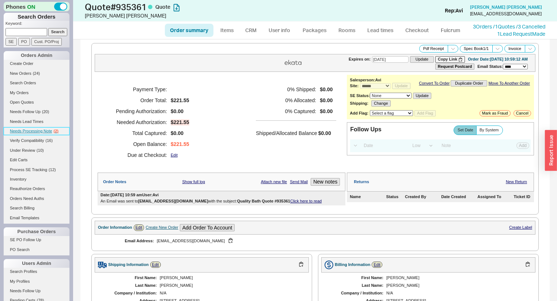
click at [58, 130] on link "Needs Processing Note ( 2 )" at bounding box center [37, 131] width 66 height 8
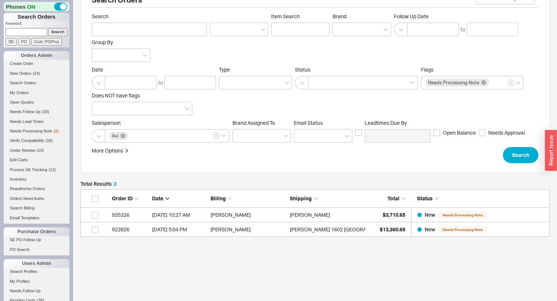
scroll to position [40, 0]
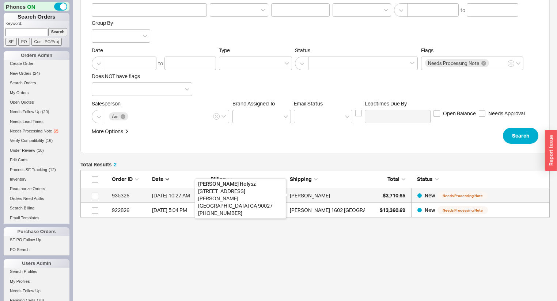
click at [321, 196] on div "[PERSON_NAME]" at bounding box center [310, 196] width 40 height 15
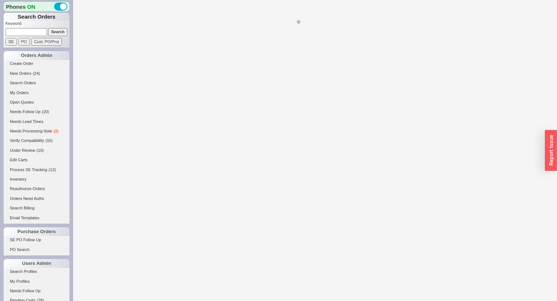
select select "*"
select select "LOW"
select select "3"
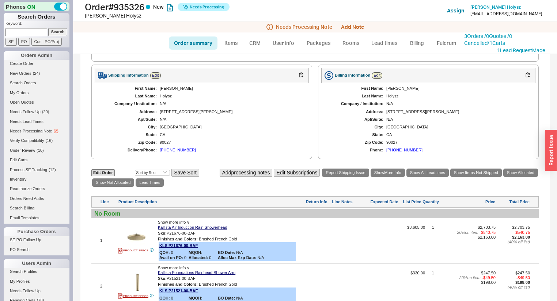
scroll to position [205, 0]
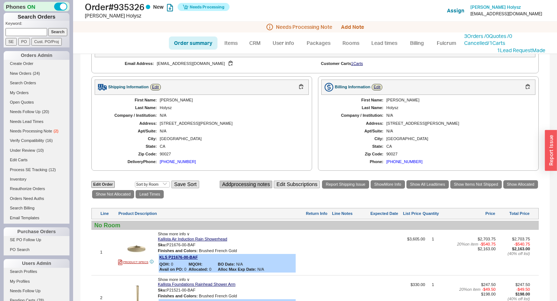
click at [246, 187] on button "Add processing notes" at bounding box center [246, 185] width 53 height 8
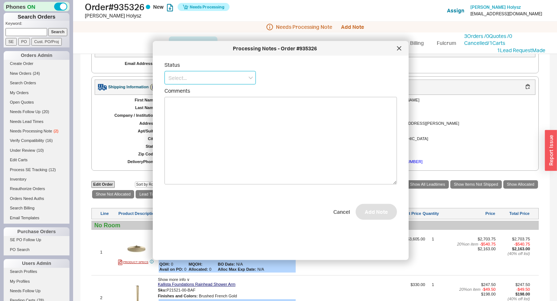
click at [205, 79] on input at bounding box center [209, 78] width 91 height 14
click at [209, 130] on div "No Status" at bounding box center [210, 131] width 91 height 13
type input "No Status"
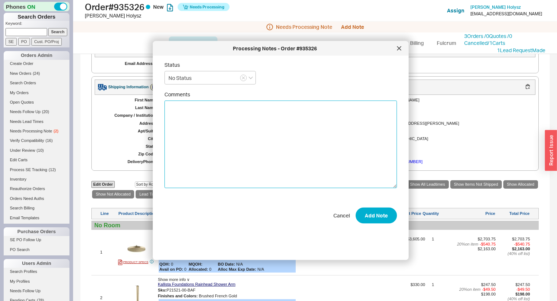
click at [224, 130] on textarea "Comments" at bounding box center [280, 145] width 232 height 88
type textarea "p"
type textarea "PLEASE SHIP ROUGH ASAP AND EVERYTHING ELSE TOGETHER"
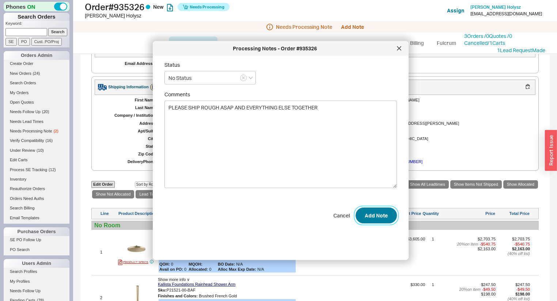
click at [361, 214] on button "Add Note" at bounding box center [375, 216] width 41 height 16
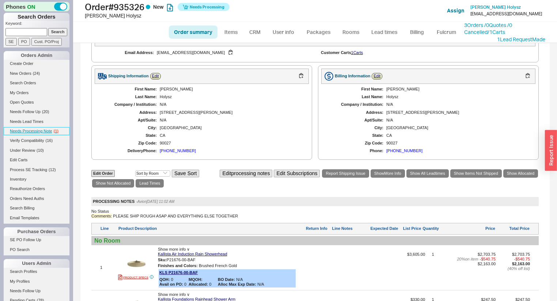
click at [52, 130] on link "Needs Processing Note ( 1 )" at bounding box center [37, 131] width 66 height 8
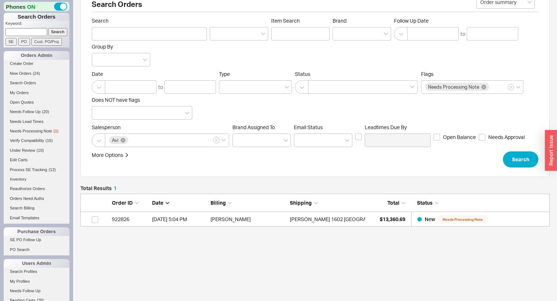
scroll to position [25, 0]
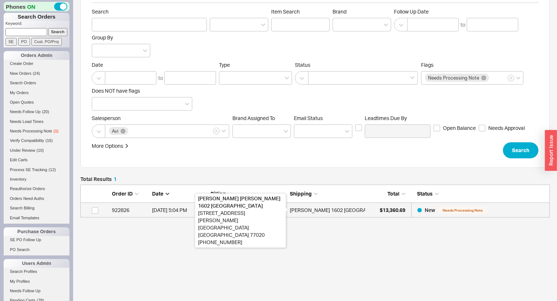
click at [316, 208] on div "[PERSON_NAME] 1602 [GEOGRAPHIC_DATA]" at bounding box center [342, 210] width 105 height 15
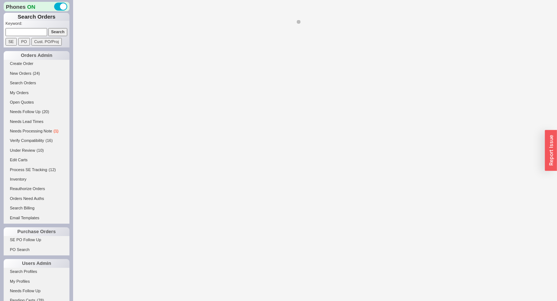
select select "*"
select select "LOW"
select select "3"
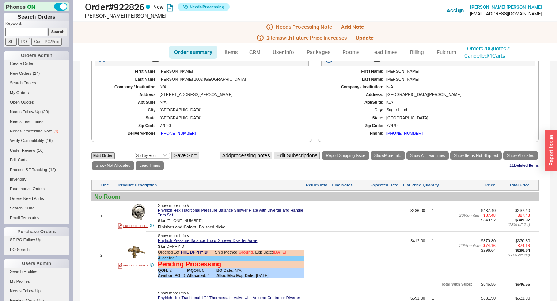
scroll to position [906, 0]
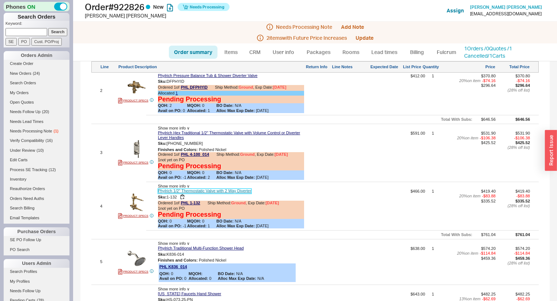
click at [188, 194] on link "Phylrich 1/2" Thermostatic Valve with 2 Way Diverter" at bounding box center [205, 191] width 94 height 5
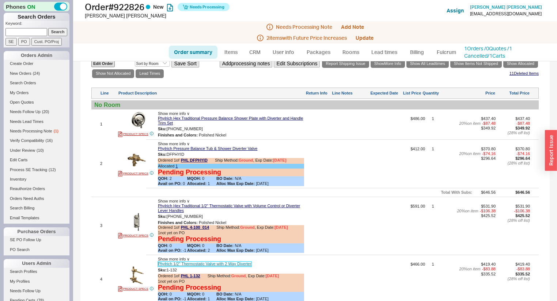
scroll to position [760, 0]
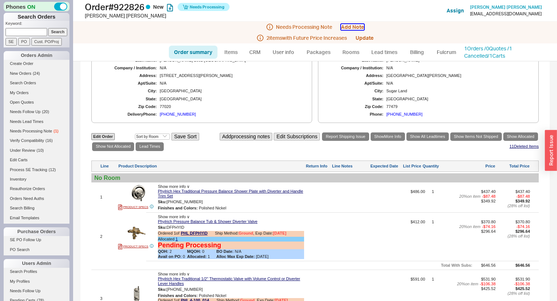
click at [357, 26] on button "Add Note" at bounding box center [352, 27] width 23 height 6
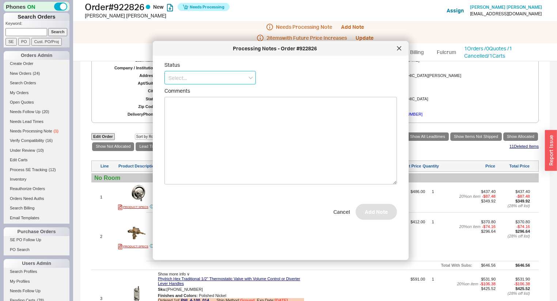
click at [232, 77] on input at bounding box center [209, 78] width 91 height 14
click at [235, 130] on div "No Status" at bounding box center [210, 131] width 91 height 13
type input "No Status"
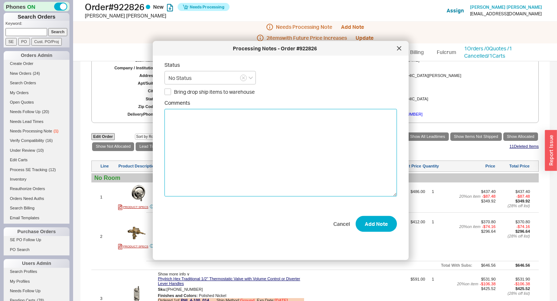
click at [252, 134] on textarea "Comments" at bounding box center [280, 153] width 232 height 88
type textarea "p"
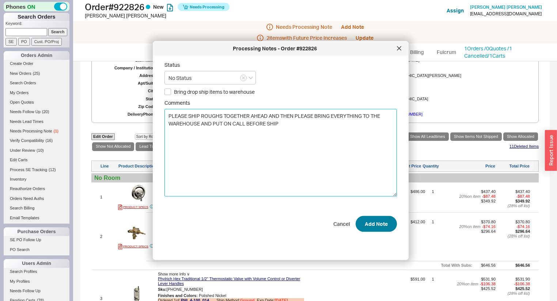
type textarea "PLEASE SHIP ROUGHS TOGETHER AHEAD AND THEN PLEASE BRING EVERYTHING TO THE WAREH…"
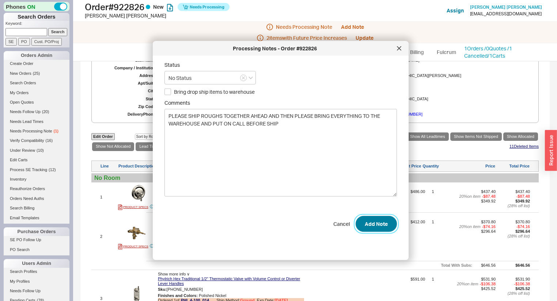
click at [361, 221] on button "Add Note" at bounding box center [375, 224] width 41 height 16
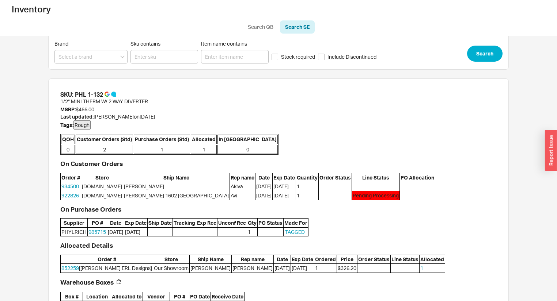
scroll to position [57, 0]
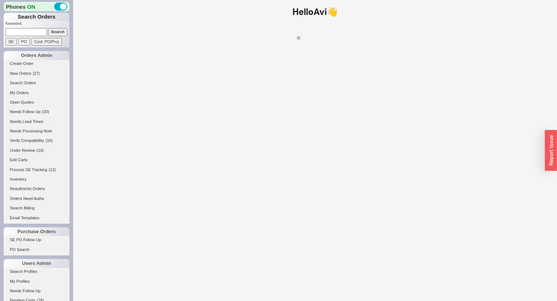
click at [30, 32] on input at bounding box center [26, 32] width 42 height 8
paste input "[DOMAIN_NAME]"
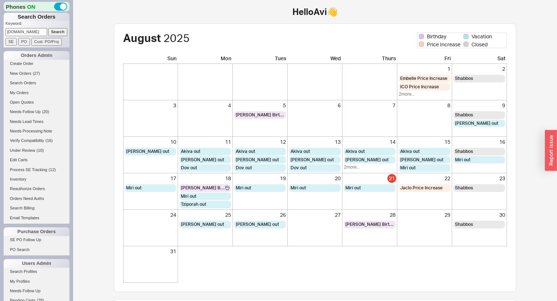
type input "[DOMAIN_NAME]"
click at [50, 31] on input "Search" at bounding box center [57, 32] width 19 height 8
click at [38, 31] on input at bounding box center [26, 32] width 42 height 8
type input "935291"
click at [48, 28] on input "Search" at bounding box center [57, 32] width 19 height 8
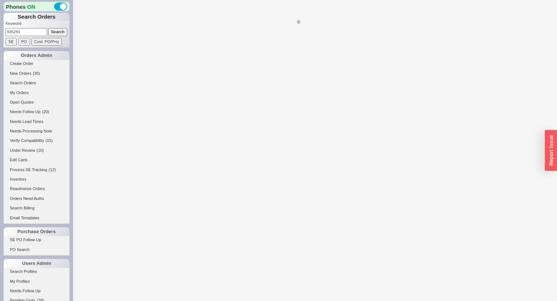
select select "*"
select select "LOW"
select select "3"
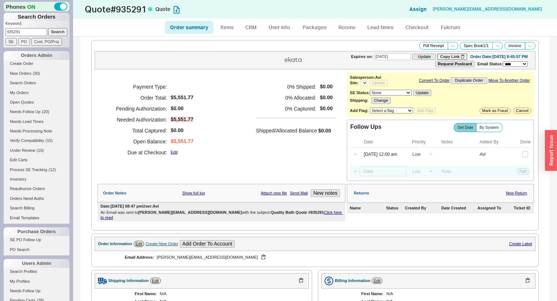
select select "*"
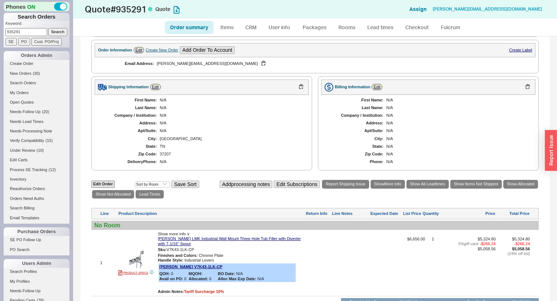
scroll to position [162, 0]
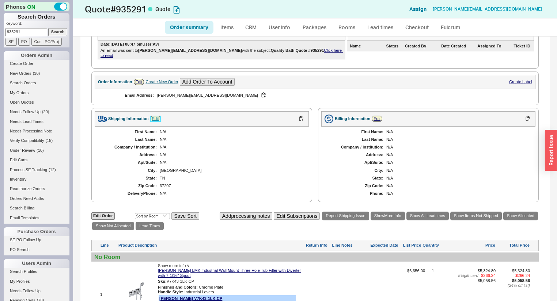
click at [153, 116] on link "Edit" at bounding box center [155, 119] width 11 height 6
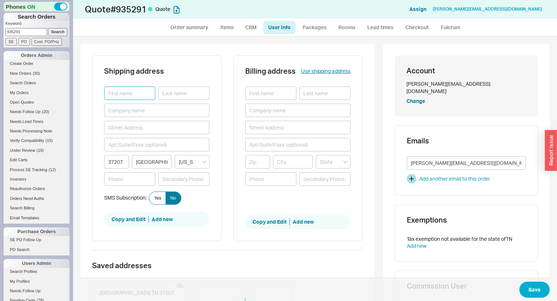
click at [124, 91] on input at bounding box center [129, 94] width 51 height 14
type input "[PERSON_NAME]"
click at [132, 183] on input at bounding box center [129, 179] width 51 height 14
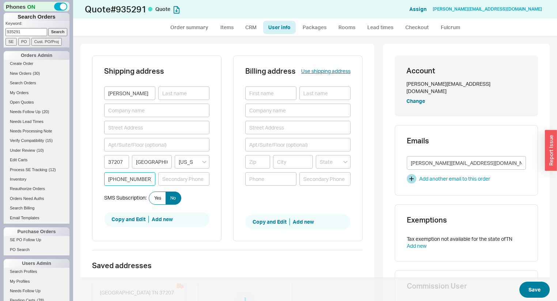
type input "[PHONE_NUMBER]"
click at [526, 289] on button "Save" at bounding box center [534, 290] width 30 height 16
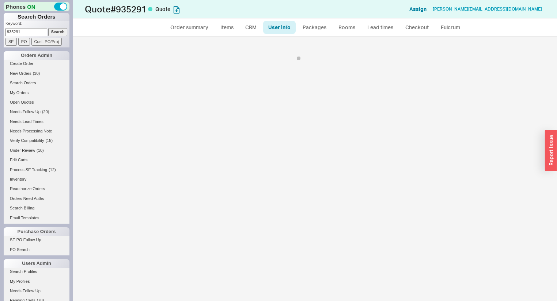
select select "*"
select select "LOW"
select select "3"
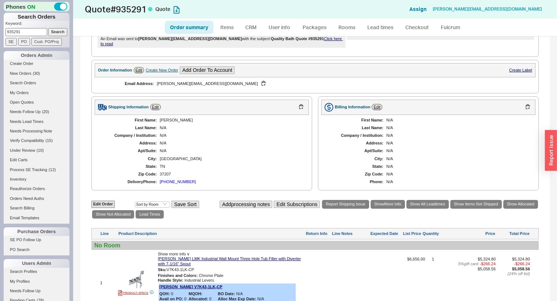
scroll to position [308, 0]
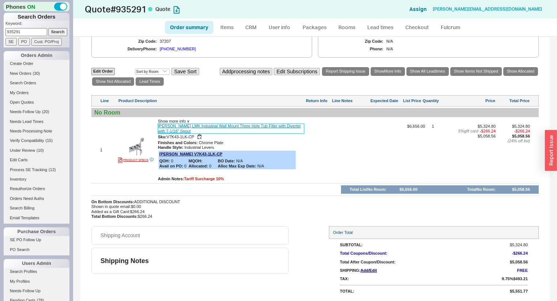
click at [167, 126] on link "[PERSON_NAME] LMK Industrial Wall Mount Three Hole Tub Filler with Diverter wit…" at bounding box center [231, 128] width 146 height 9
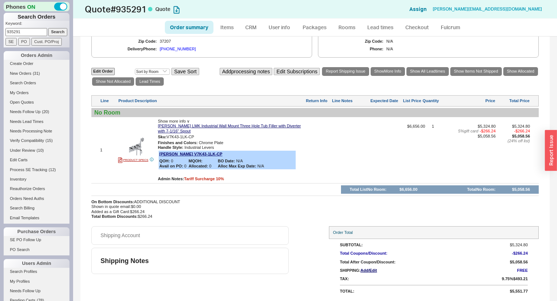
drag, startPoint x: 127, startPoint y: 134, endPoint x: 140, endPoint y: 145, distance: 16.4
click at [140, 145] on div "1 PRODUCT SPECS Show more info ∨ [PERSON_NAME] LMK Industrial Wall Mount Three …" at bounding box center [314, 150] width 447 height 62
click at [144, 127] on div "1 PRODUCT SPECS Show more info ∨ [PERSON_NAME] LMK Industrial Wall Mount Three …" at bounding box center [314, 150] width 447 height 62
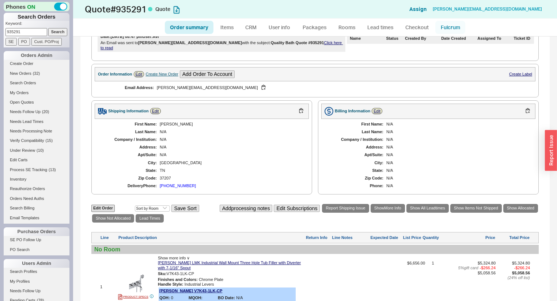
scroll to position [0, 0]
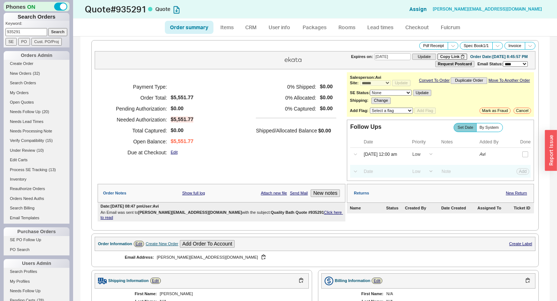
click at [517, 117] on div "**********" at bounding box center [440, 94] width 187 height 45
click at [518, 114] on button "Cancel" at bounding box center [522, 111] width 18 height 6
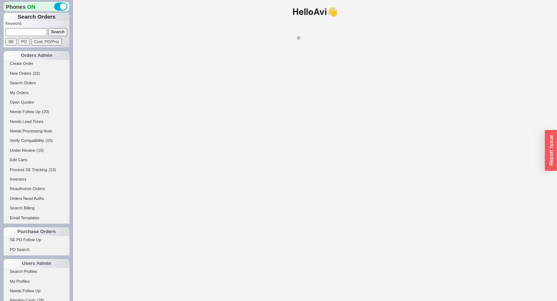
click at [30, 30] on input at bounding box center [26, 32] width 42 height 8
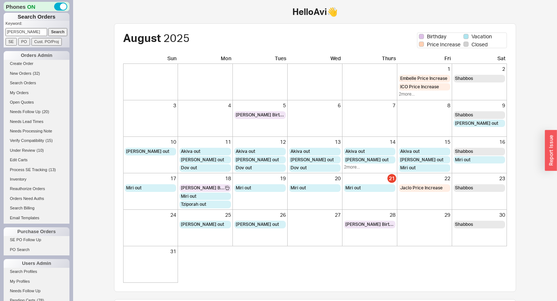
click at [48, 28] on input "Search" at bounding box center [57, 32] width 19 height 8
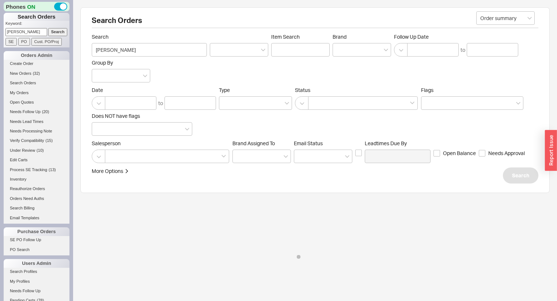
type input "[PERSON_NAME]"
click at [48, 28] on input "Search" at bounding box center [57, 32] width 19 height 8
type input "[PERSON_NAME]"
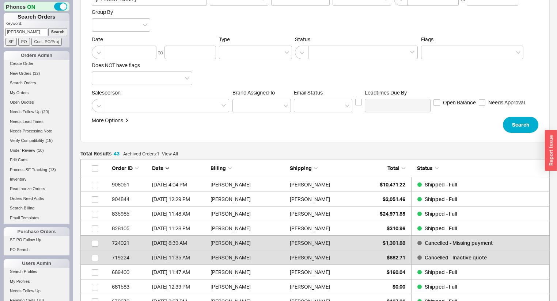
scroll to position [58, 0]
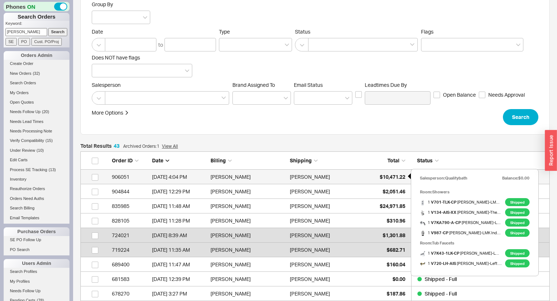
click at [393, 176] on span "$10,471.22" at bounding box center [393, 177] width 26 height 6
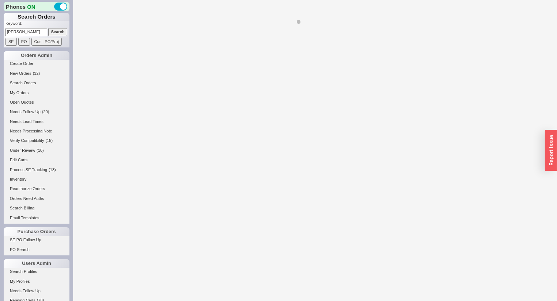
select select "LOW"
select select "3"
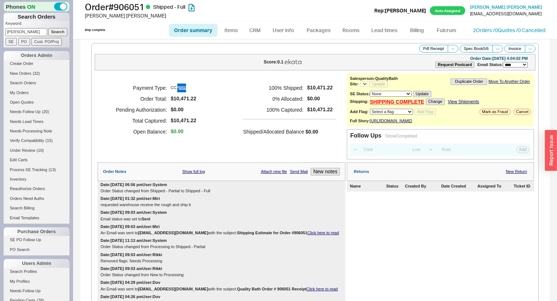
select select "*"
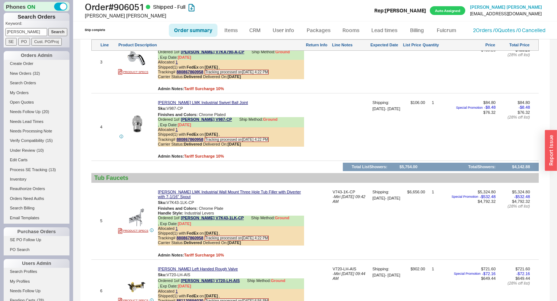
scroll to position [678, 0]
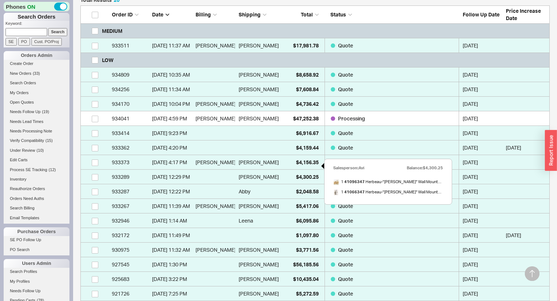
scroll to position [205, 0]
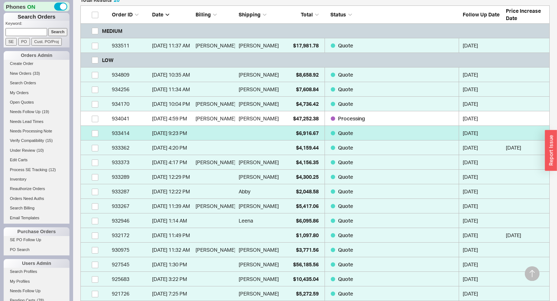
click at [276, 133] on link "933414 [DATE] 9:23 PM $6,916.67 Quote [DATE]" at bounding box center [314, 133] width 469 height 15
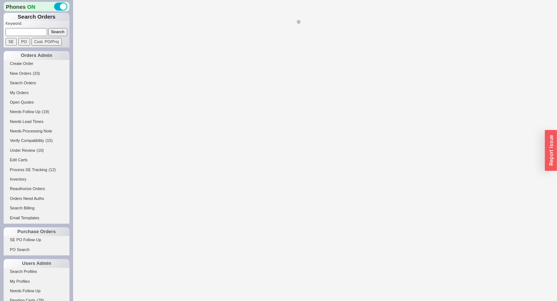
select select "*"
select select "LOW"
select select "3"
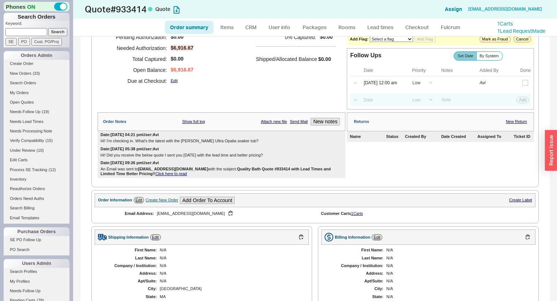
scroll to position [88, 0]
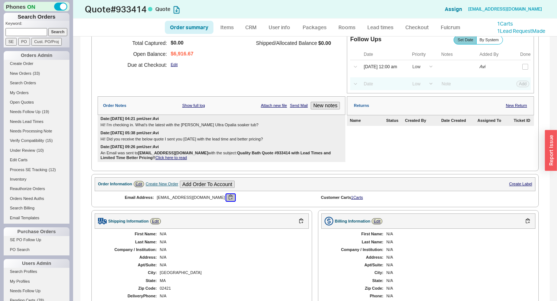
click at [226, 201] on button "button" at bounding box center [230, 197] width 9 height 7
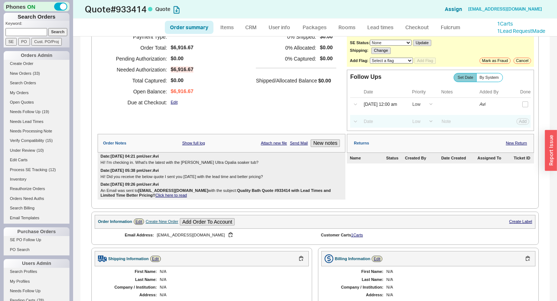
scroll to position [0, 0]
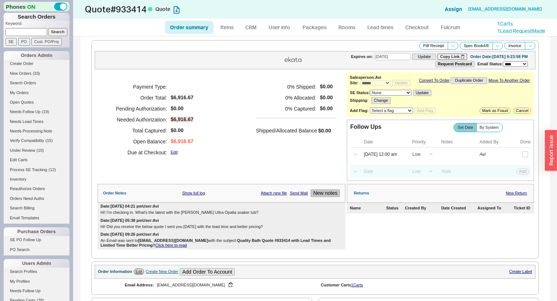
click at [319, 194] on button "New notes" at bounding box center [325, 194] width 29 height 8
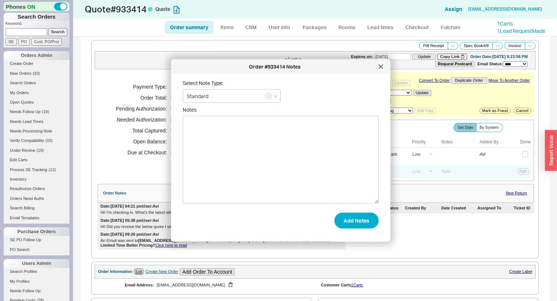
type textarea "v"
type textarea "Hi! Any updates for me?"
click at [360, 225] on button "Add Notes" at bounding box center [356, 221] width 44 height 16
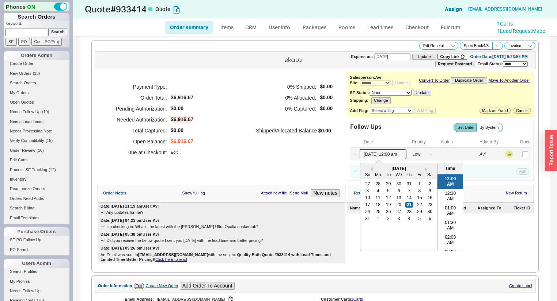
click at [370, 159] on input "[DATE] 12:00 am" at bounding box center [382, 154] width 47 height 10
click at [384, 215] on div "26" at bounding box center [388, 212] width 9 height 5
type input "[DATE] 12:00 am"
click at [510, 156] on div "Select a Date Now One hour One day Two Days One Month [DATE] 12:00 am Previous …" at bounding box center [440, 154] width 180 height 13
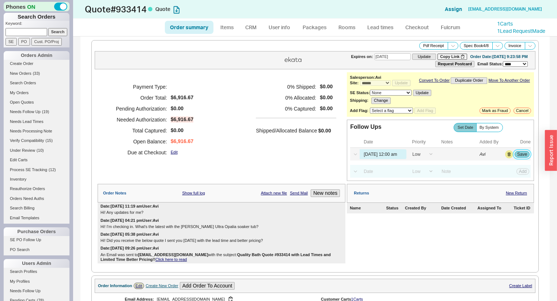
click at [514, 157] on button "Save" at bounding box center [521, 154] width 15 height 7
click at [26, 111] on span "Needs Follow Up" at bounding box center [25, 112] width 31 height 4
